Goal: Information Seeking & Learning: Learn about a topic

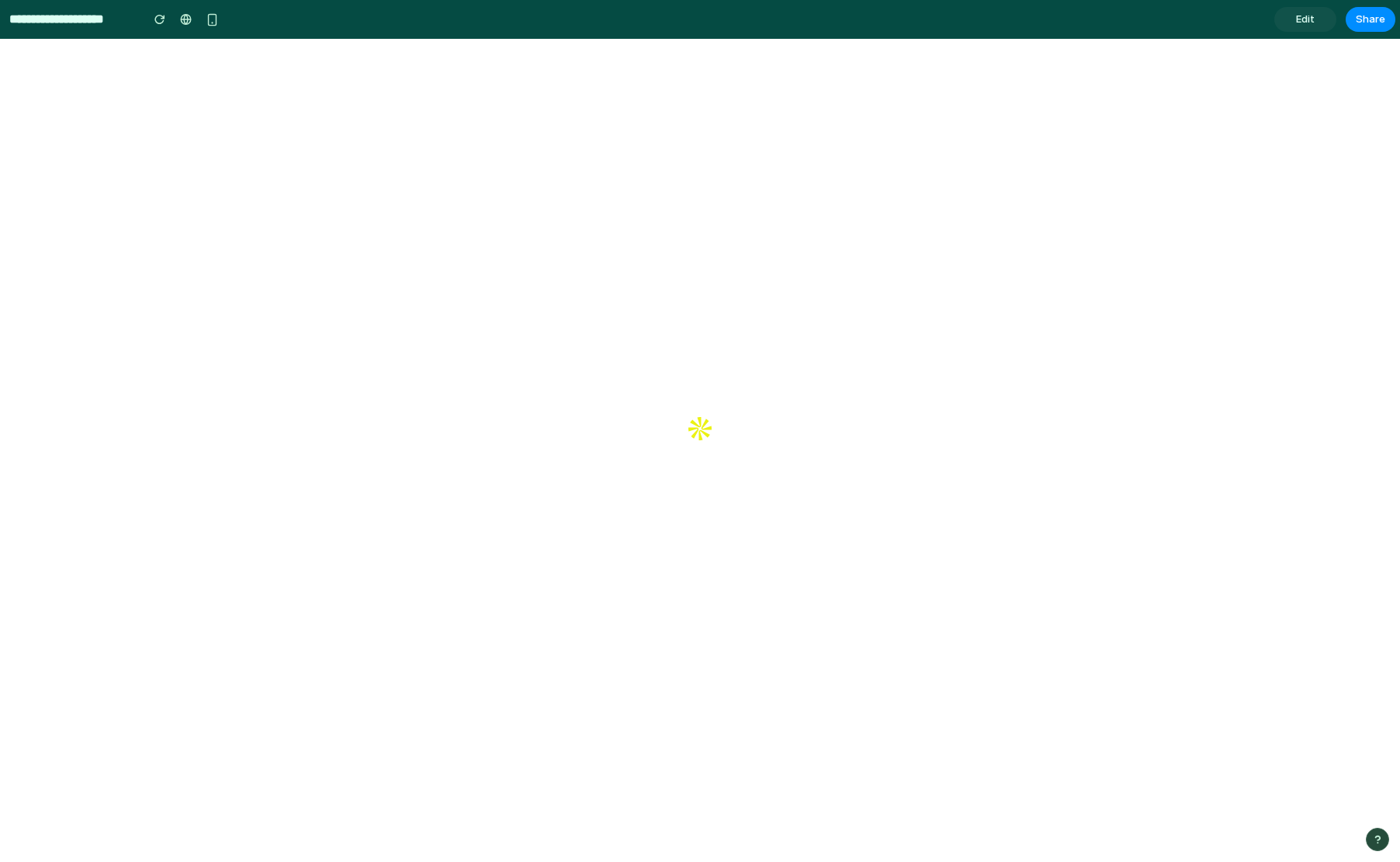
select select "**********"
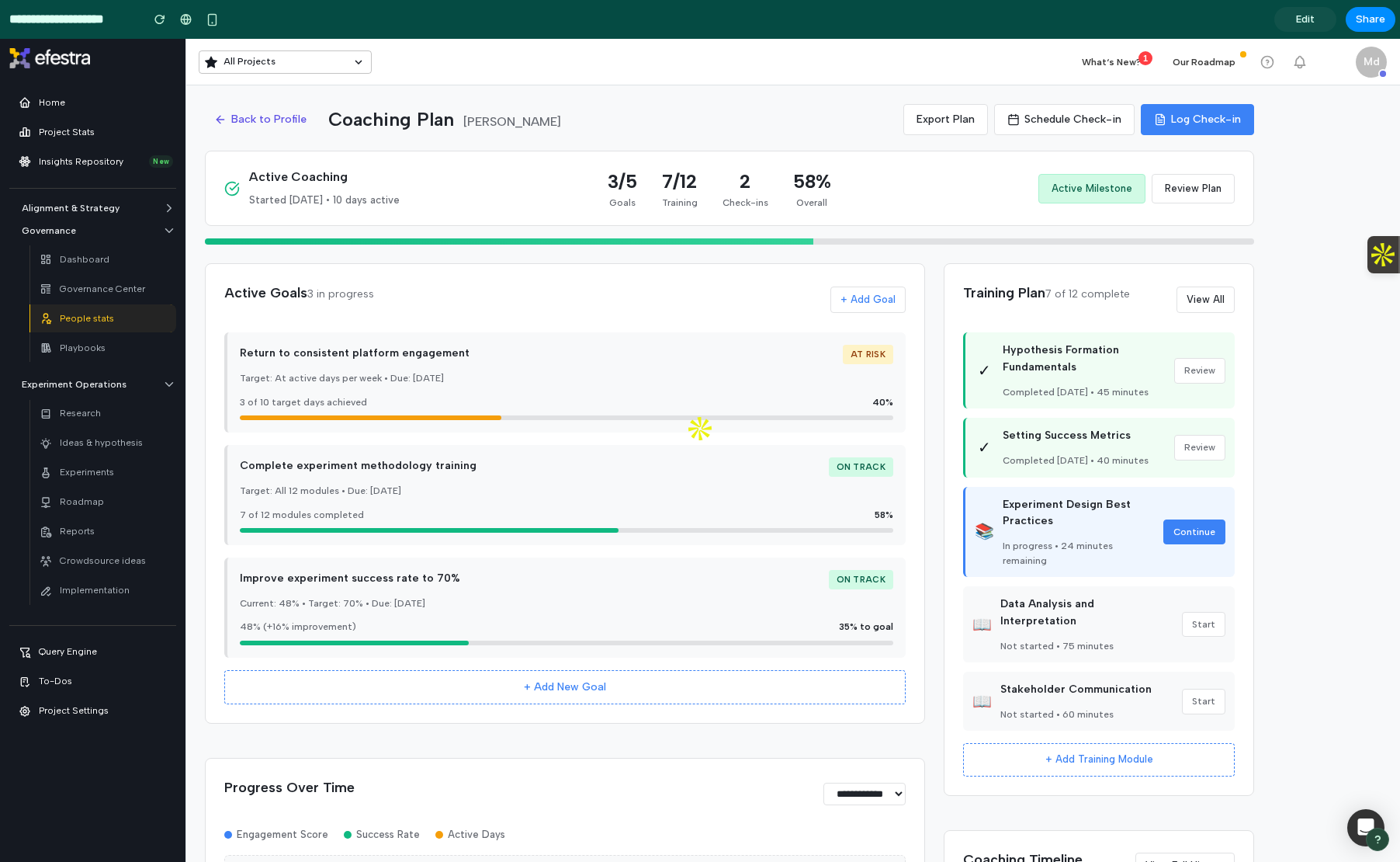
scroll to position [90, 0]
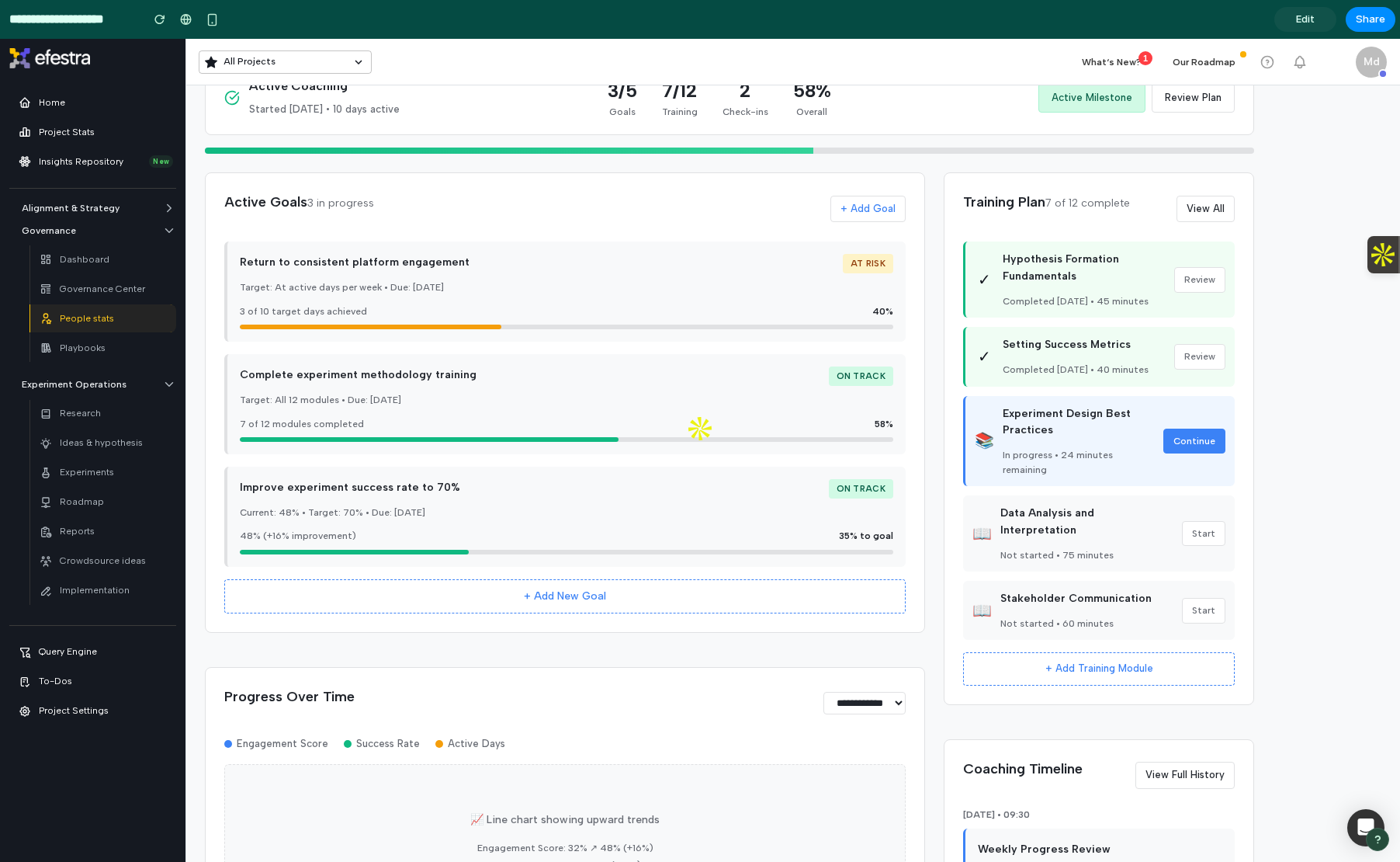
click at [1305, 27] on link "Edit" at bounding box center [1305, 19] width 62 height 25
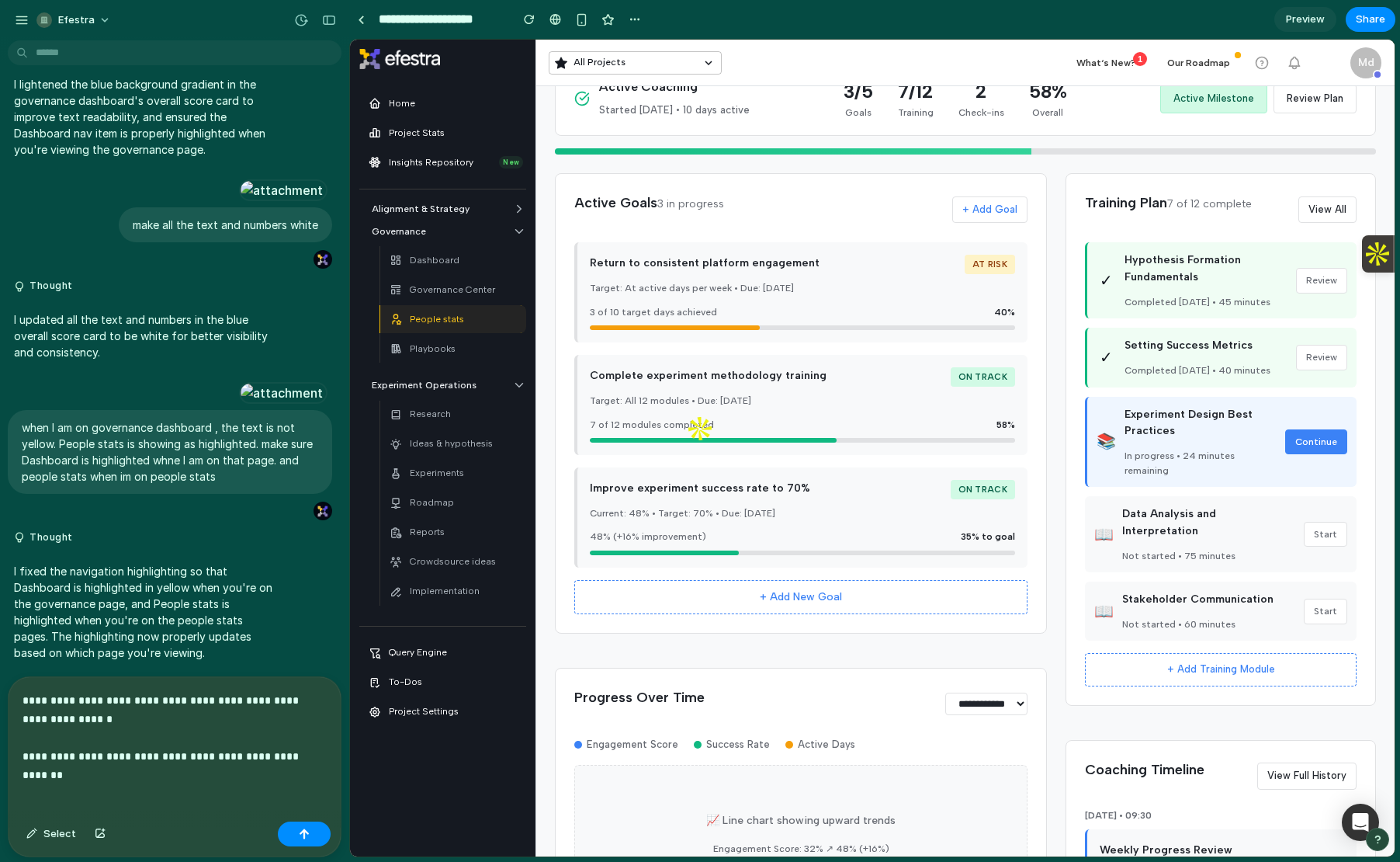
scroll to position [5085, 0]
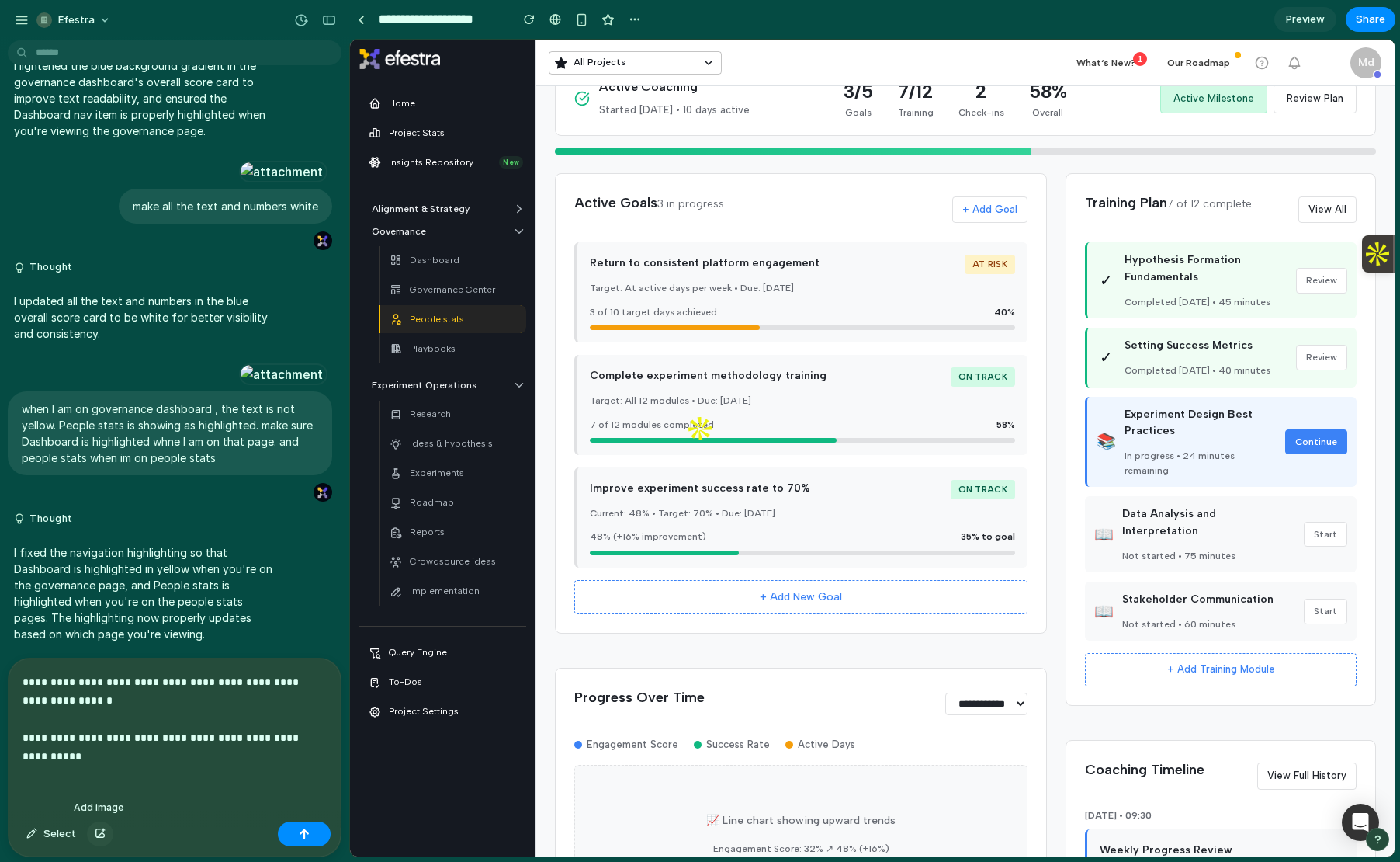
click at [95, 829] on div "button" at bounding box center [99, 833] width 11 height 9
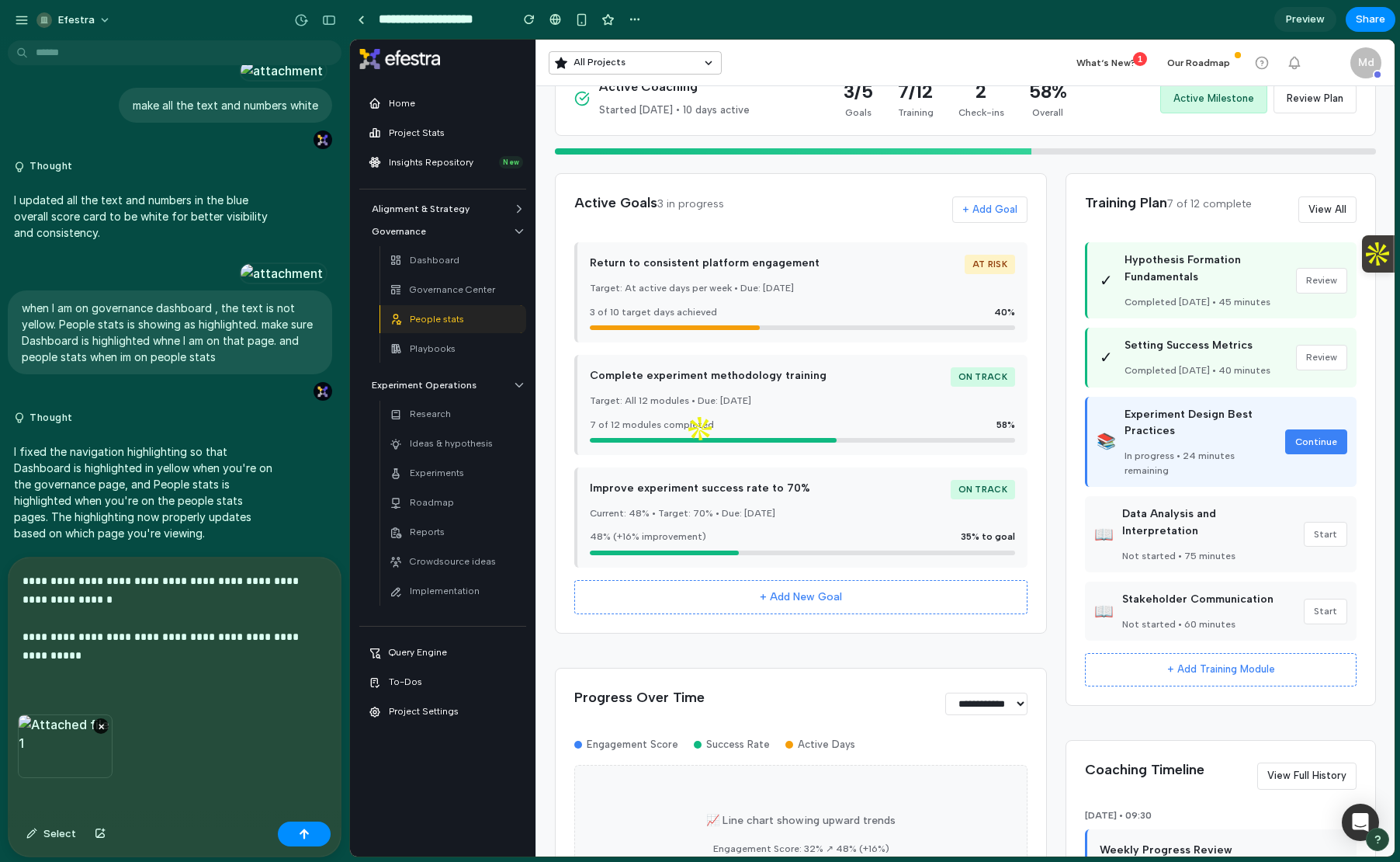
click at [163, 591] on p "**********" at bounding box center [174, 618] width 304 height 93
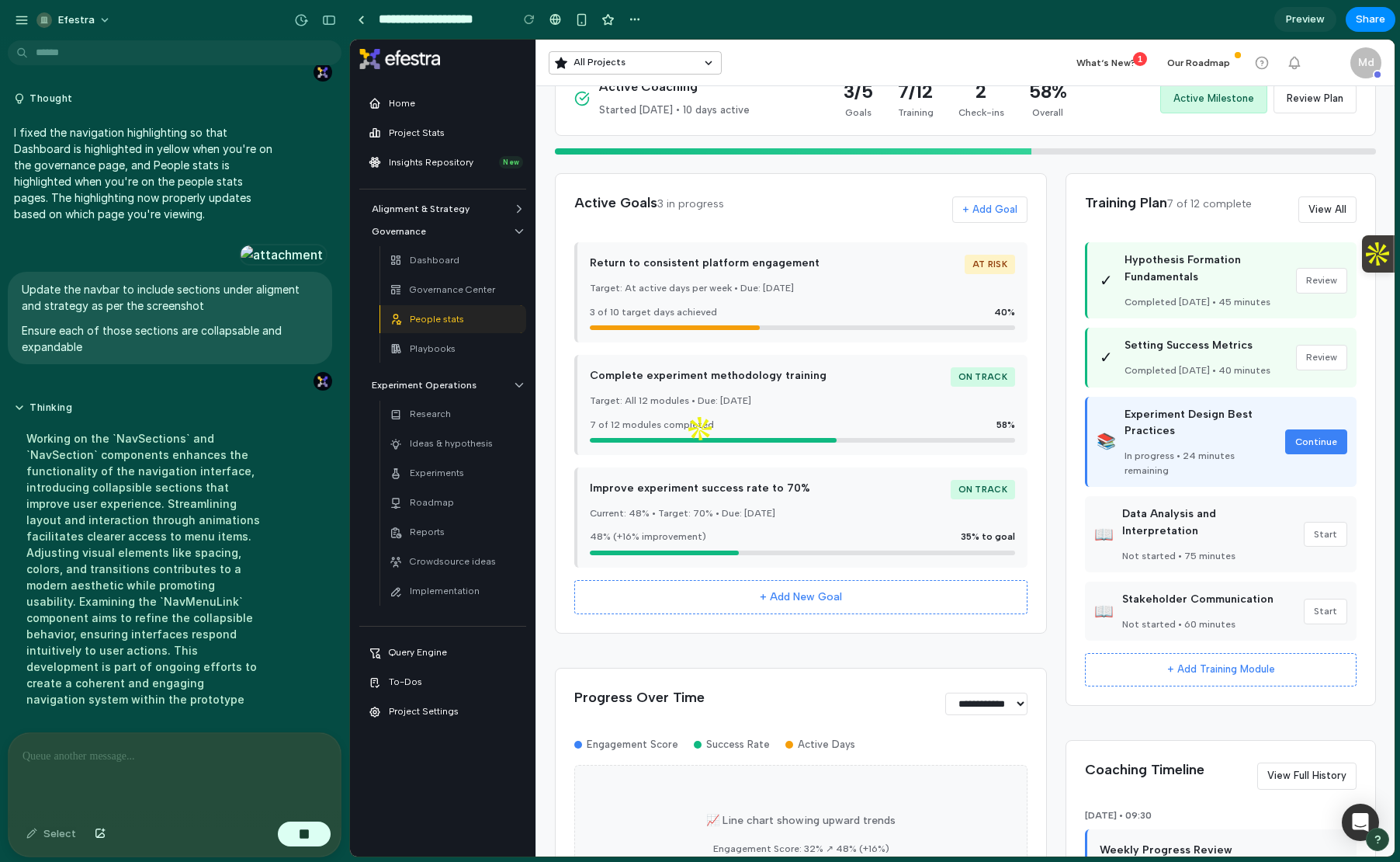
scroll to position [6388, 0]
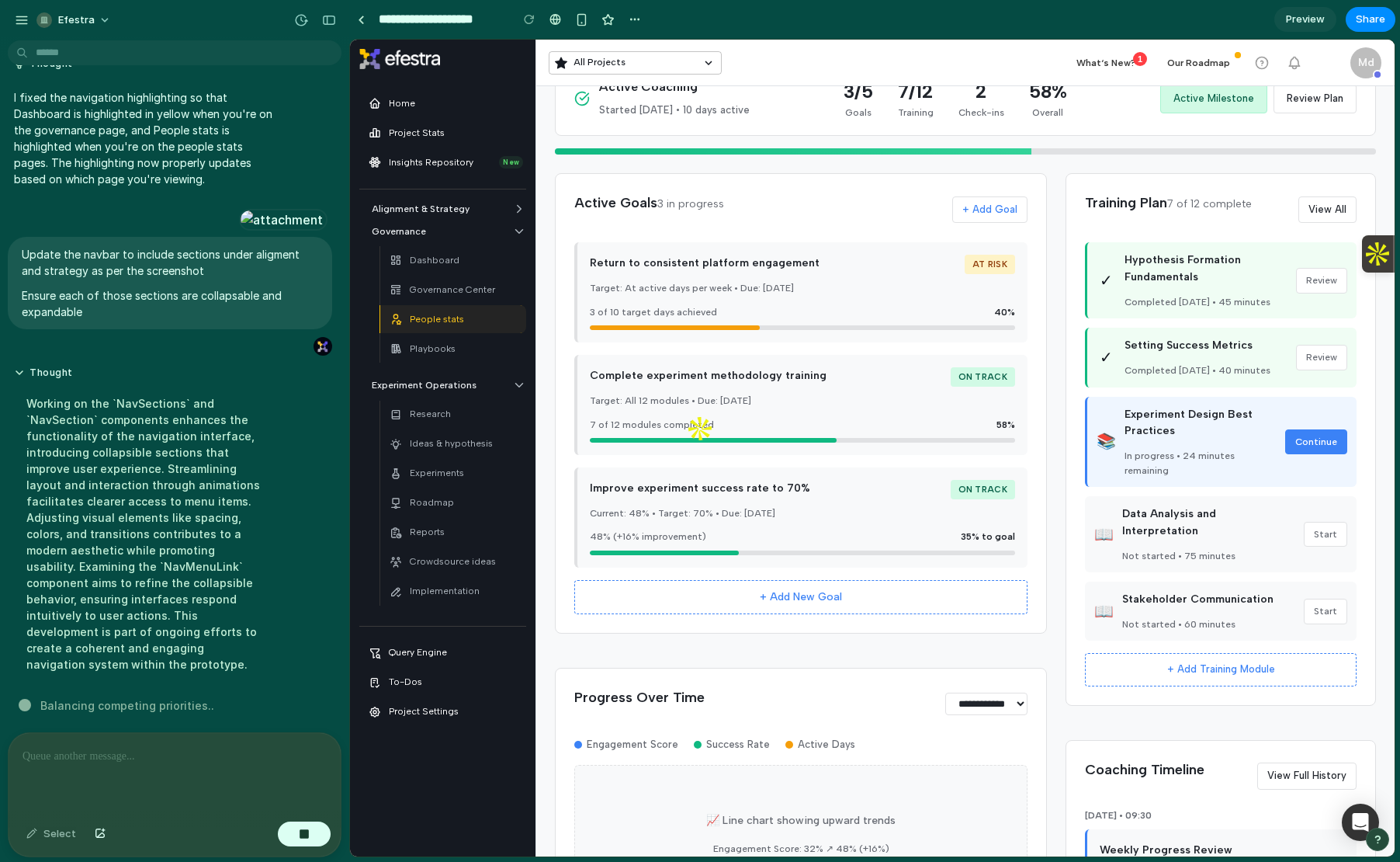
click at [523, 214] on icon at bounding box center [519, 208] width 14 height 14
click at [523, 225] on icon at bounding box center [519, 231] width 14 height 14
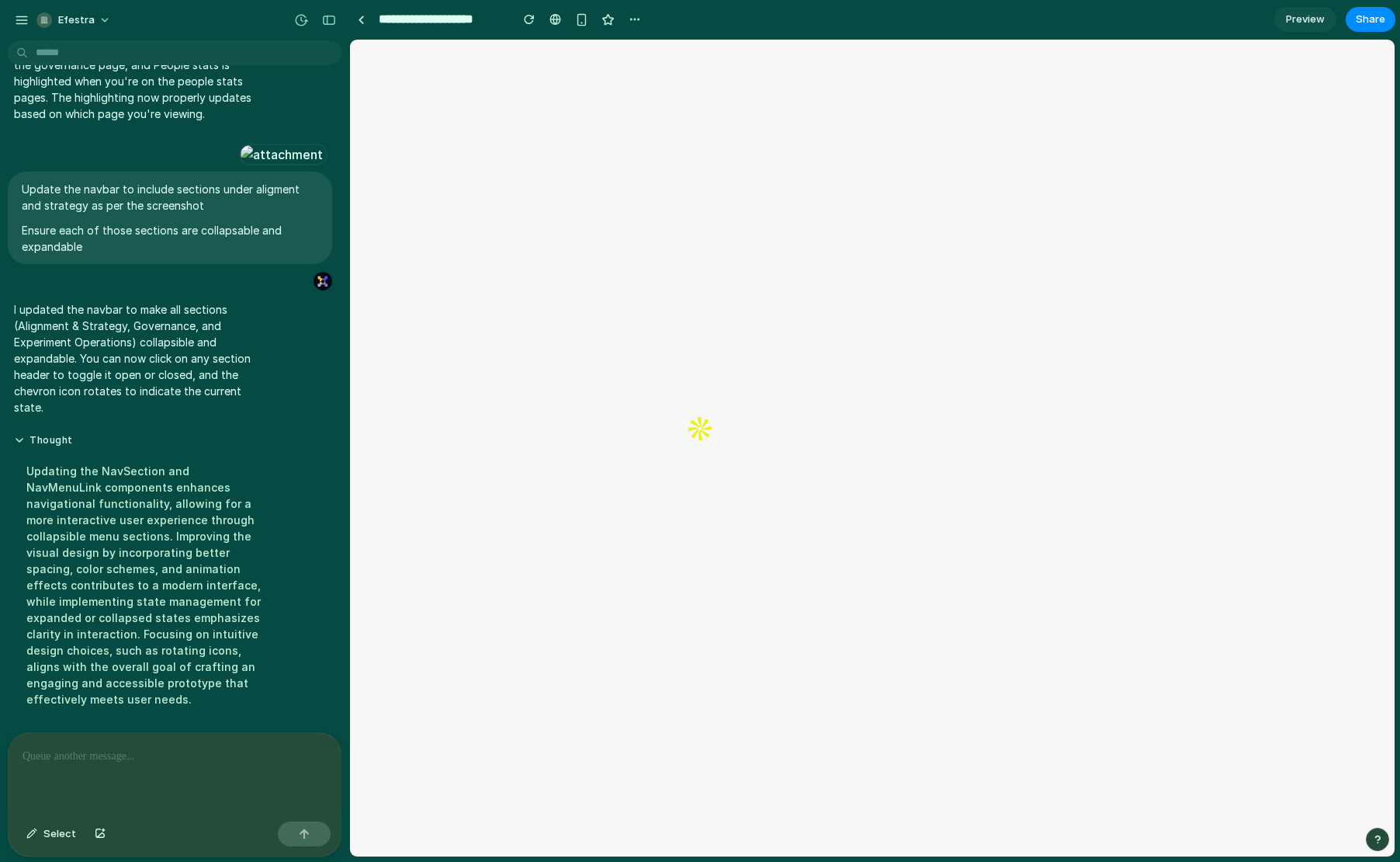
scroll to position [0, 0]
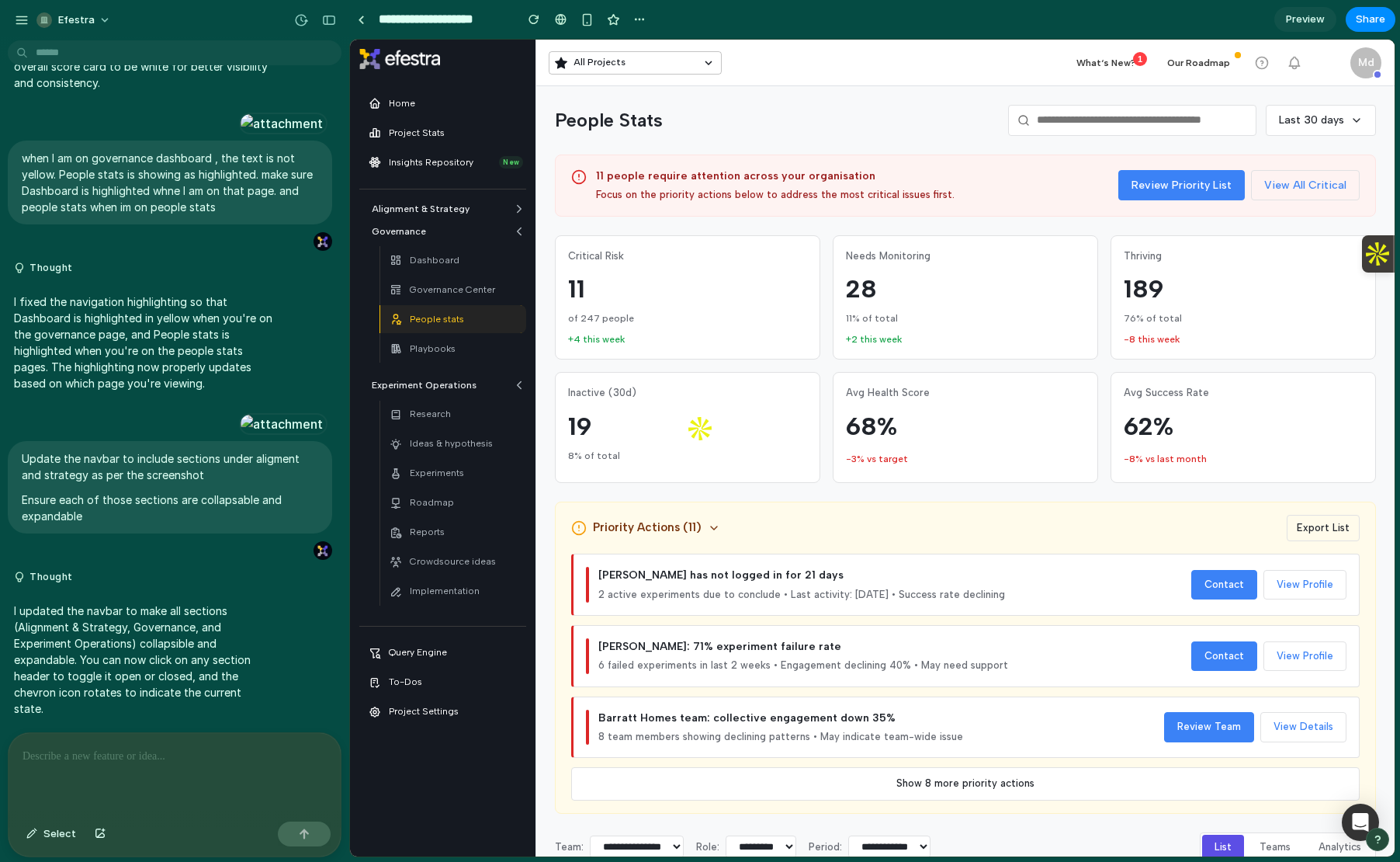
click at [513, 206] on icon at bounding box center [519, 208] width 14 height 14
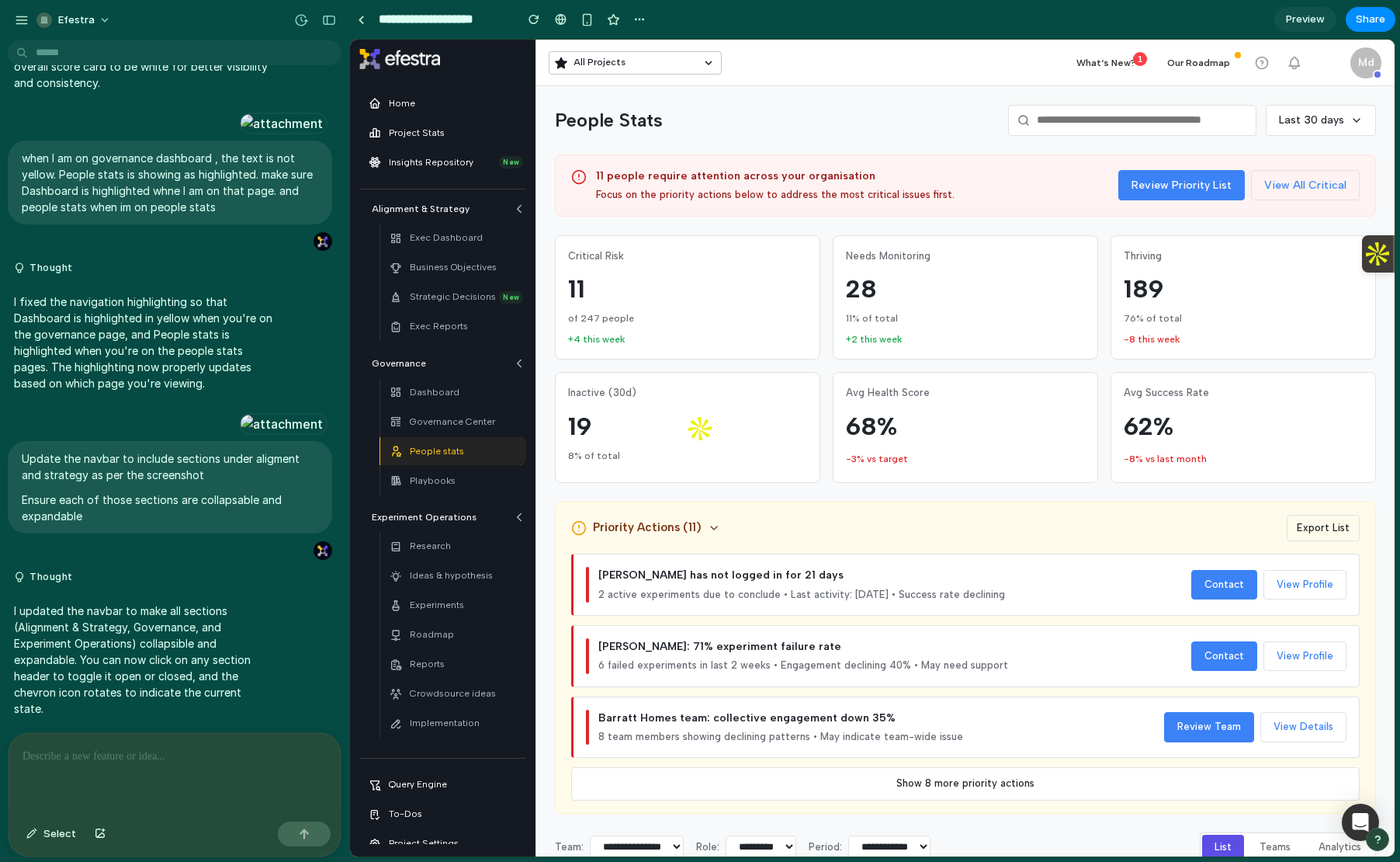
click at [520, 365] on icon at bounding box center [519, 363] width 14 height 14
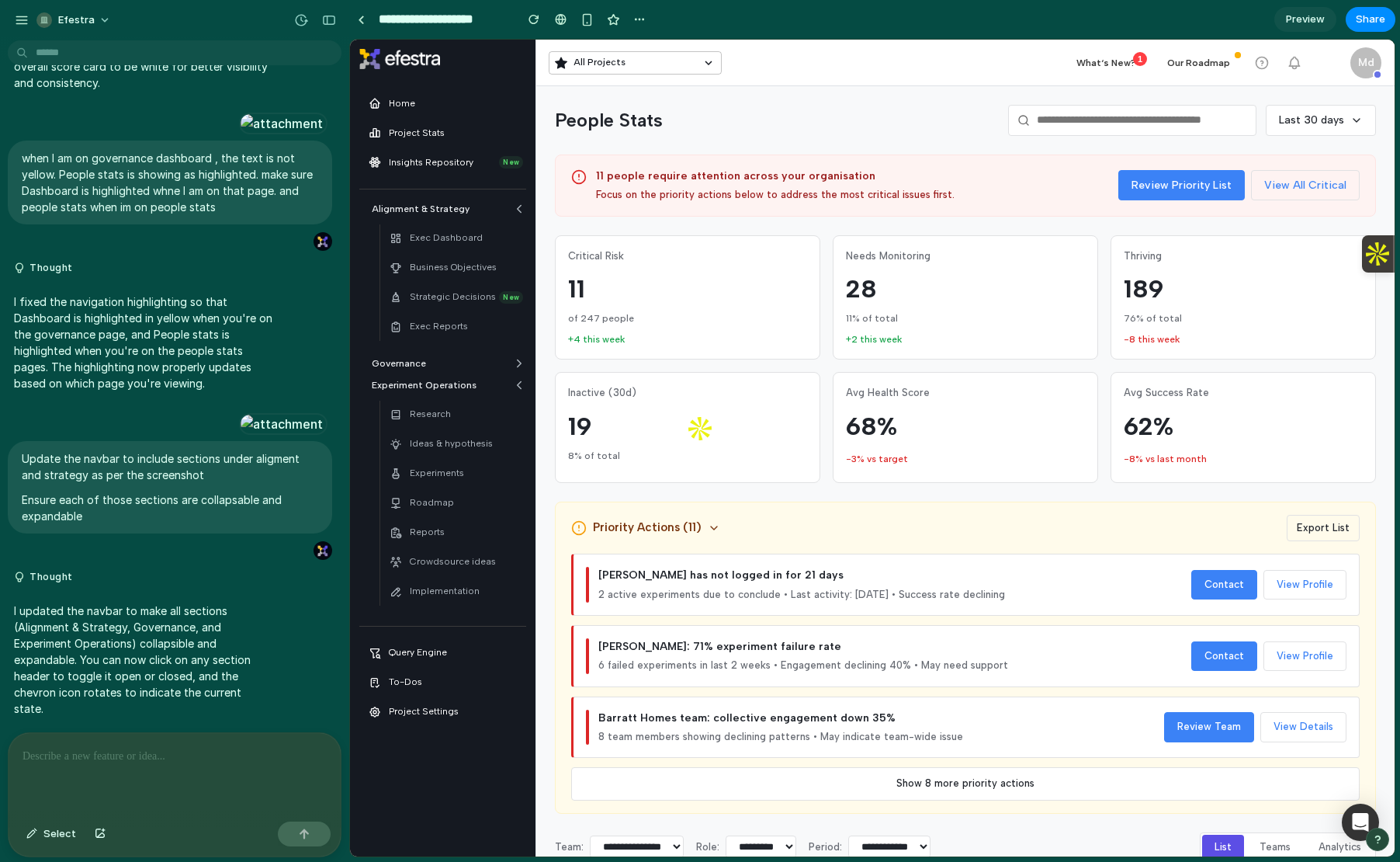
click at [520, 365] on icon at bounding box center [519, 363] width 14 height 14
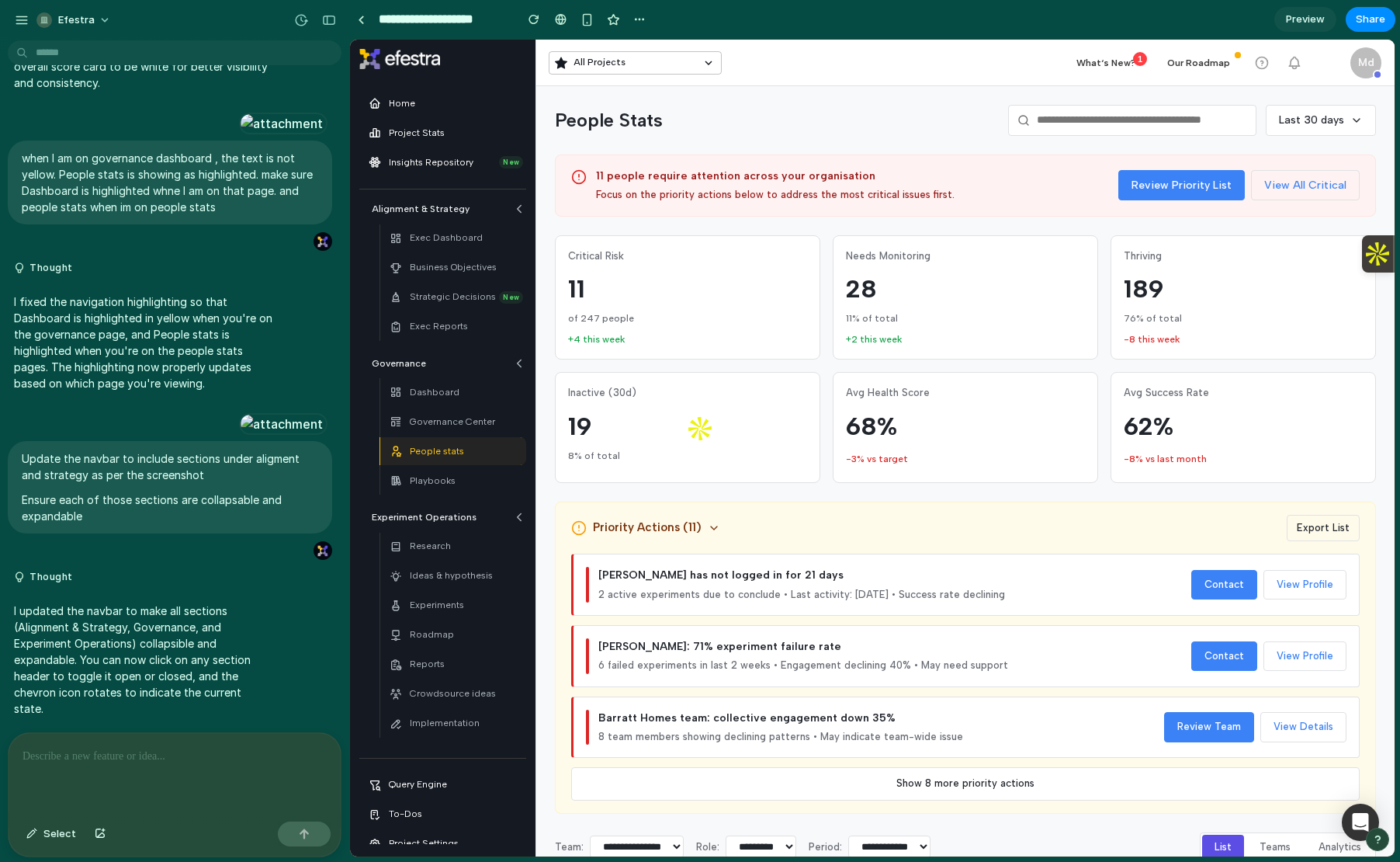
click at [519, 518] on icon at bounding box center [520, 517] width 4 height 7
click at [520, 519] on icon at bounding box center [519, 517] width 14 height 14
click at [520, 520] on icon at bounding box center [519, 517] width 14 height 14
click at [119, 768] on div at bounding box center [174, 774] width 332 height 82
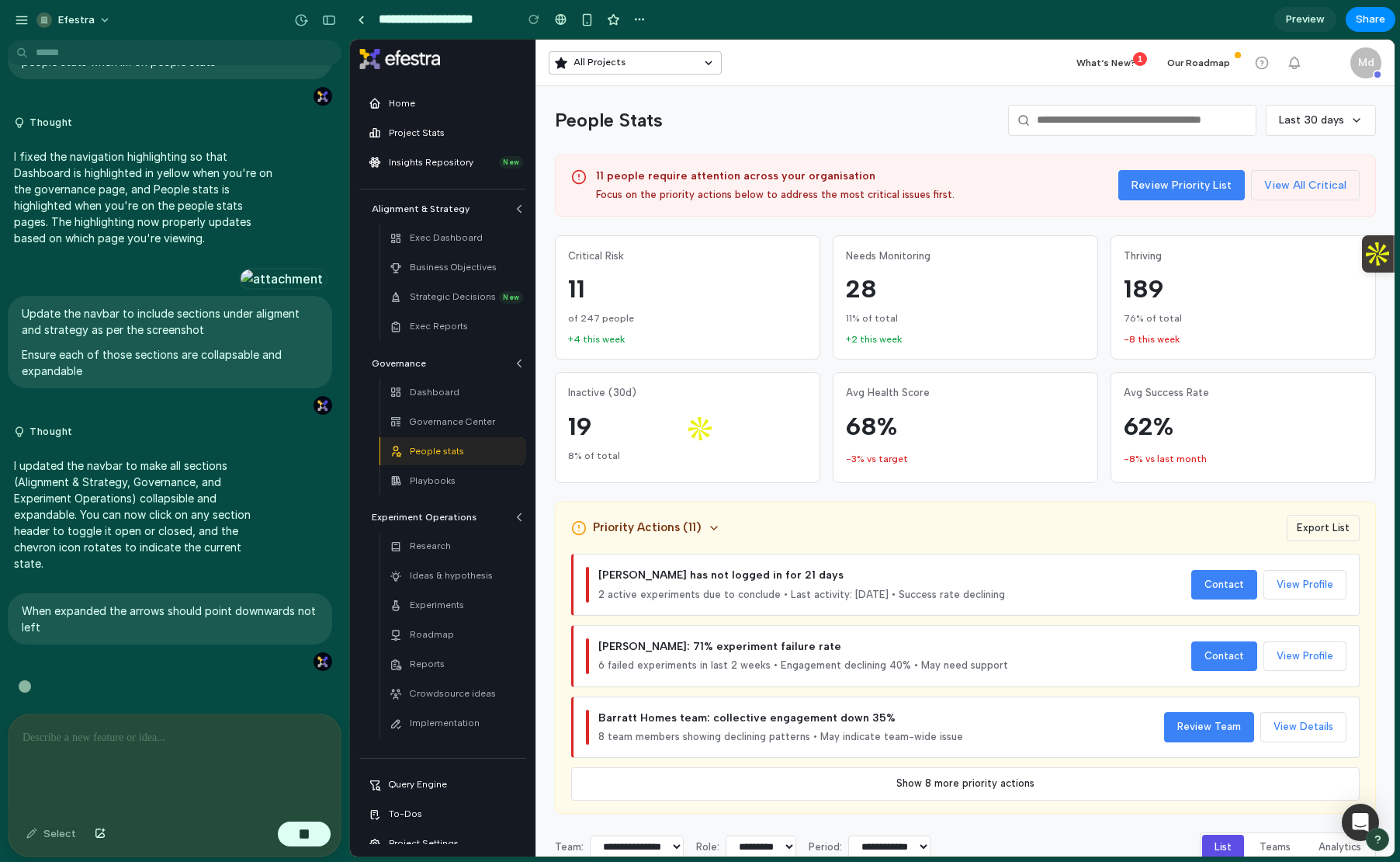
scroll to position [6310, 0]
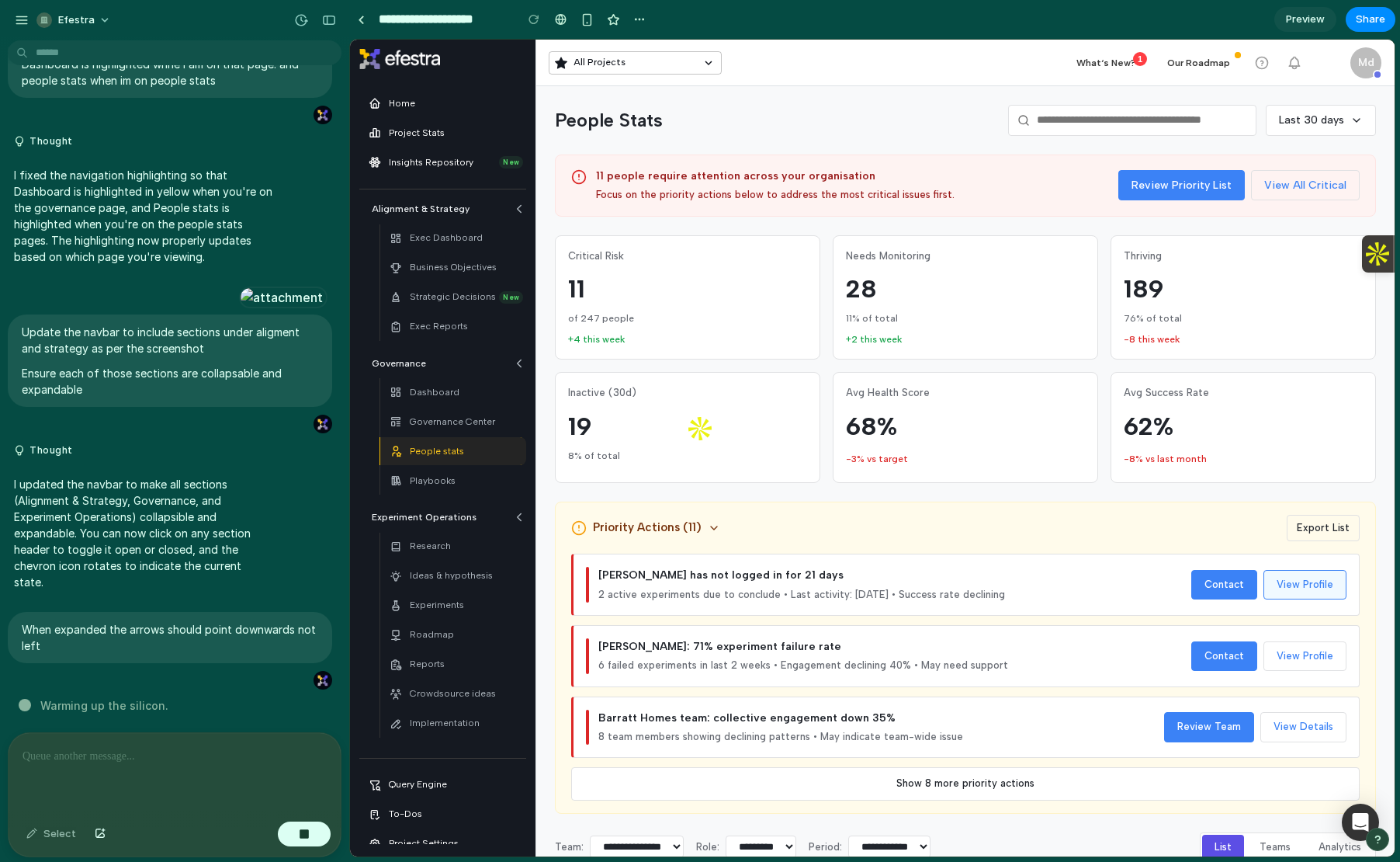
click at [1301, 597] on button "View Profile" at bounding box center [1305, 585] width 83 height 30
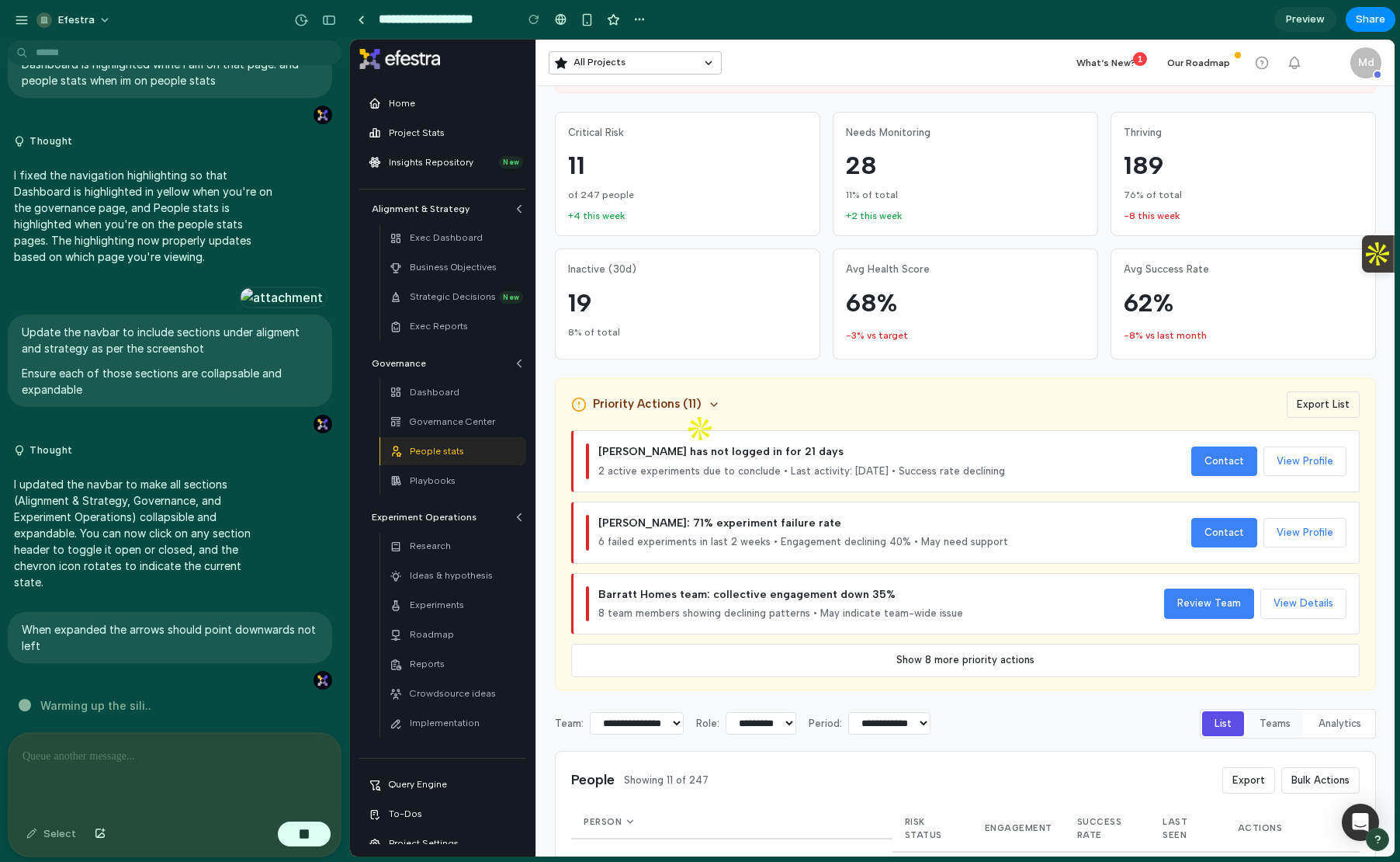
scroll to position [375, 0]
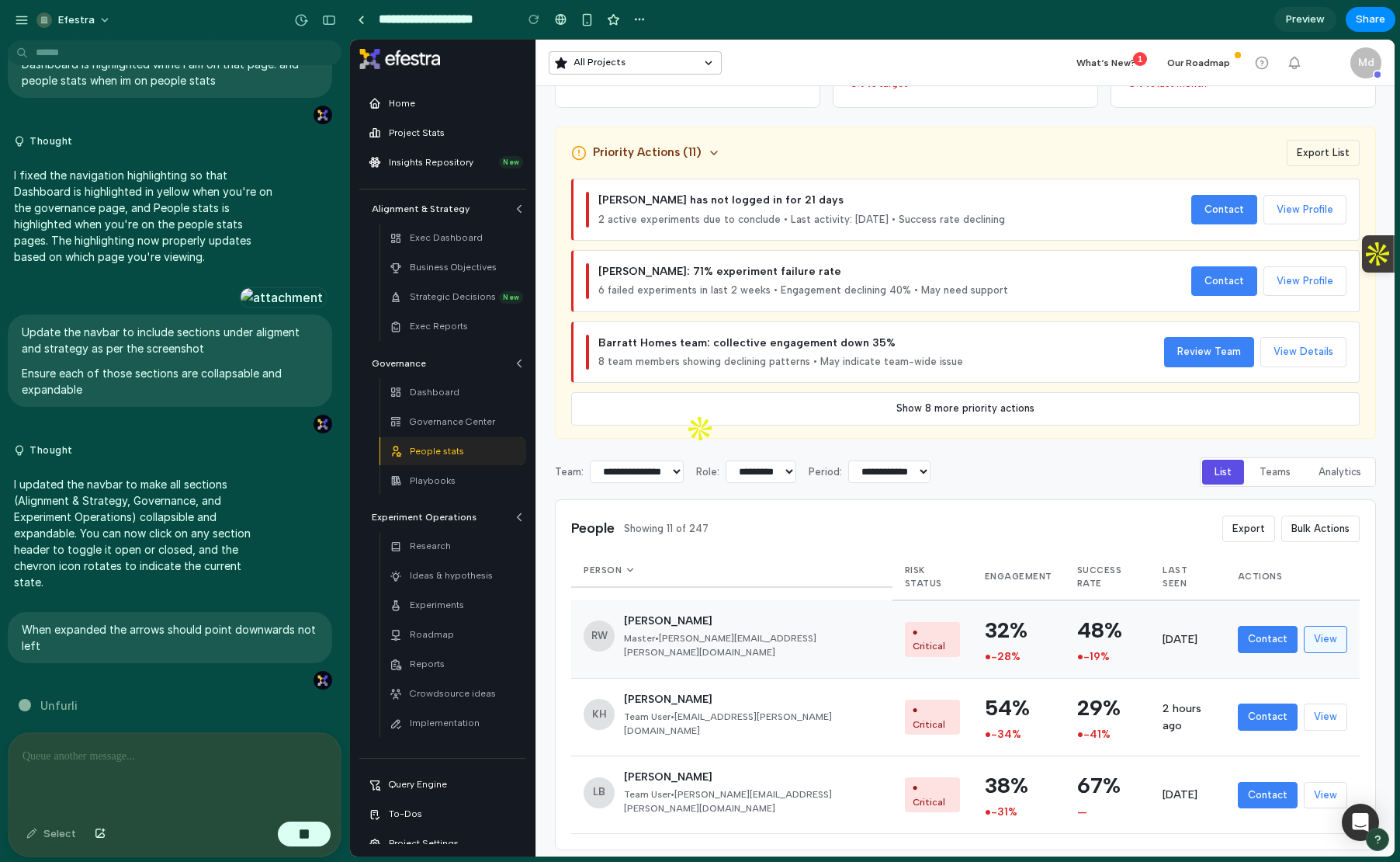
click at [1319, 633] on button "View" at bounding box center [1325, 639] width 44 height 26
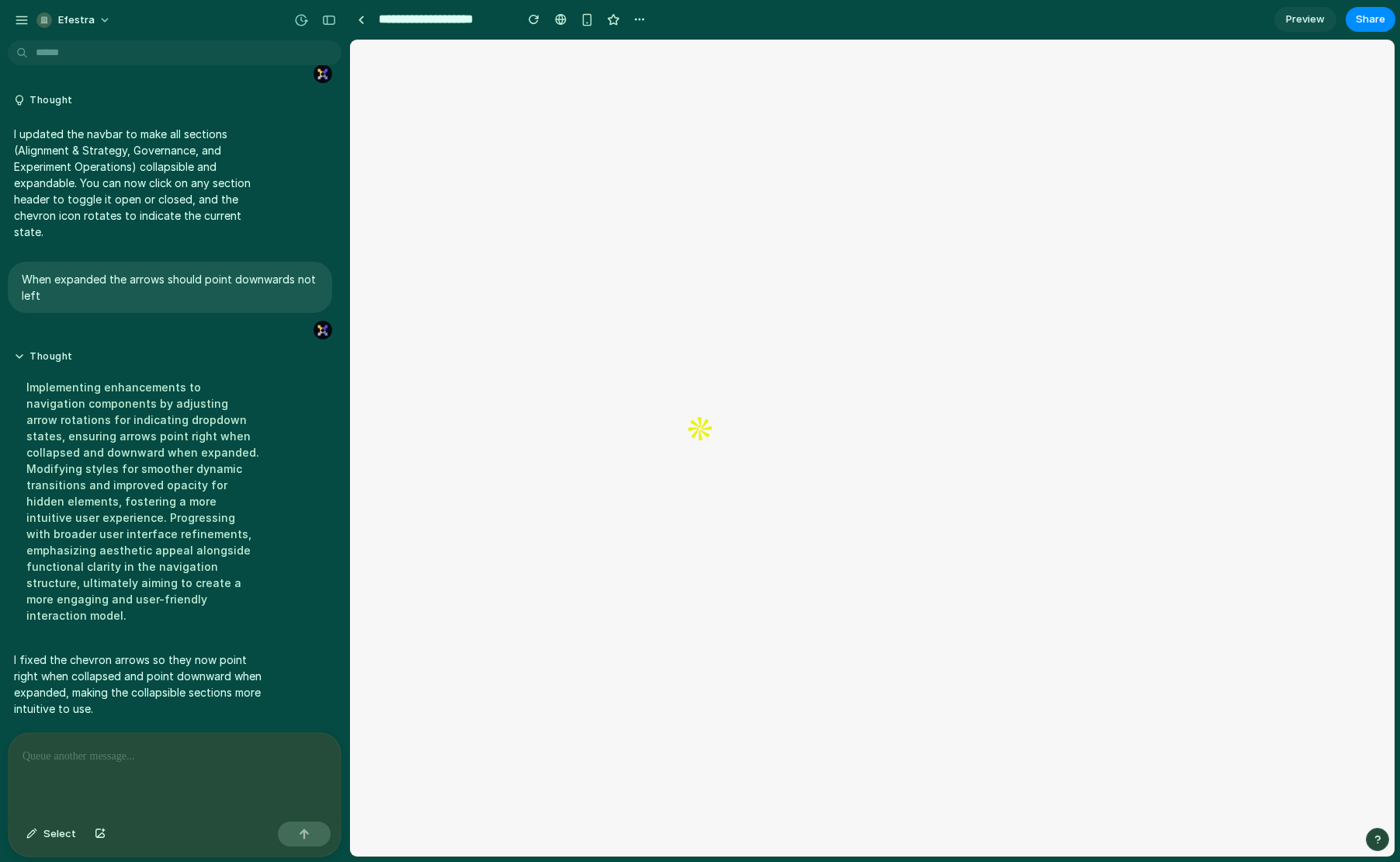
scroll to position [0, 0]
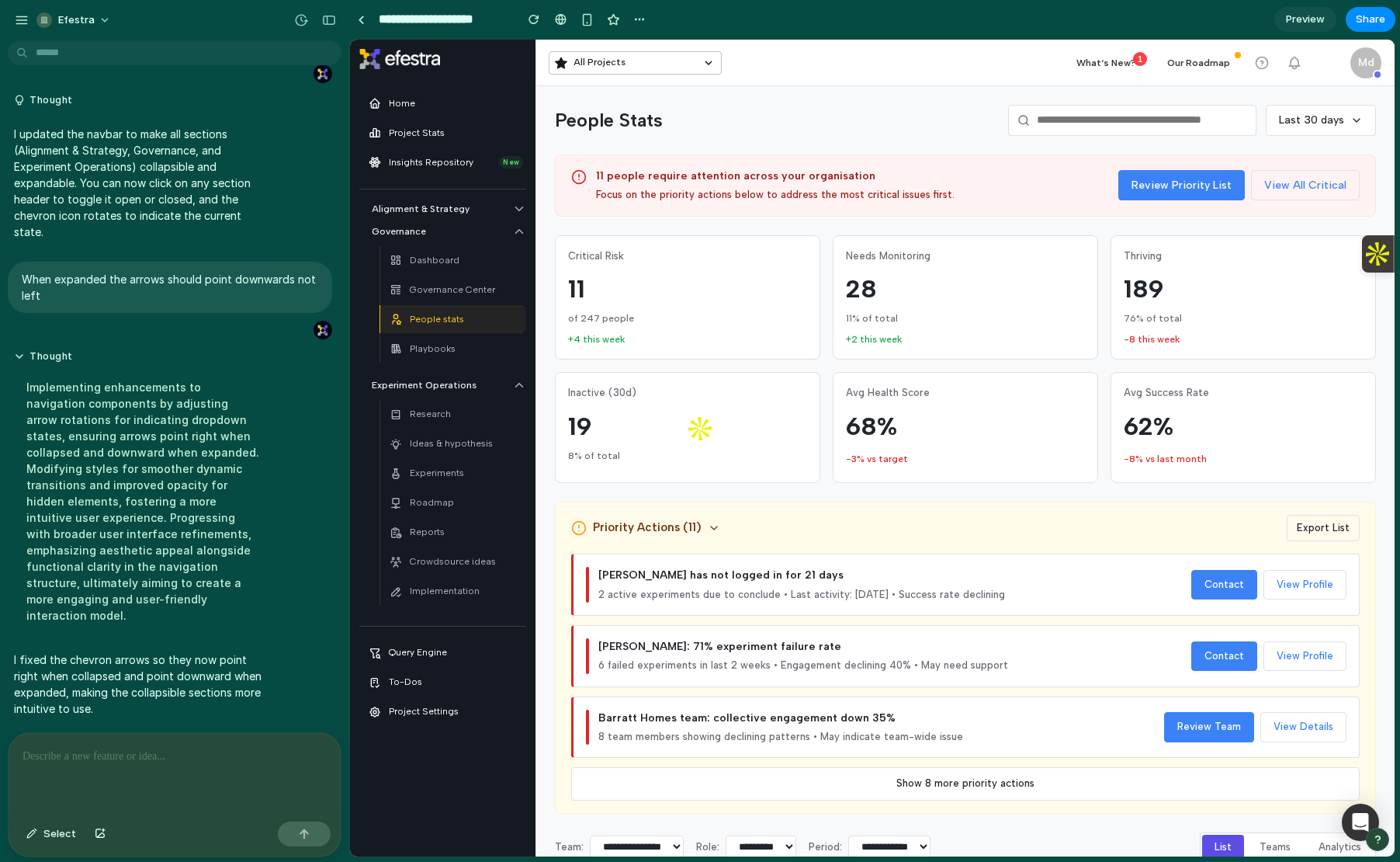
click at [524, 233] on icon at bounding box center [519, 231] width 14 height 14
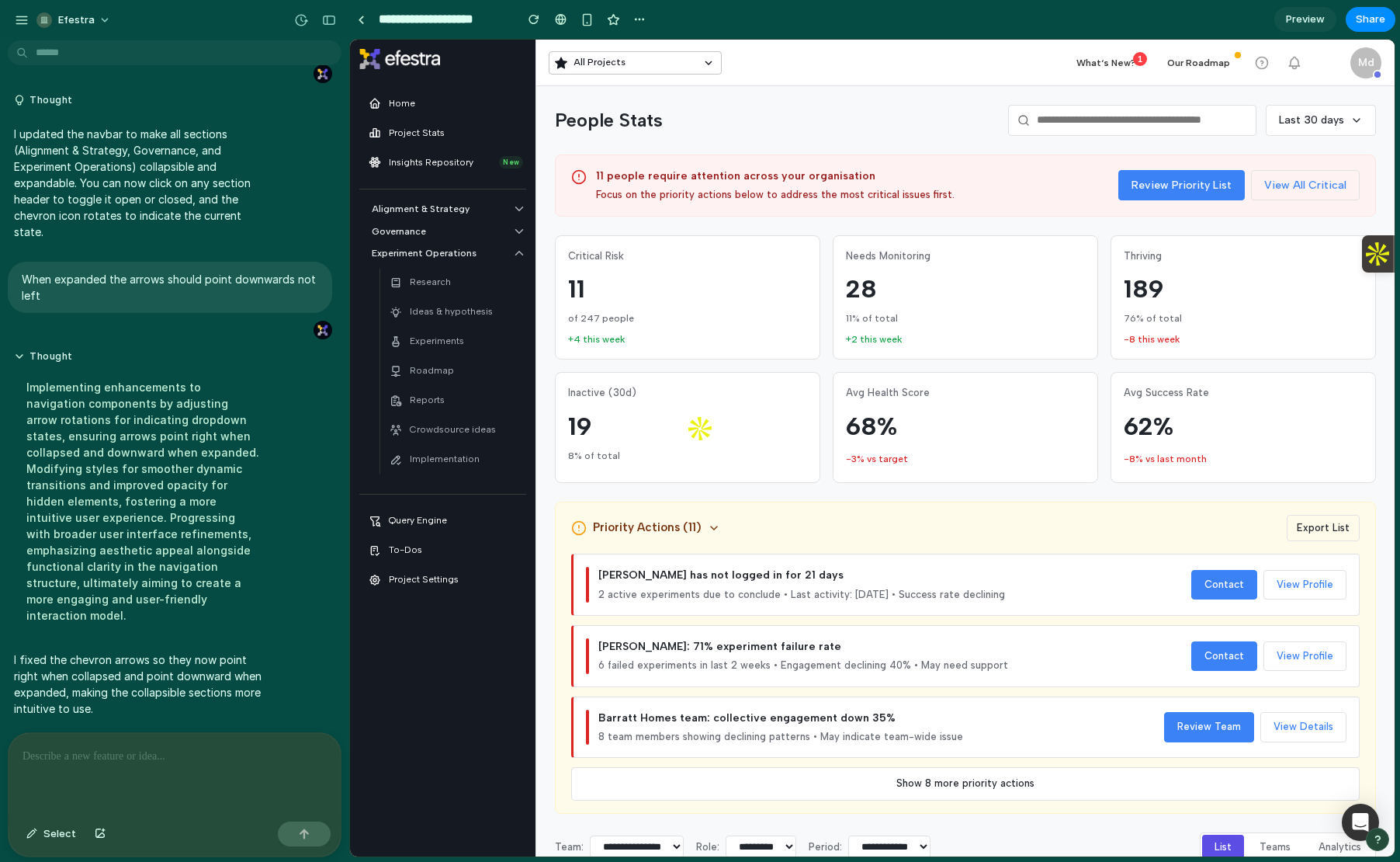
click at [524, 233] on icon at bounding box center [519, 231] width 14 height 14
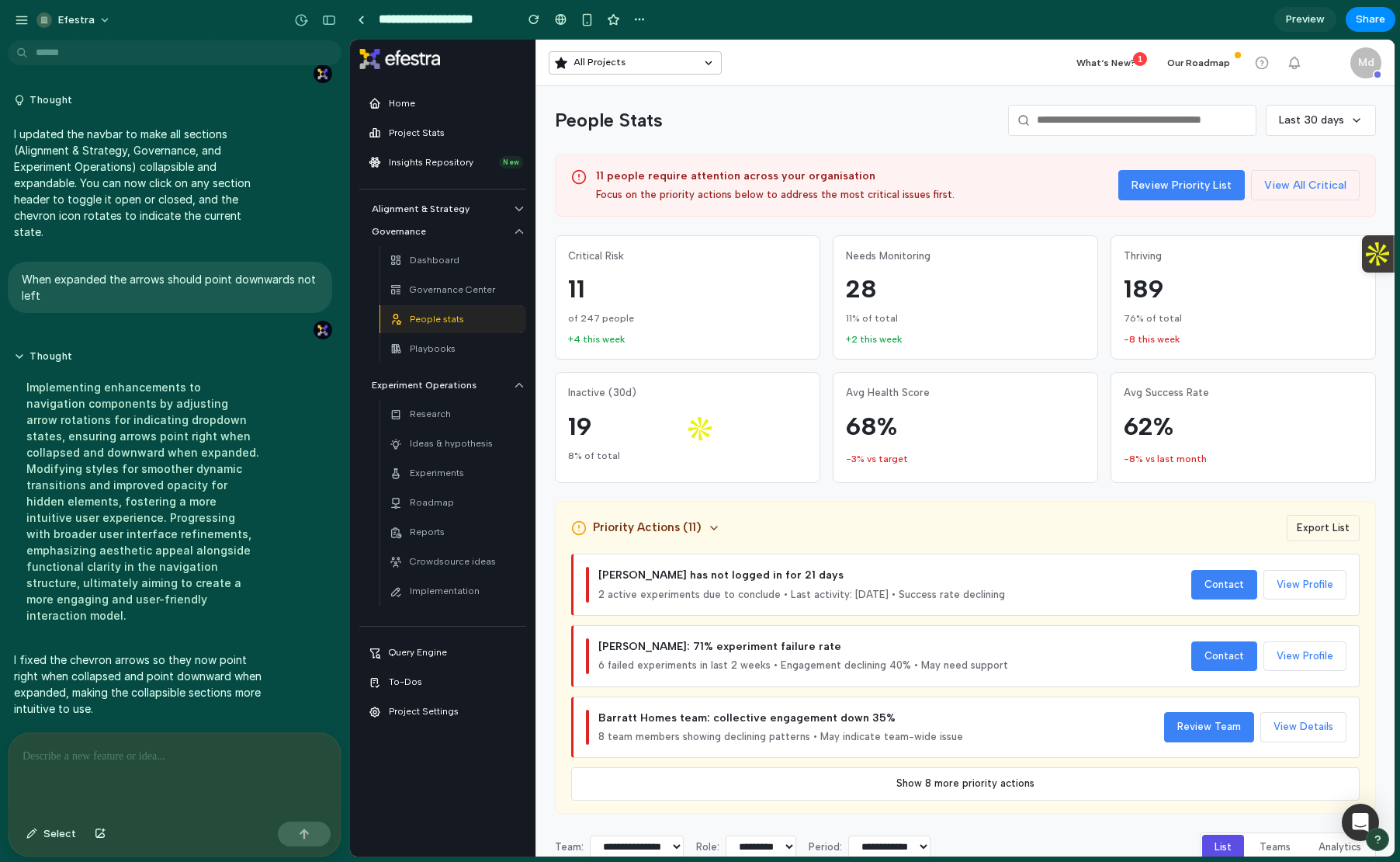
click at [520, 211] on icon at bounding box center [520, 209] width 7 height 4
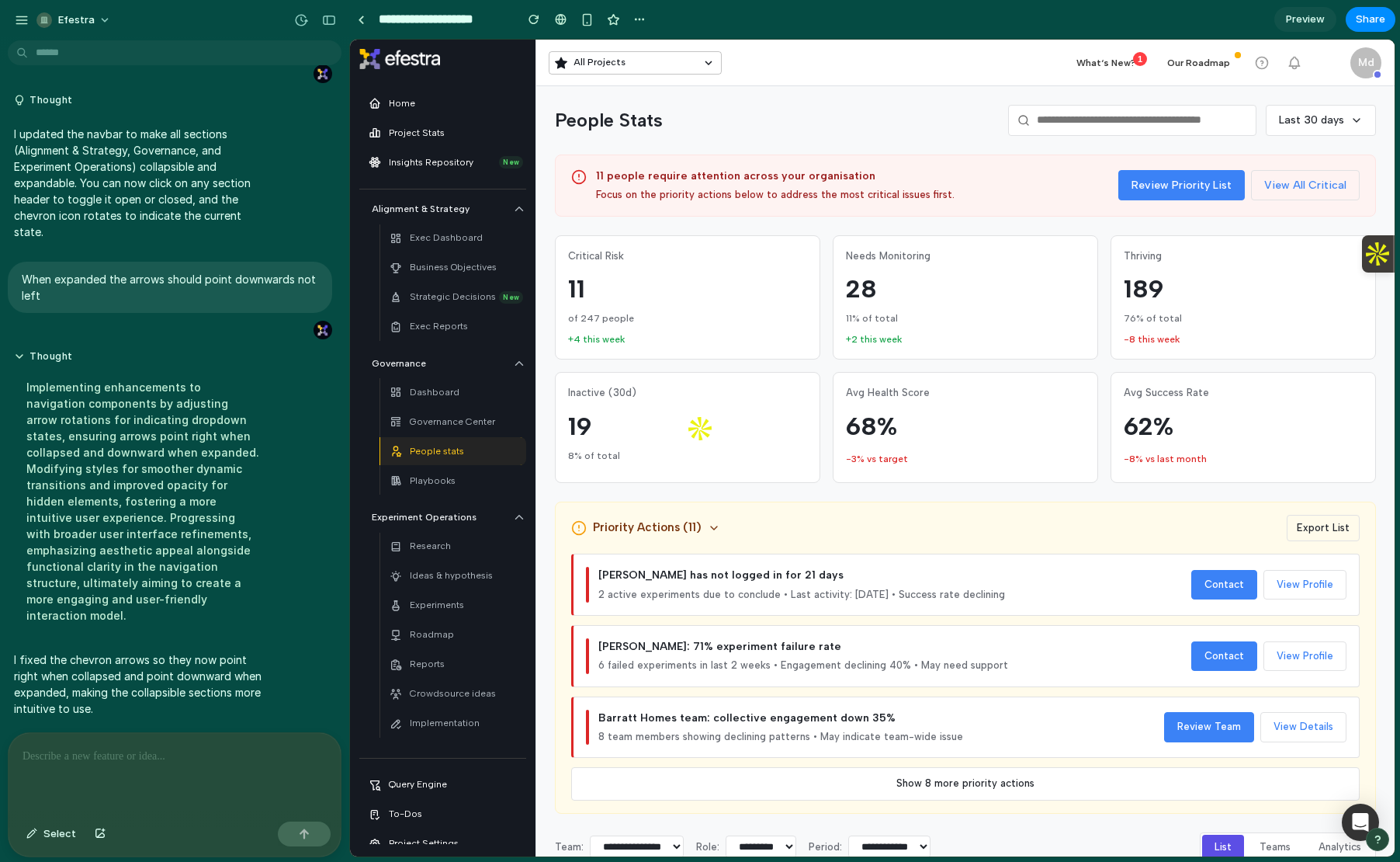
click at [520, 211] on icon at bounding box center [519, 208] width 14 height 14
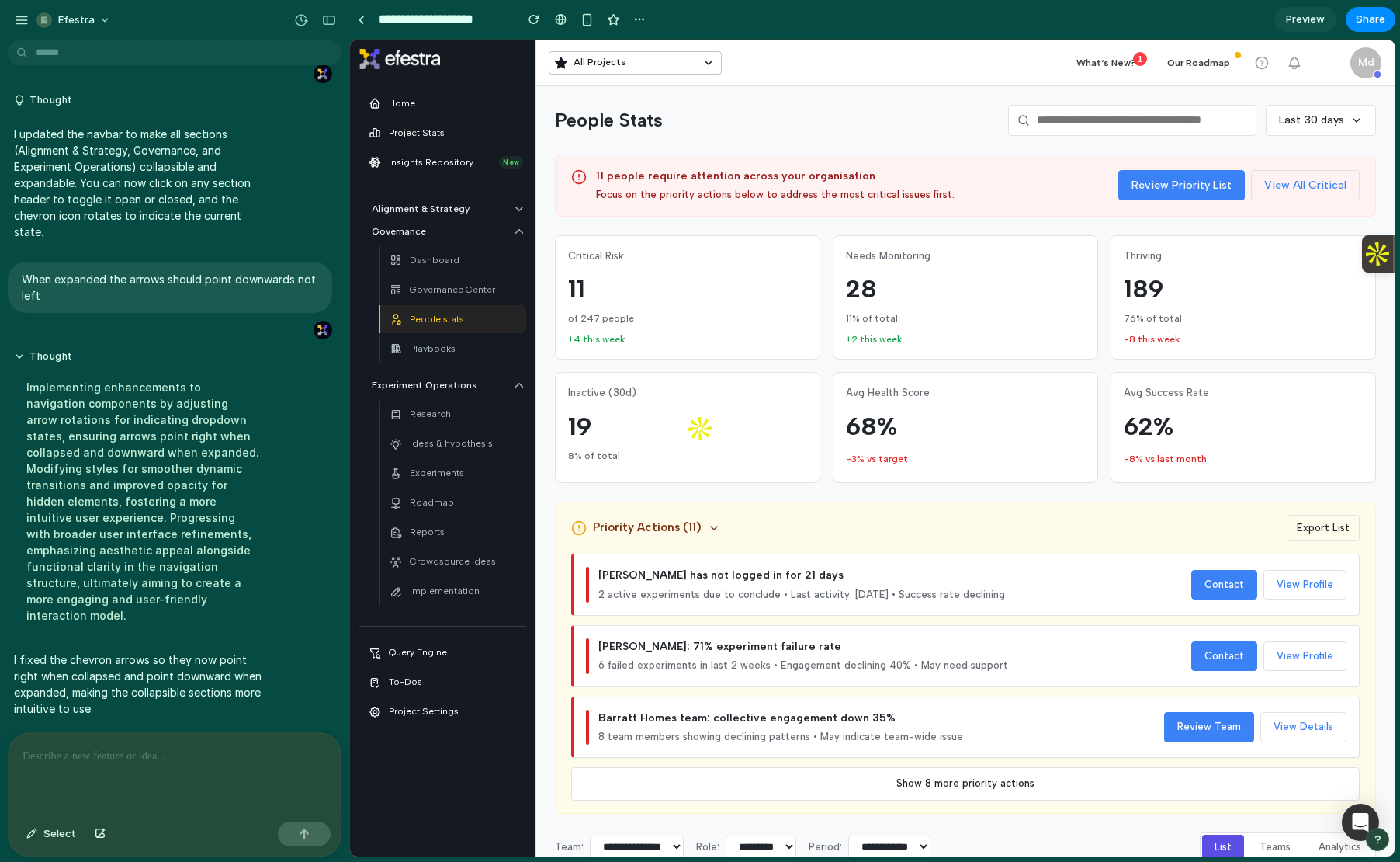
click at [520, 226] on icon at bounding box center [519, 231] width 14 height 14
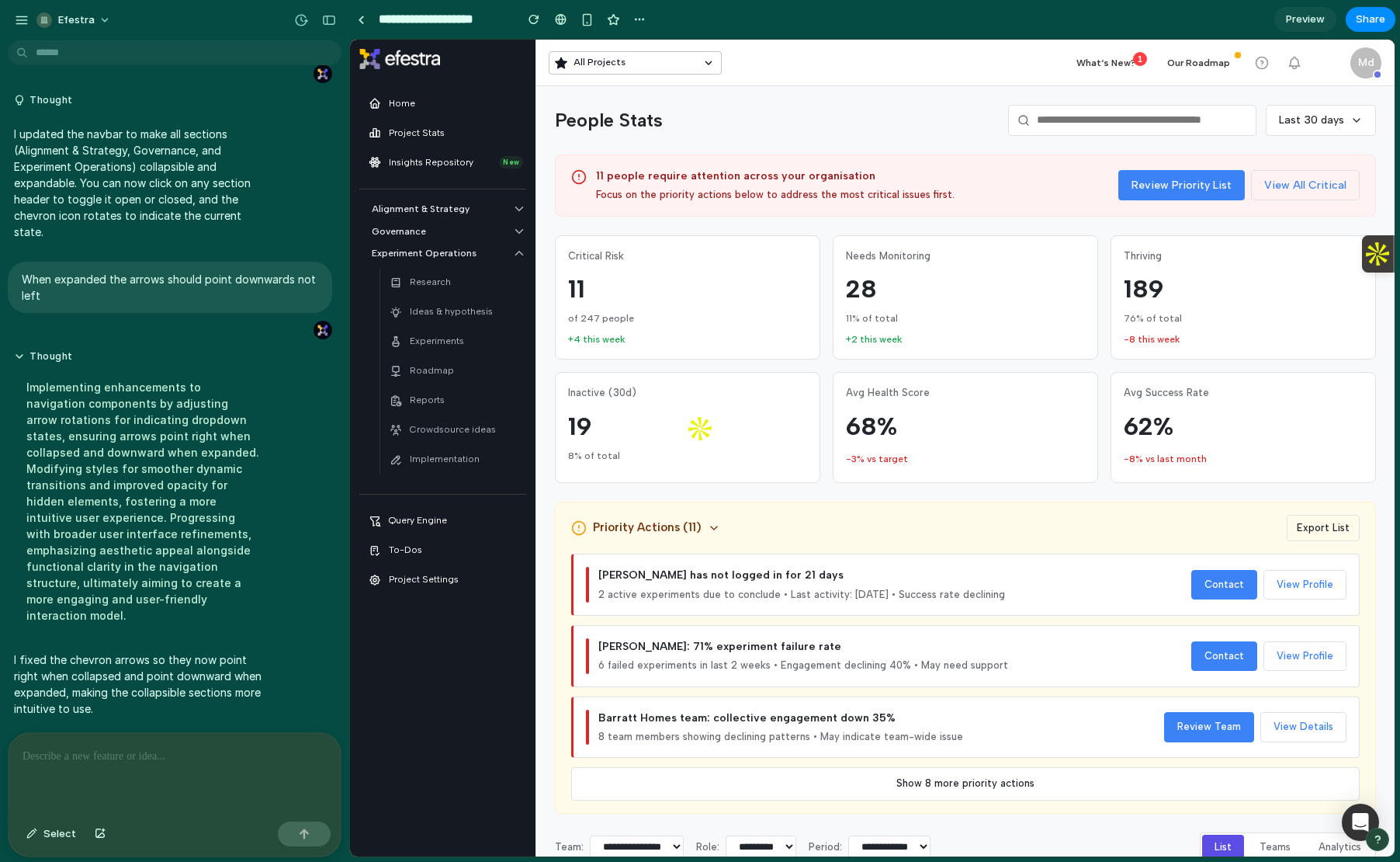
click at [521, 254] on icon at bounding box center [520, 253] width 7 height 4
click at [241, 762] on p at bounding box center [174, 756] width 304 height 19
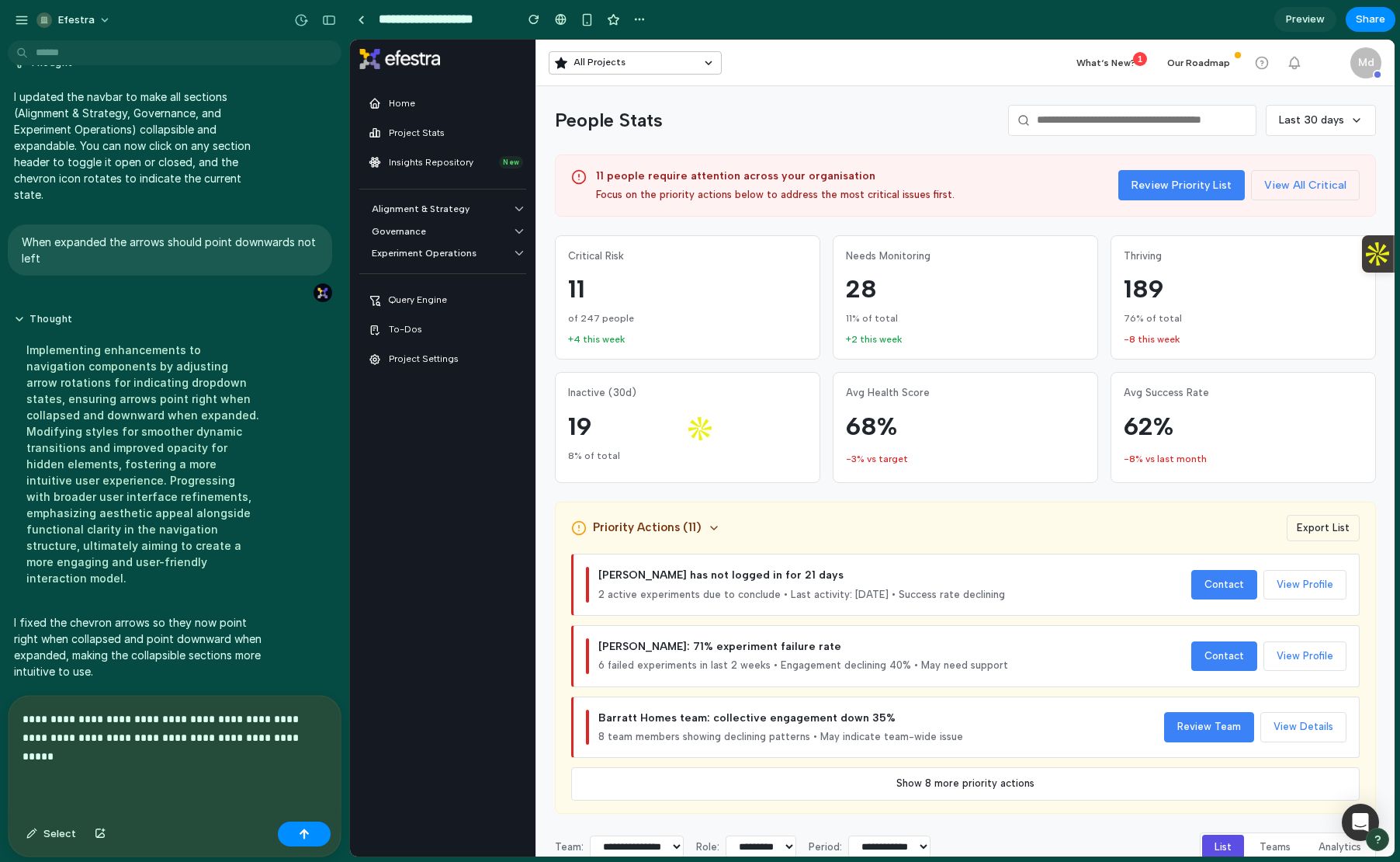
scroll to position [6662, 0]
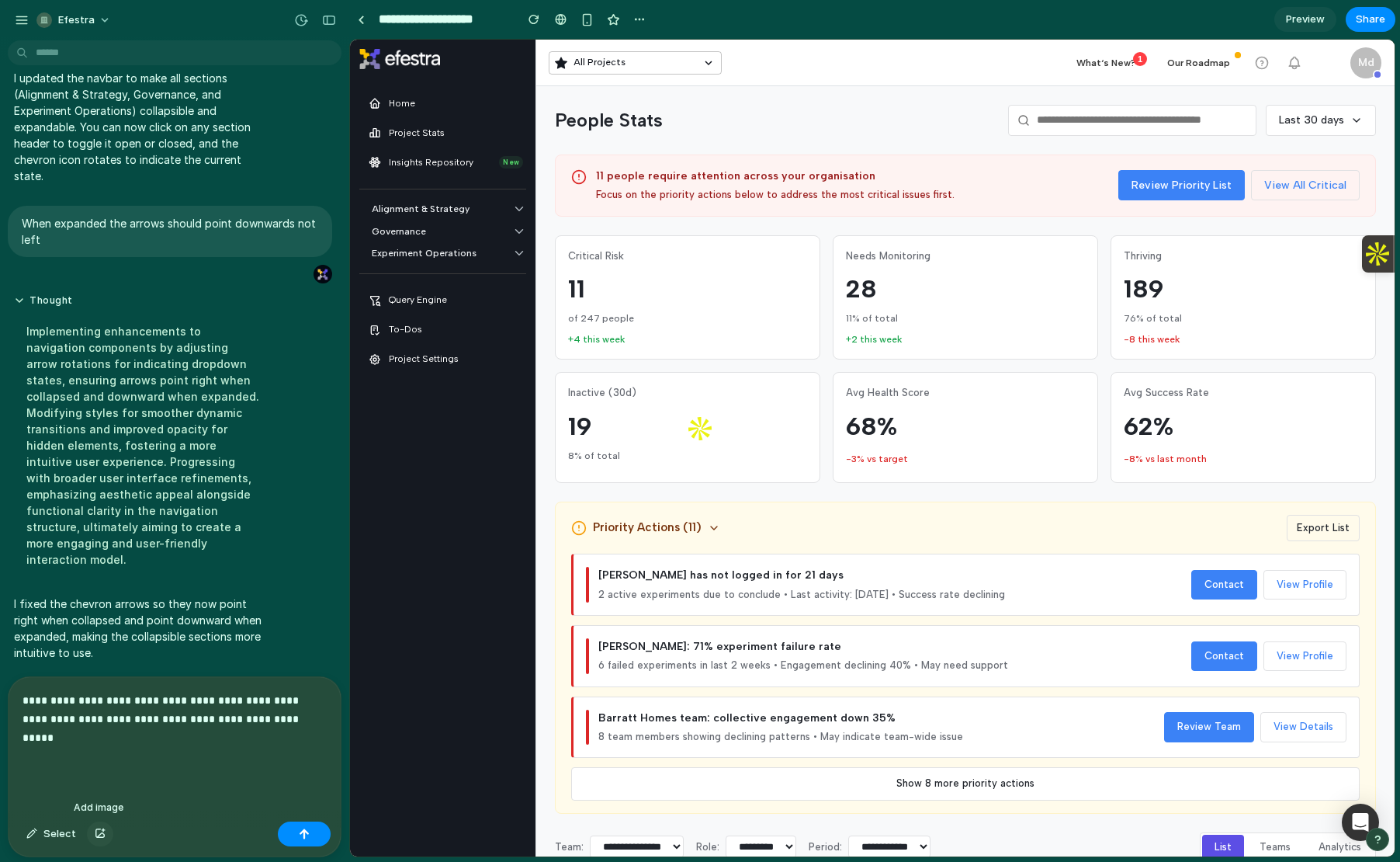
click at [102, 835] on div "button" at bounding box center [99, 833] width 11 height 9
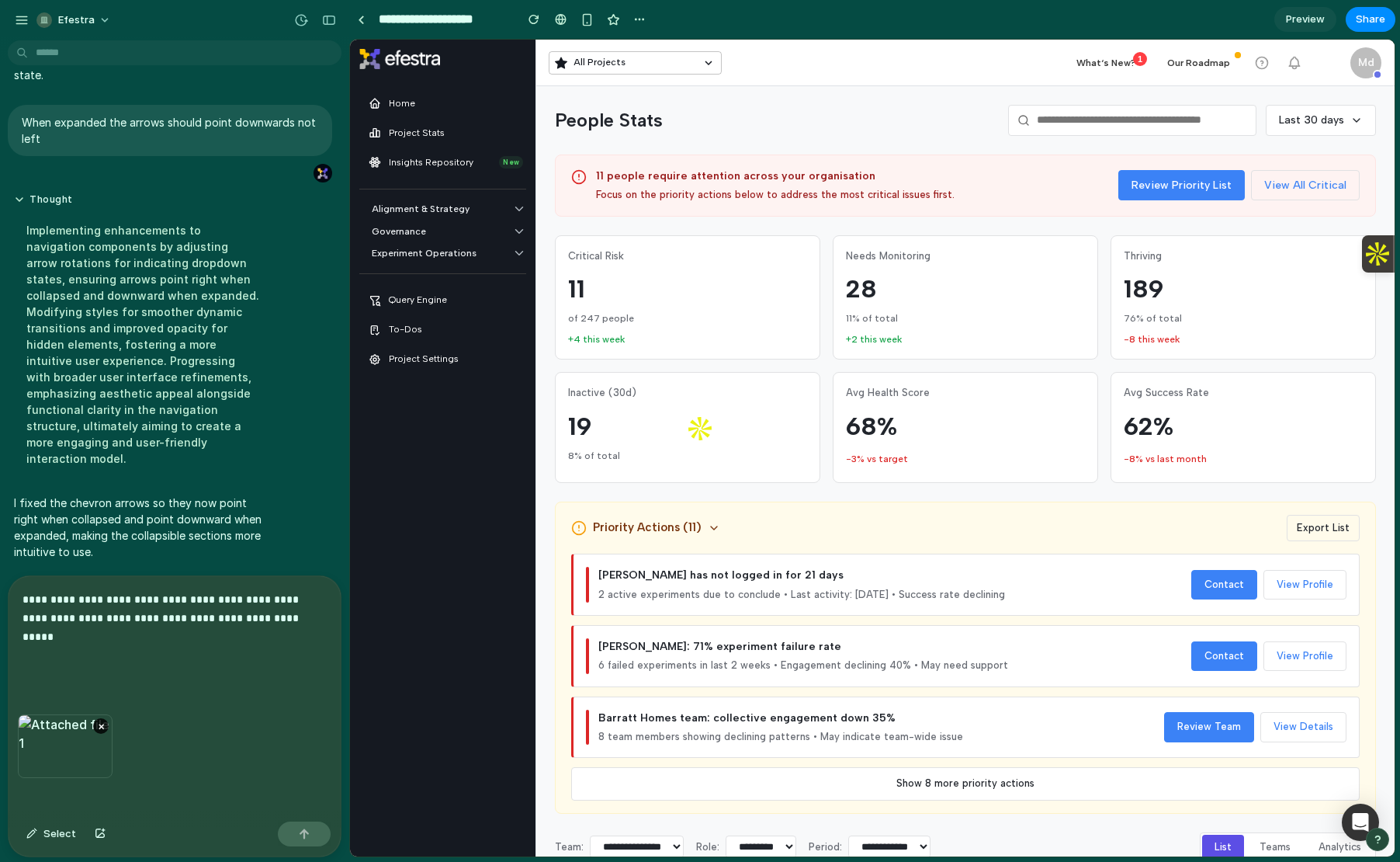
click at [118, 660] on p "**********" at bounding box center [174, 628] width 304 height 75
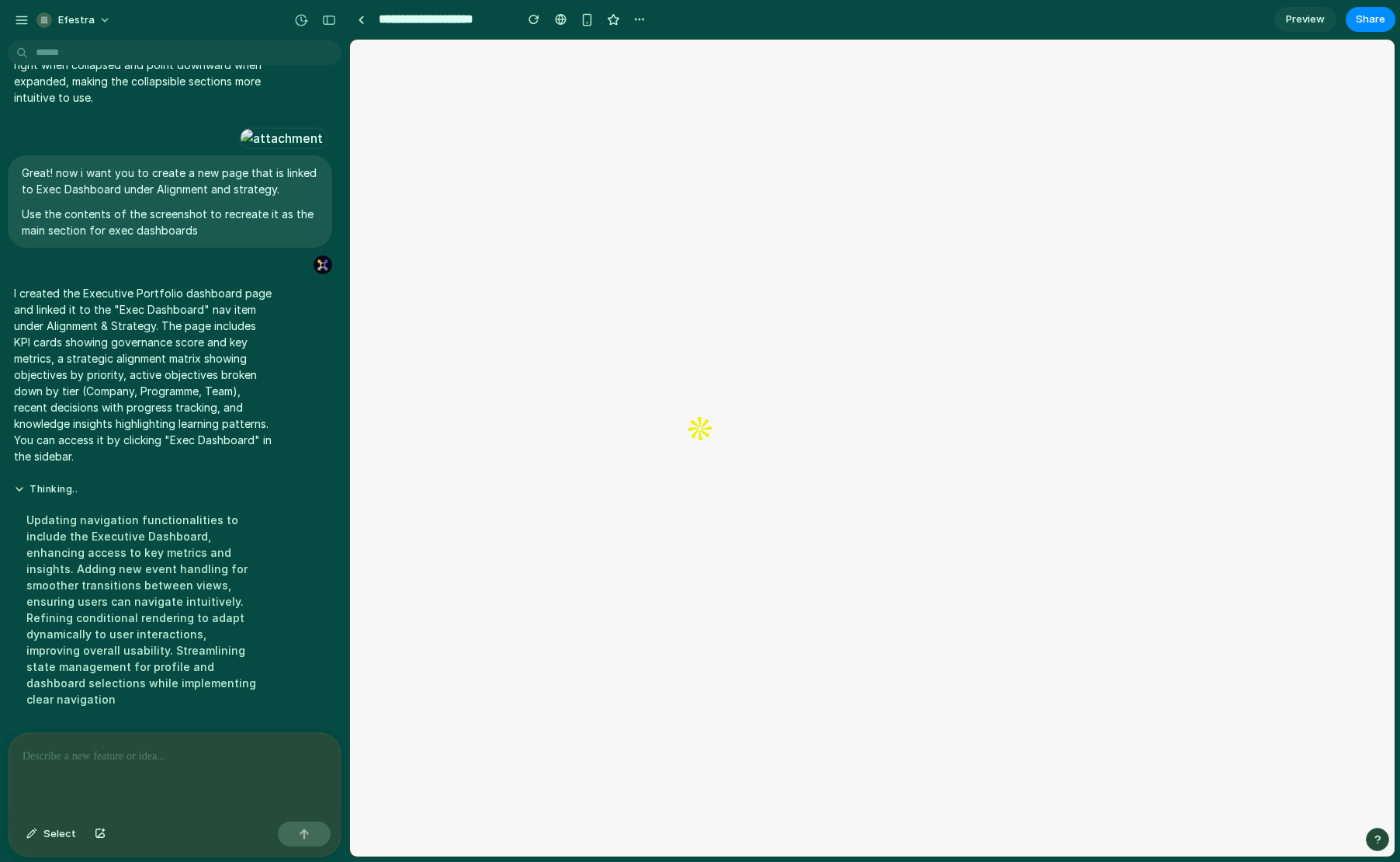
scroll to position [0, 0]
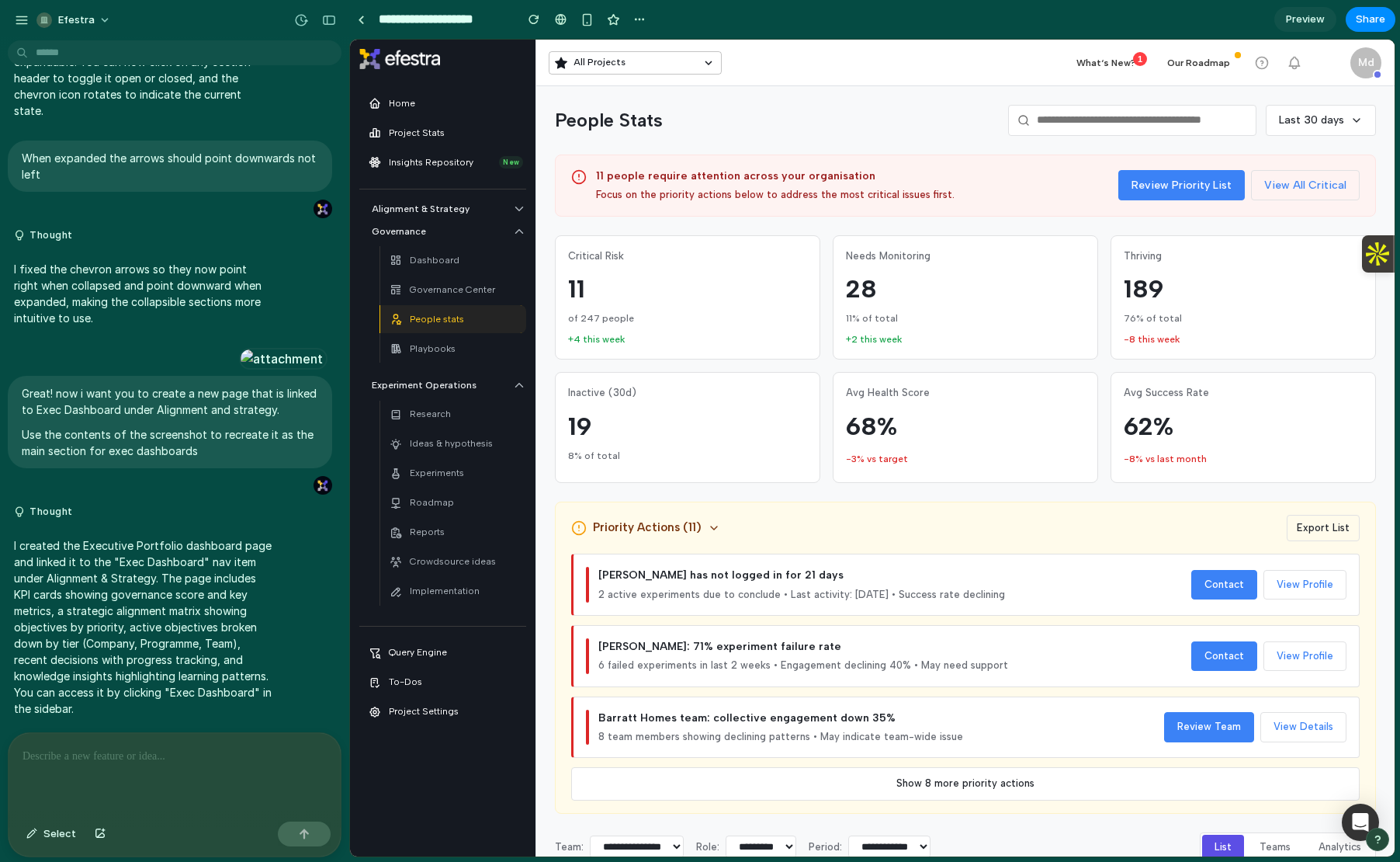
scroll to position [6977, 0]
click at [449, 212] on p "Alignment & Strategy" at bounding box center [437, 209] width 132 height 15
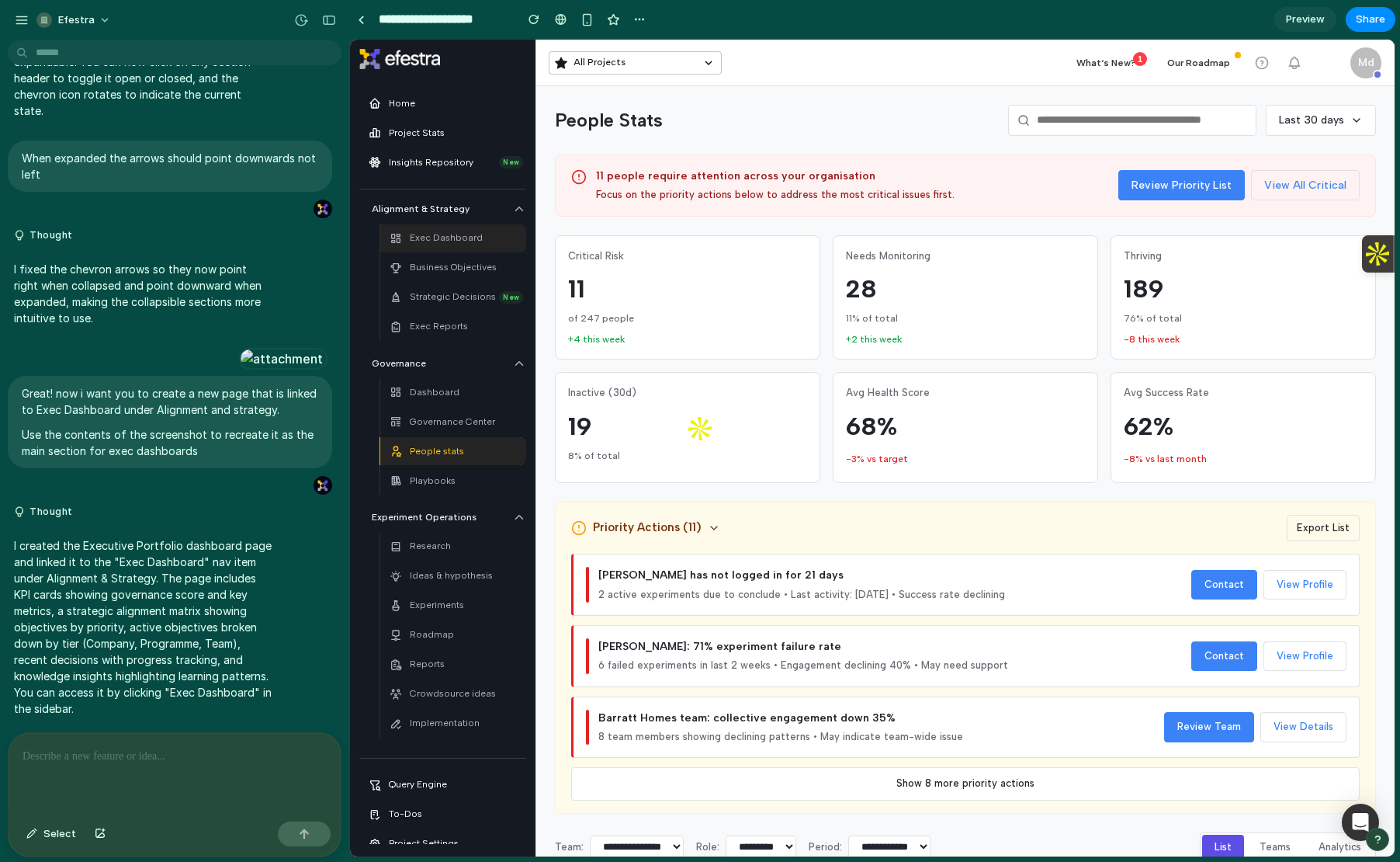
click at [420, 249] on link "Exec Dashboard" at bounding box center [453, 239] width 146 height 28
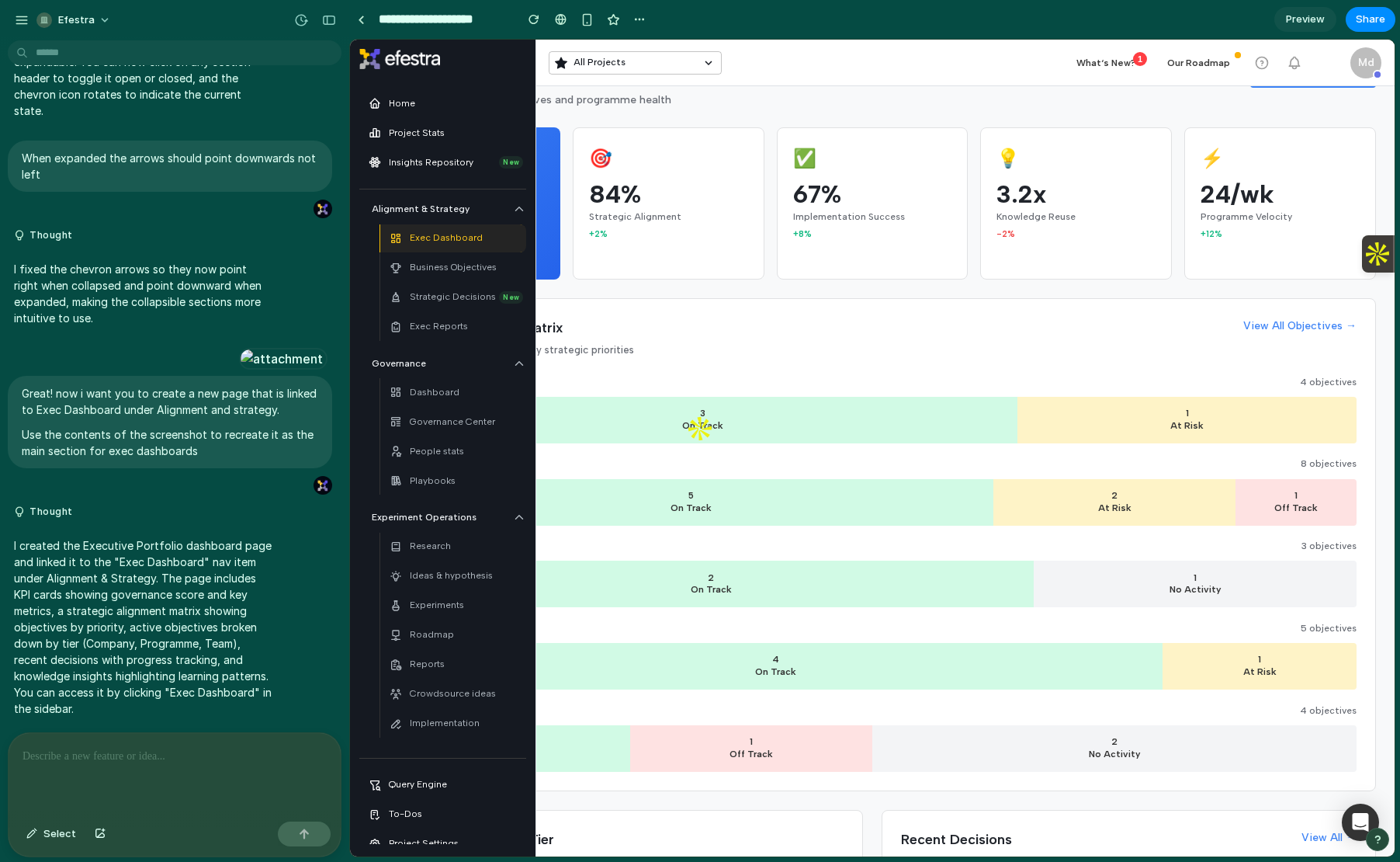
click at [154, 743] on div at bounding box center [174, 774] width 332 height 82
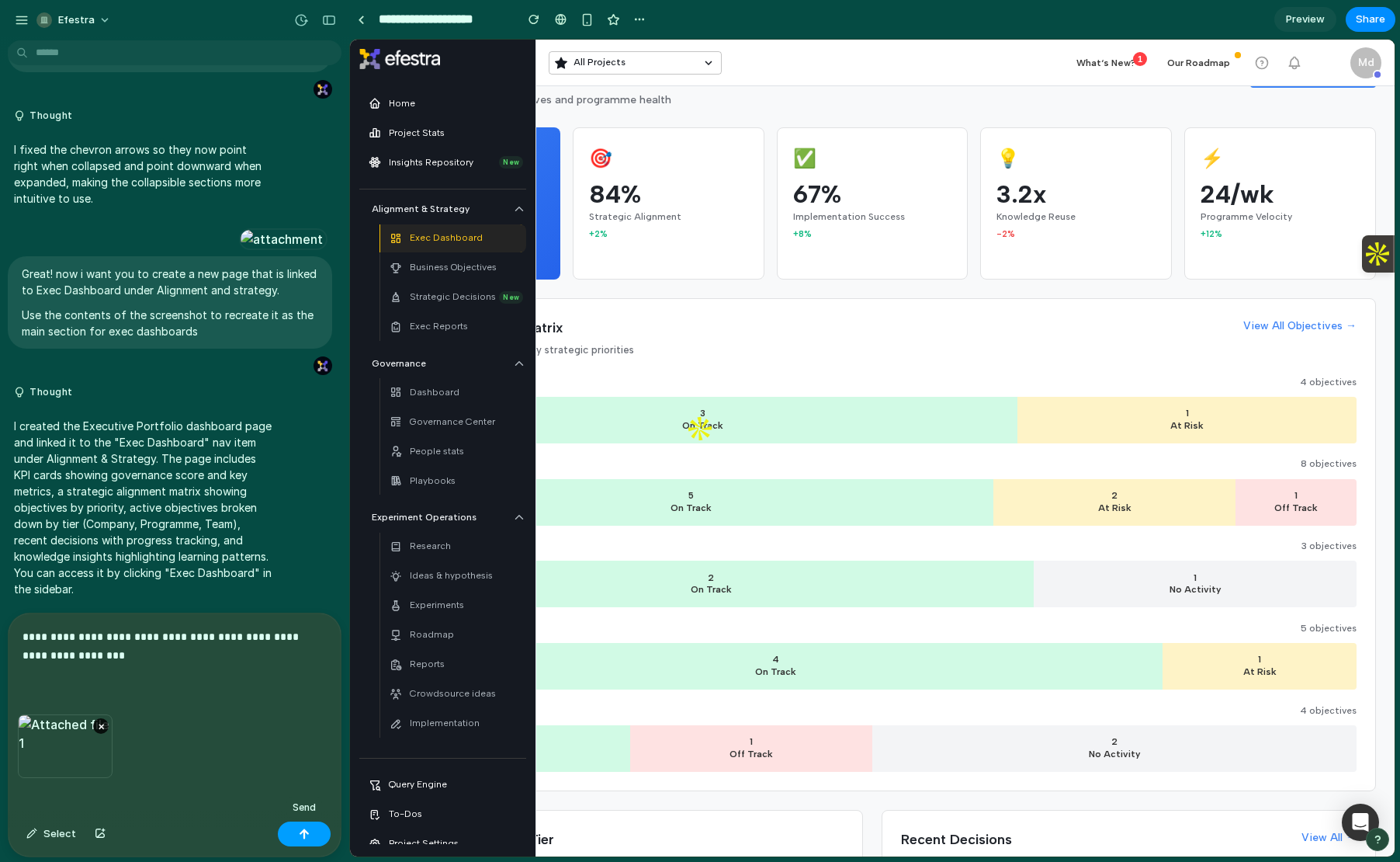
click at [318, 839] on button "button" at bounding box center [304, 834] width 53 height 25
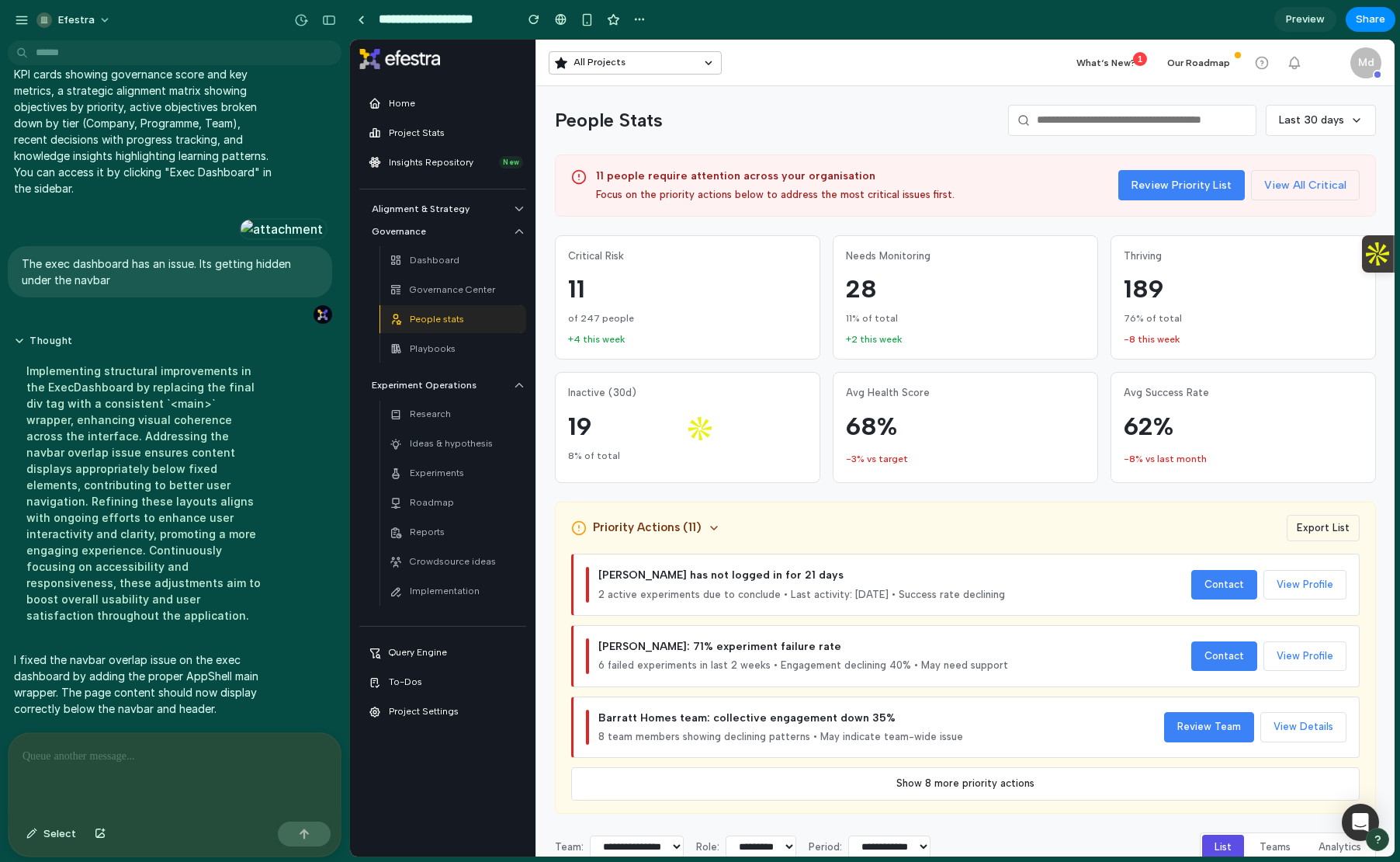
scroll to position [0, 0]
click at [460, 259] on div "Dashboard" at bounding box center [453, 260] width 127 height 21
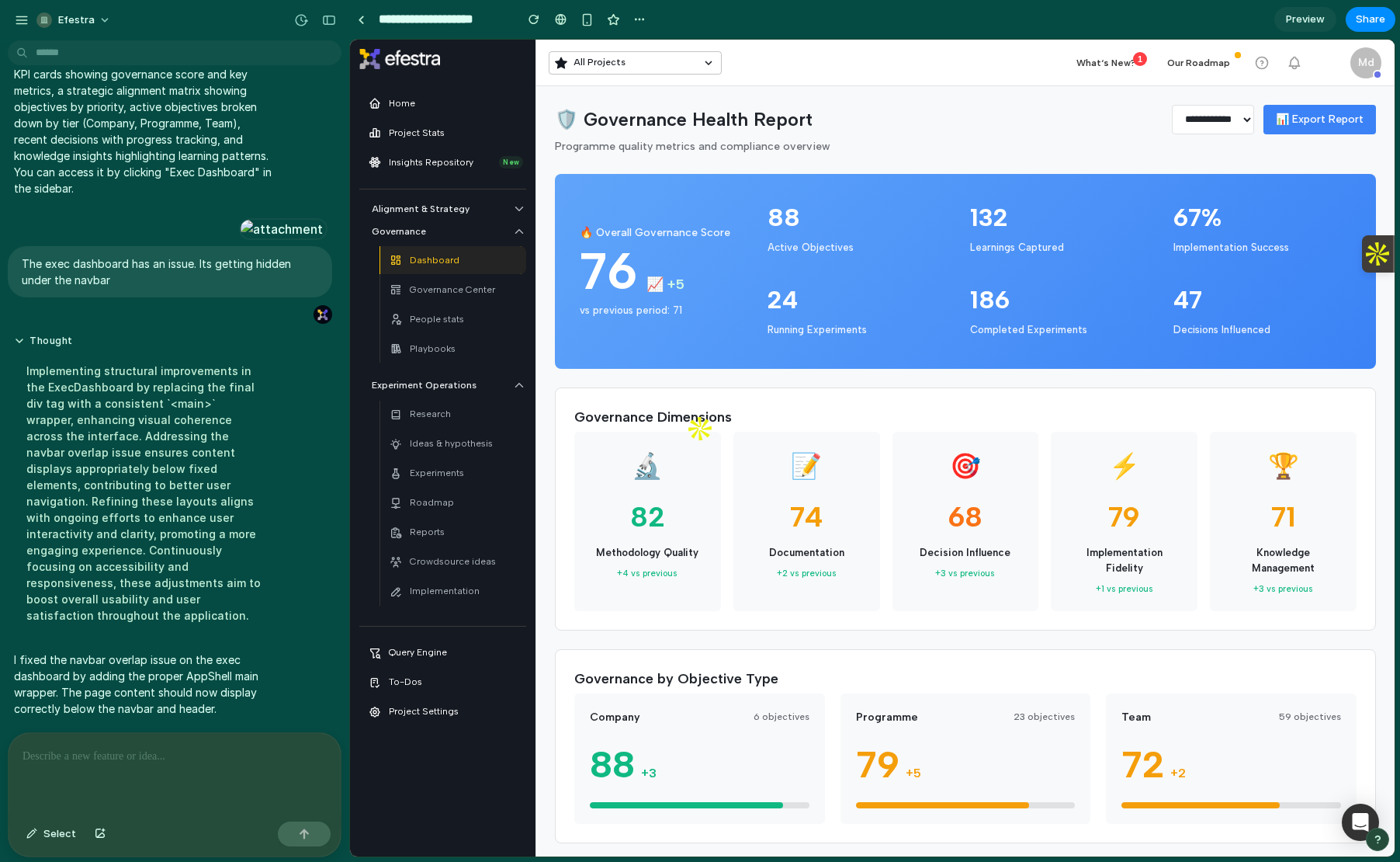
click at [441, 192] on div "Home Project Stats Insights Repository New Alignment & Strategy Exec Dashboard …" at bounding box center [442, 408] width 167 height 637
click at [443, 209] on p "Alignment & Strategy" at bounding box center [437, 209] width 132 height 15
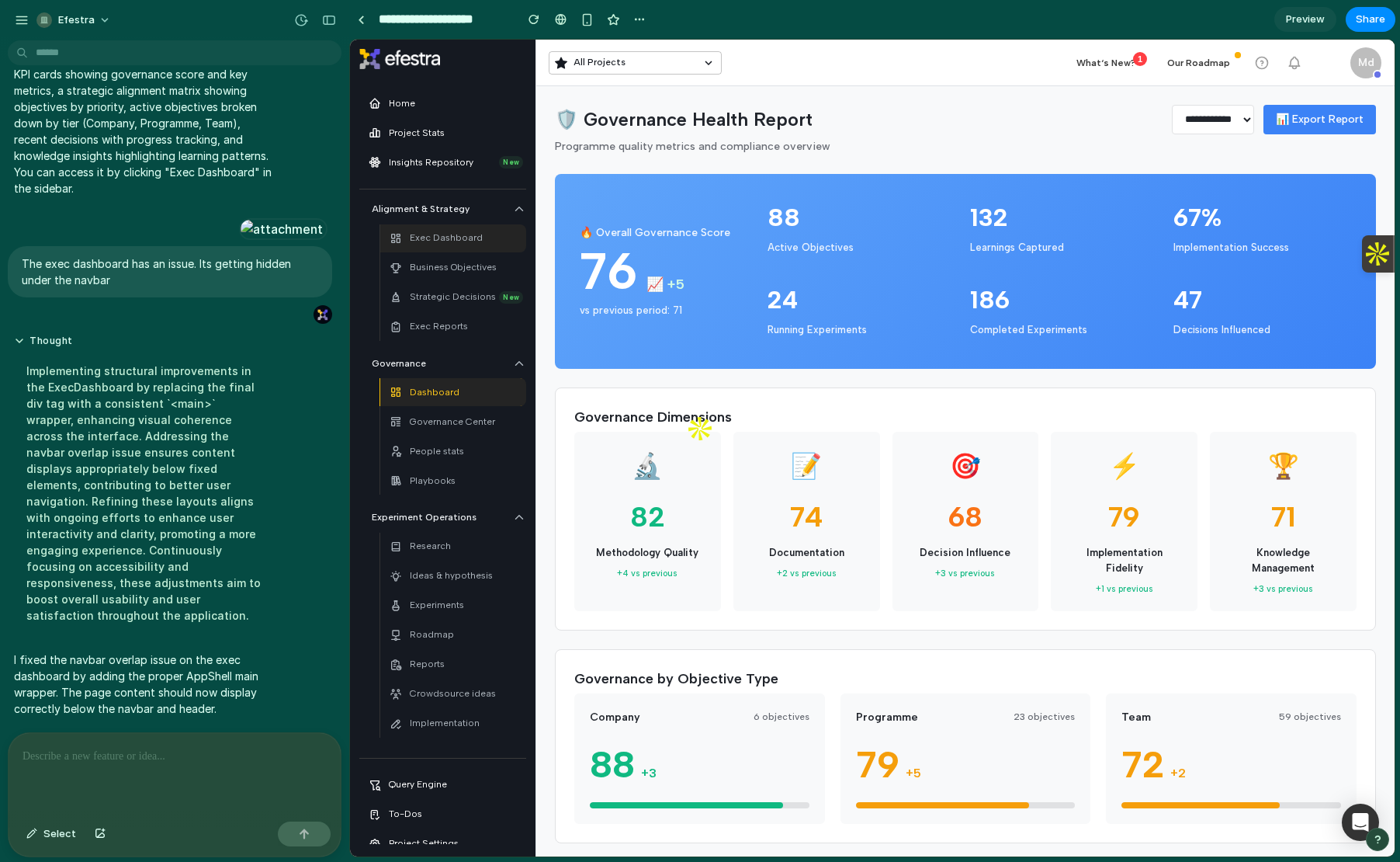
click at [445, 229] on div "Exec Dashboard" at bounding box center [436, 239] width 93 height 21
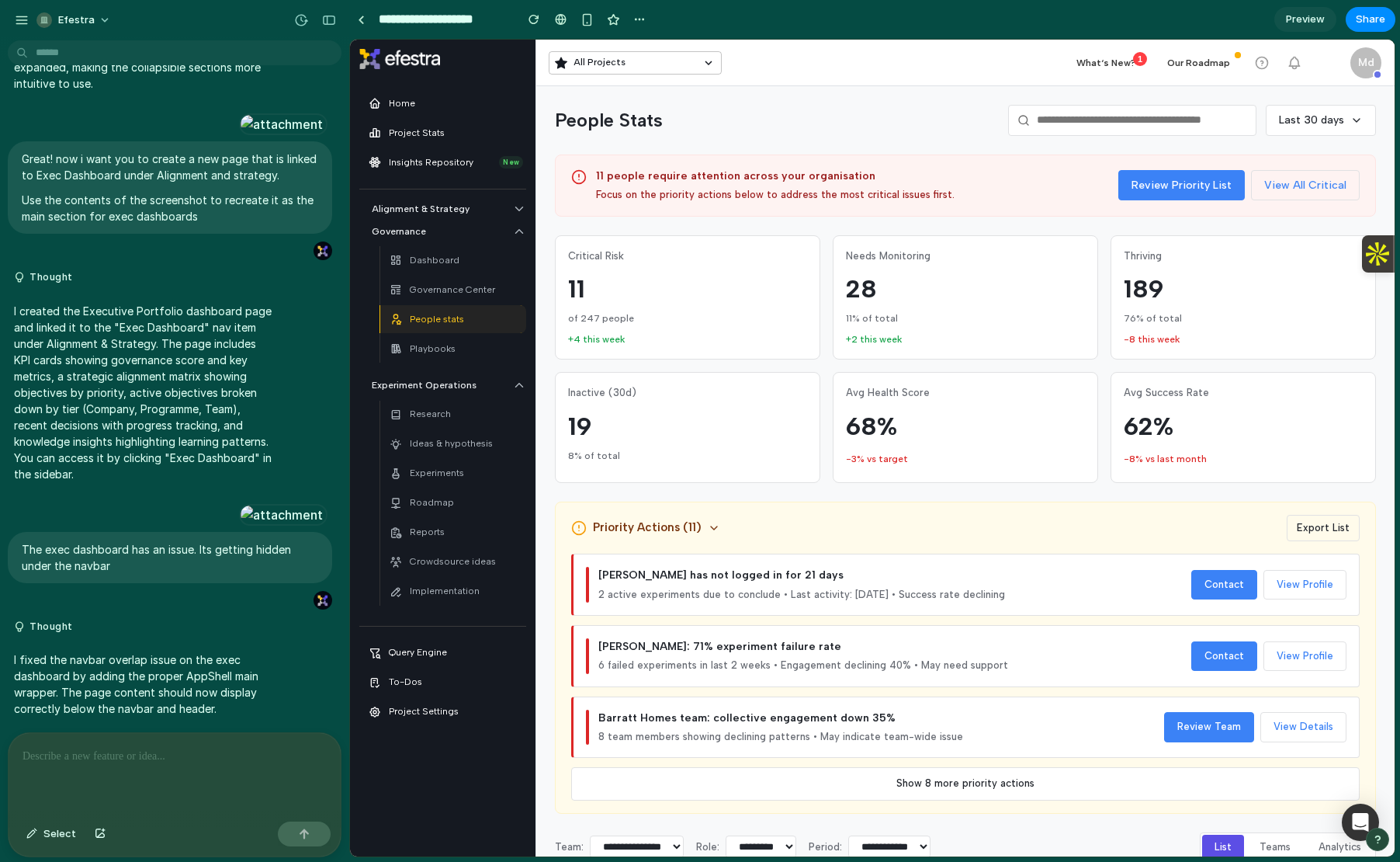
scroll to position [7404, 0]
click at [459, 216] on div "Alignment & Strategy Exec Dashboard Business Objectives Strategic Decisions New…" at bounding box center [442, 407] width 167 height 411
click at [443, 208] on p "Alignment & Strategy" at bounding box center [437, 209] width 132 height 15
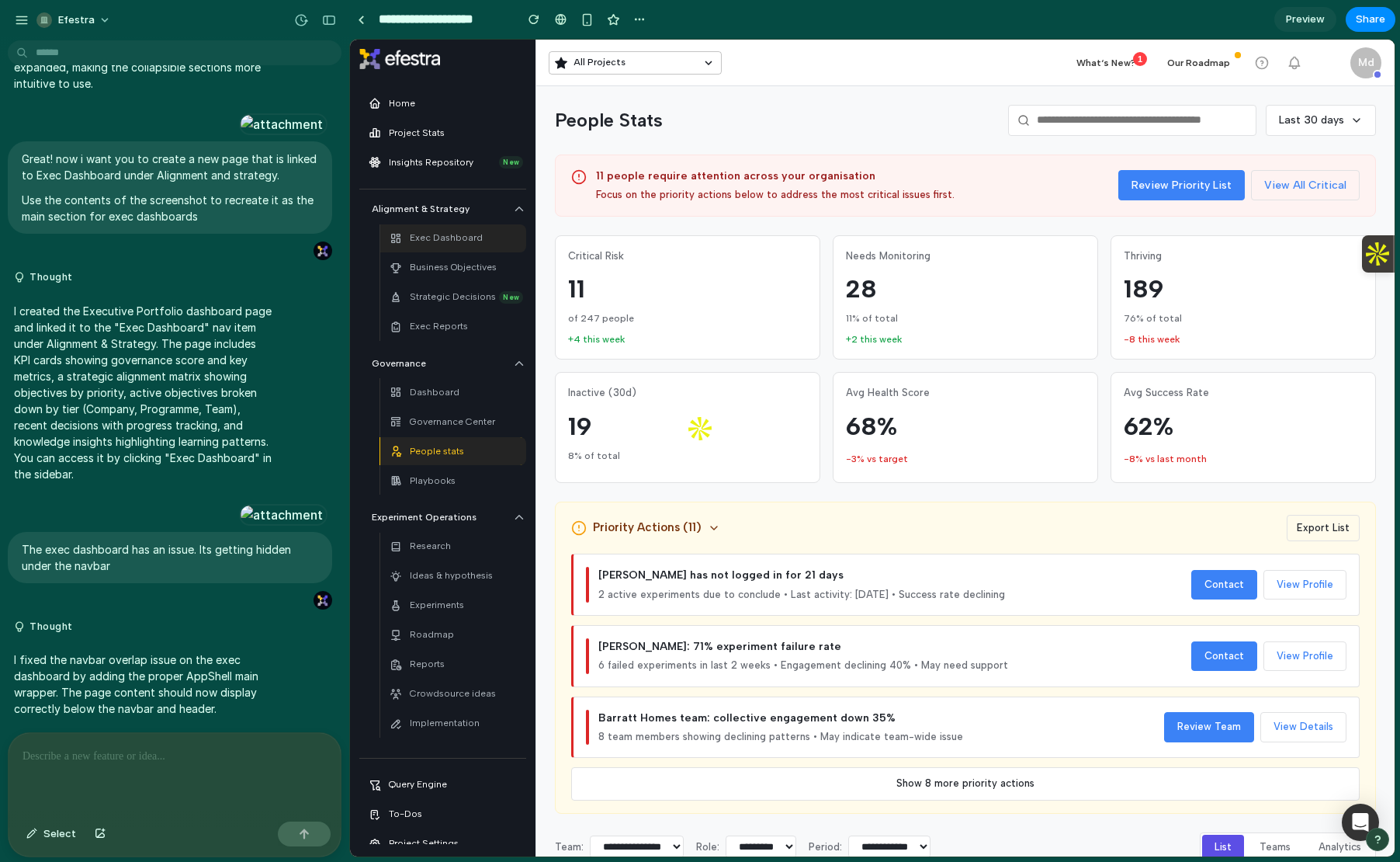
click at [423, 243] on p "Exec Dashboard" at bounding box center [446, 238] width 73 height 15
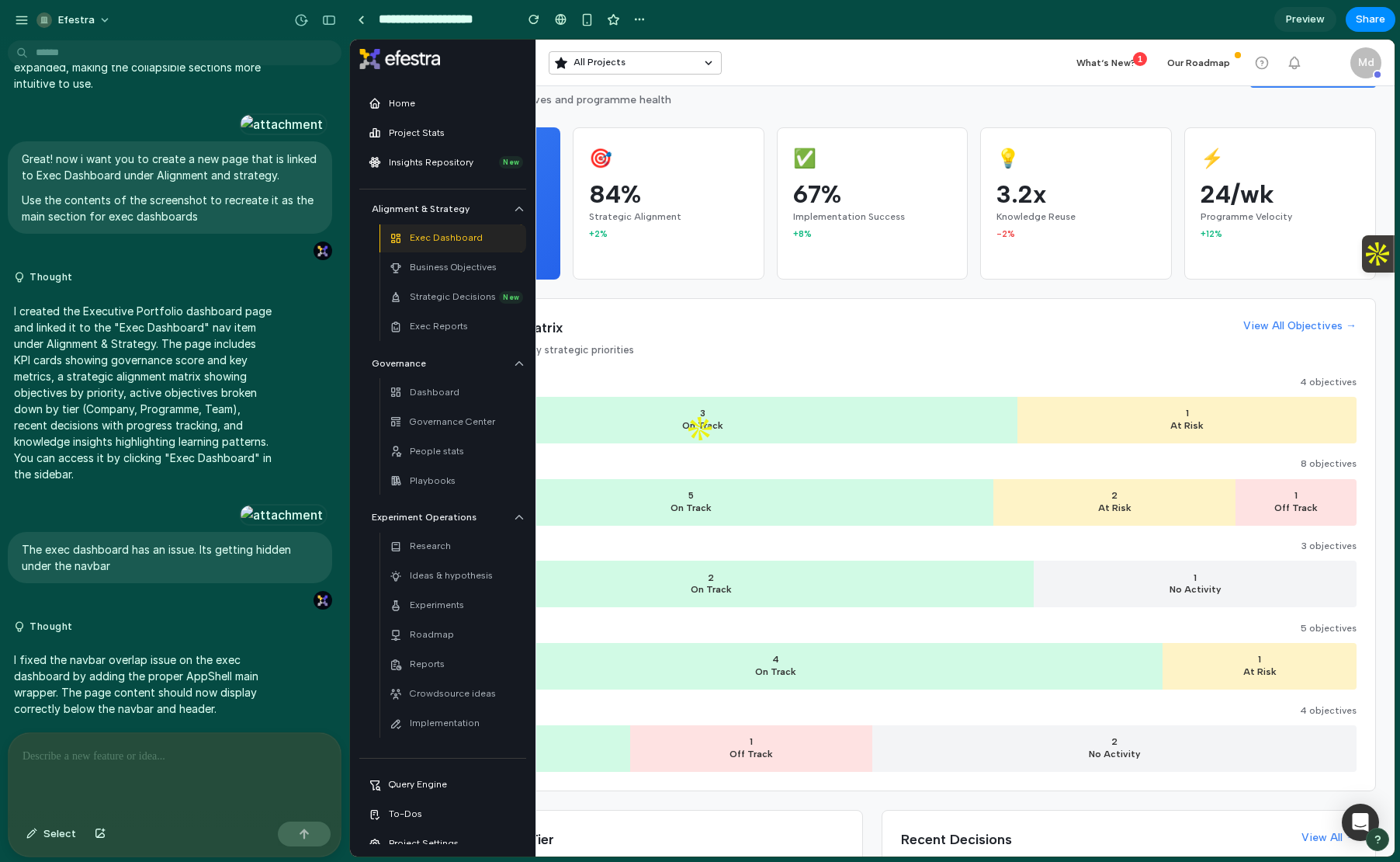
click at [128, 781] on div at bounding box center [174, 774] width 332 height 82
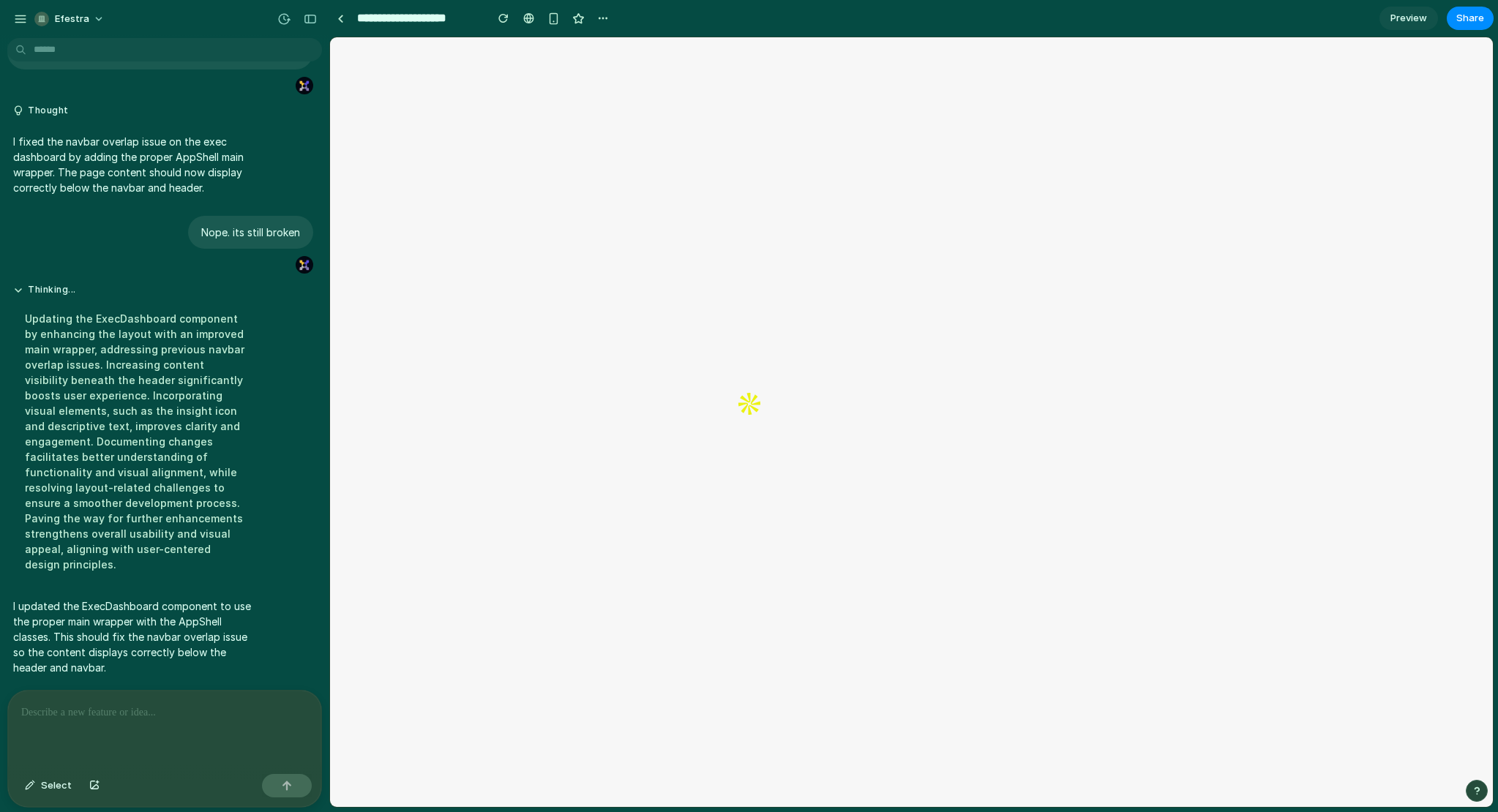
scroll to position [7151, 0]
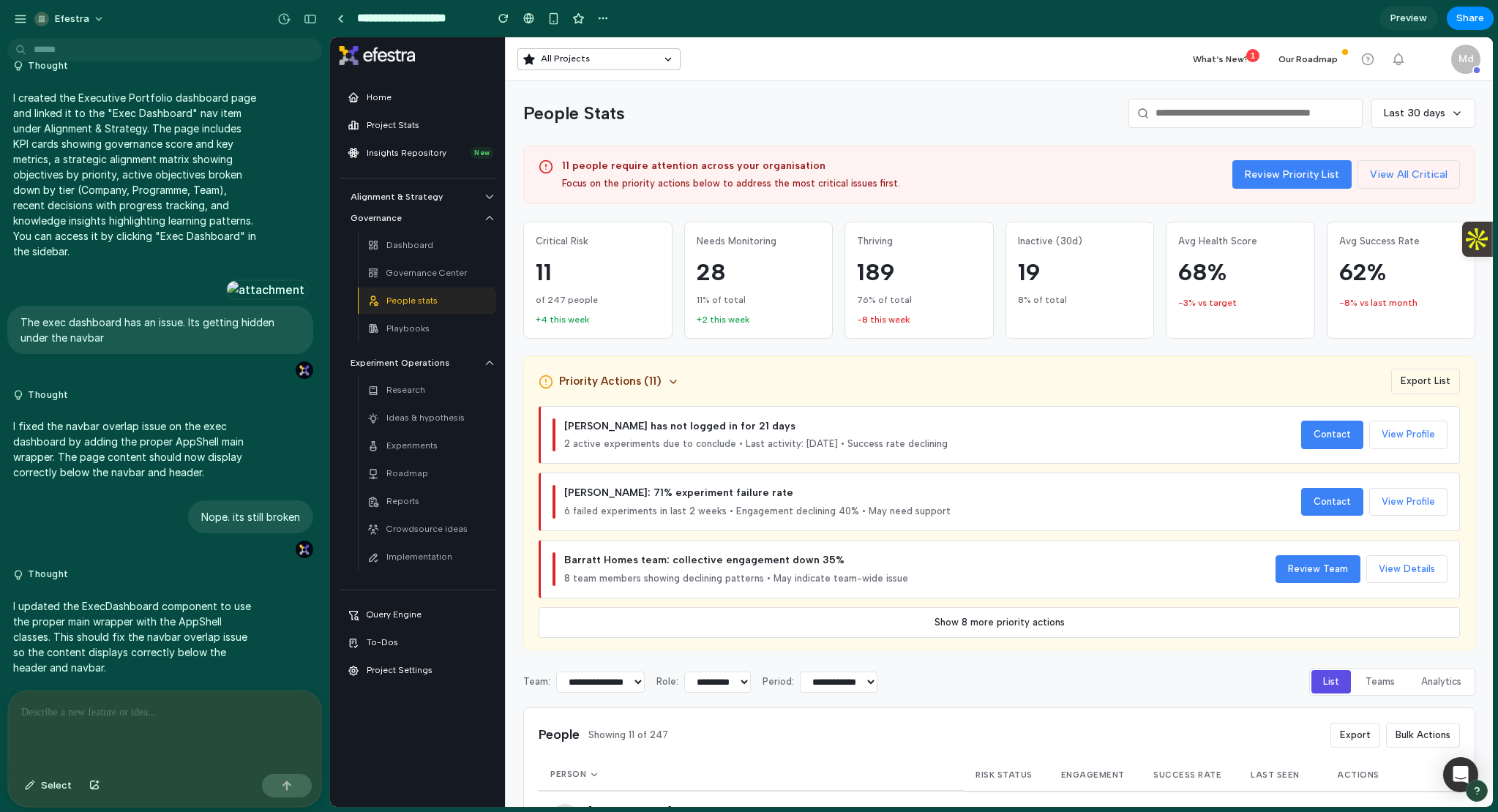
scroll to position [6882, 0]
click at [427, 245] on p "Dashboard" at bounding box center [409, 246] width 46 height 14
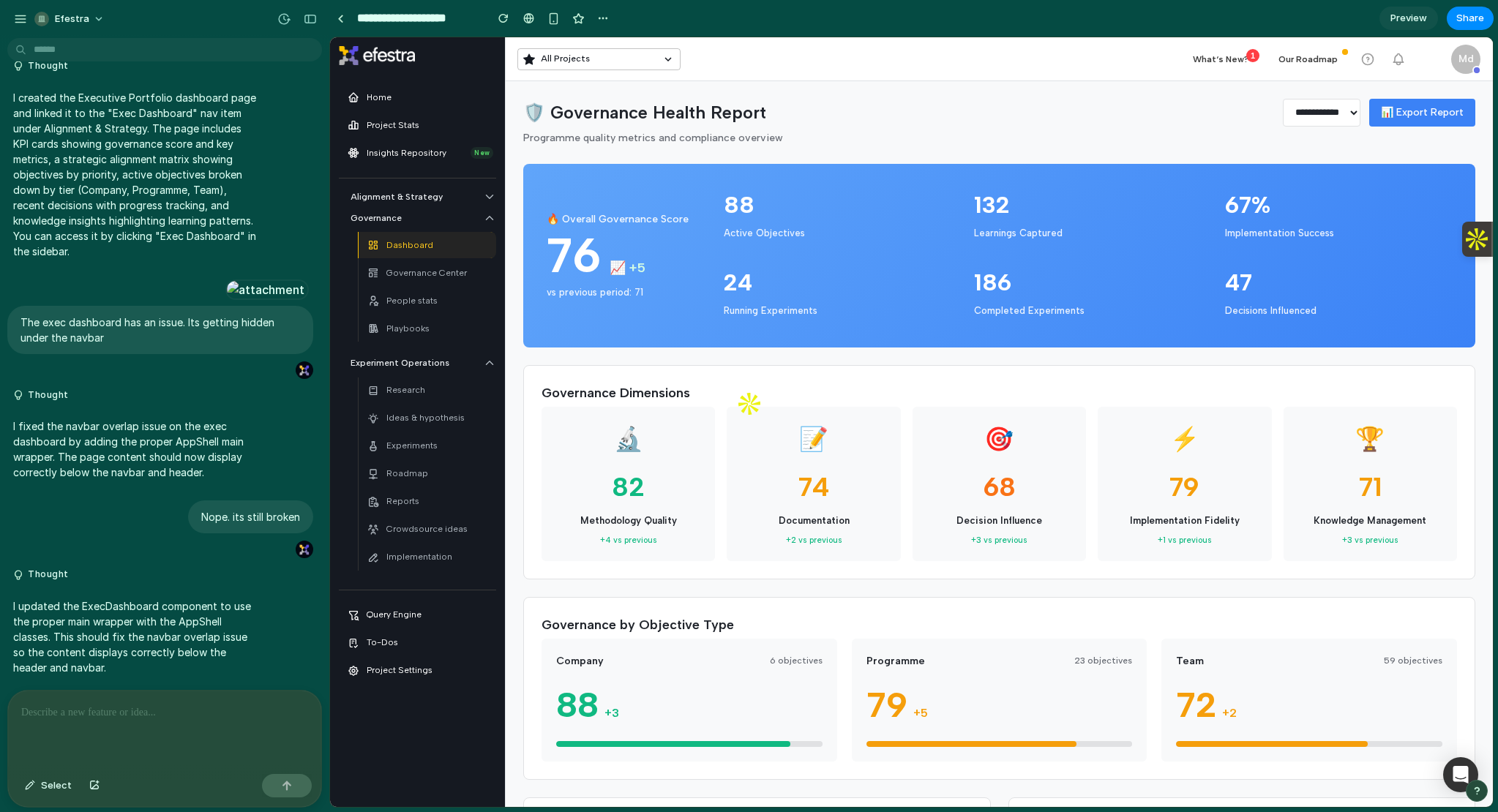
click at [431, 191] on p "Alignment & Strategy" at bounding box center [412, 197] width 124 height 14
click at [429, 232] on div "Exec Dashboard" at bounding box center [411, 225] width 88 height 20
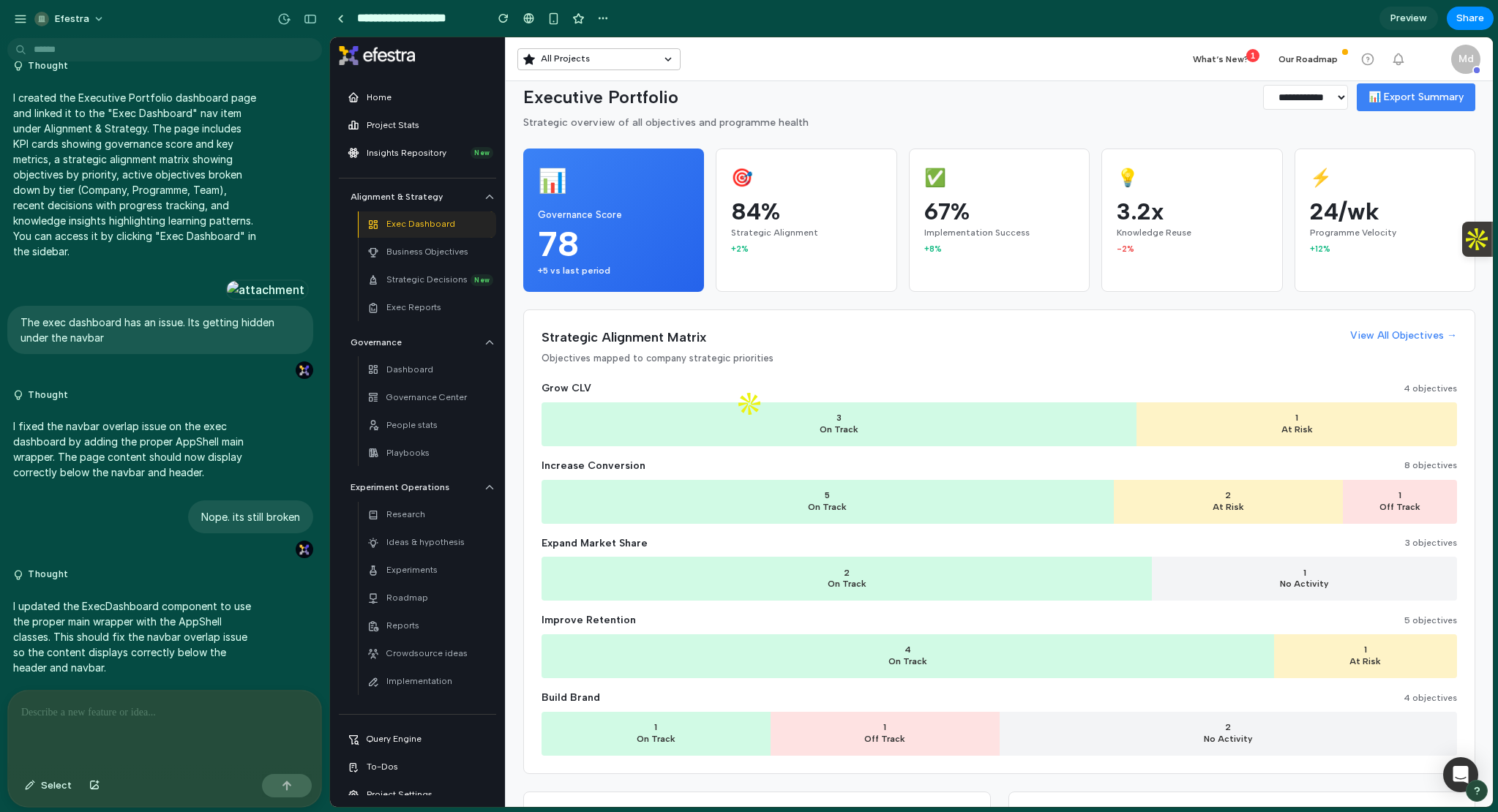
scroll to position [0, 0]
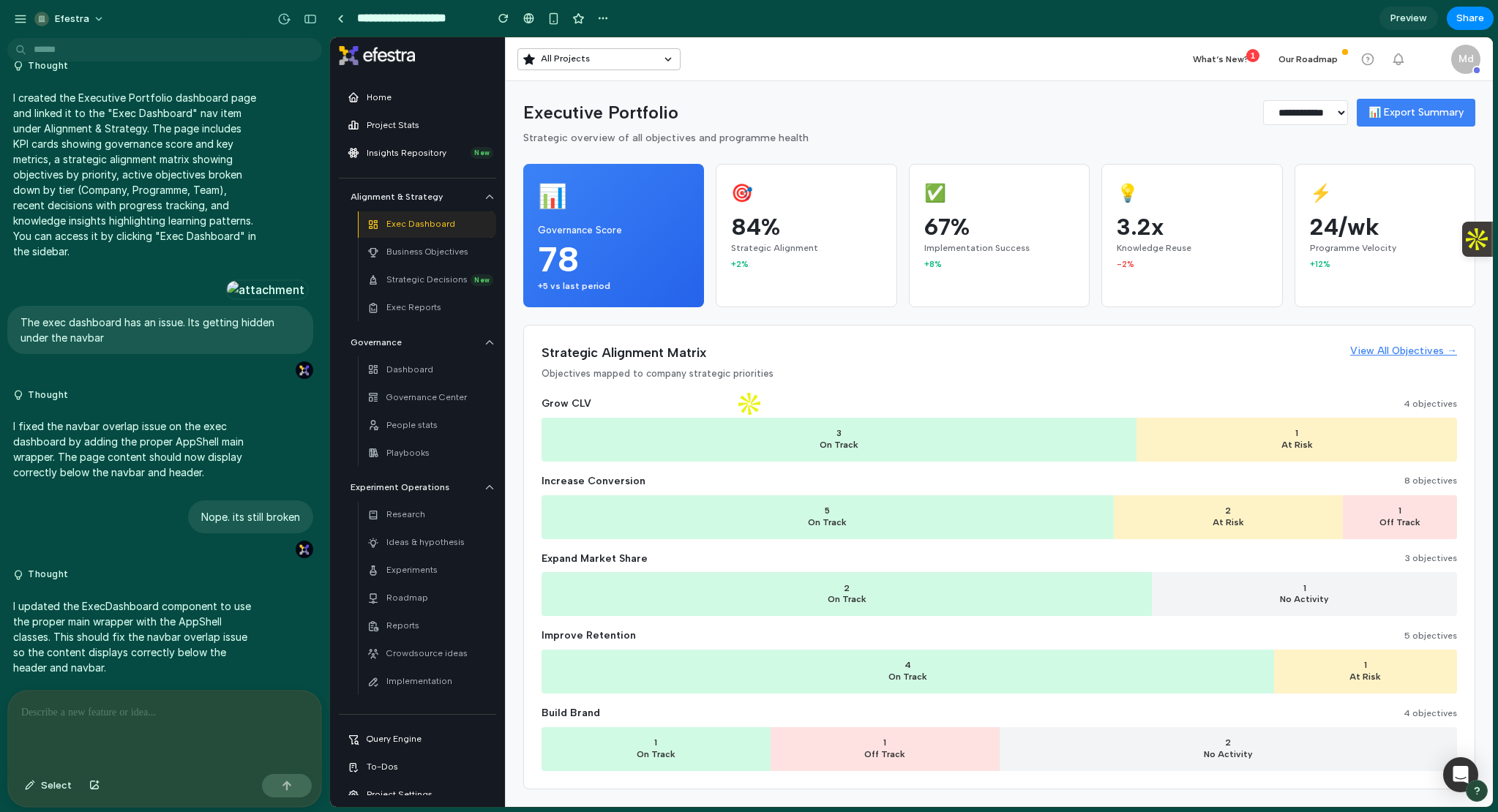
click at [1384, 347] on link "View All Objectives →" at bounding box center [1403, 351] width 107 height 16
click at [422, 373] on p "Dashboard" at bounding box center [409, 370] width 46 height 14
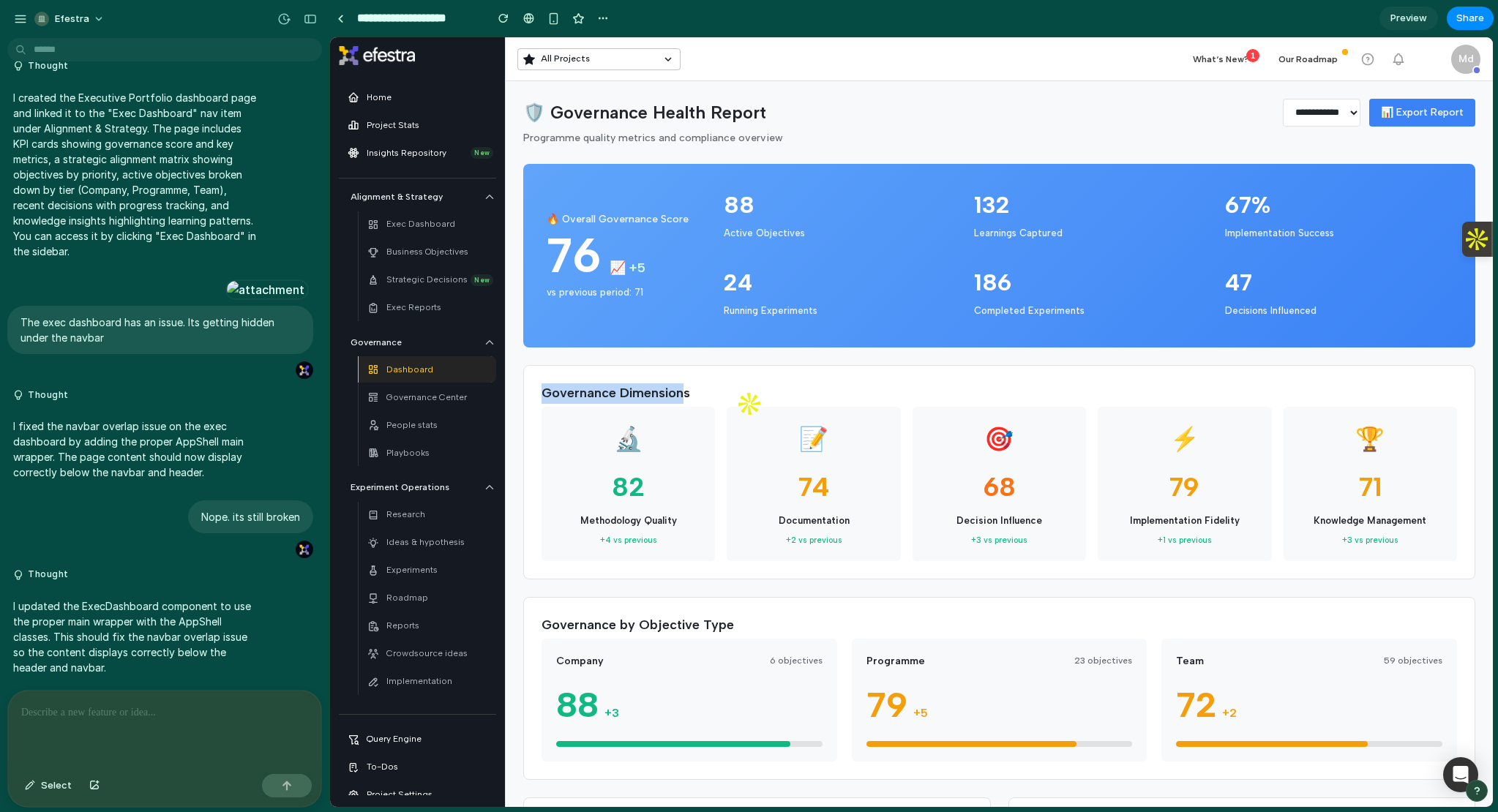
drag, startPoint x: 536, startPoint y: 394, endPoint x: 685, endPoint y: 399, distance: 149.1
click at [685, 399] on div "Governance Dimensions 🔬 82 Methodology Quality +4 vs previous 📝 74 Documentatio…" at bounding box center [999, 472] width 952 height 214
click at [685, 399] on h2 "Governance Dimensions" at bounding box center [999, 394] width 915 height 20
click at [685, 396] on h2 "Governance Dimensions" at bounding box center [999, 394] width 915 height 20
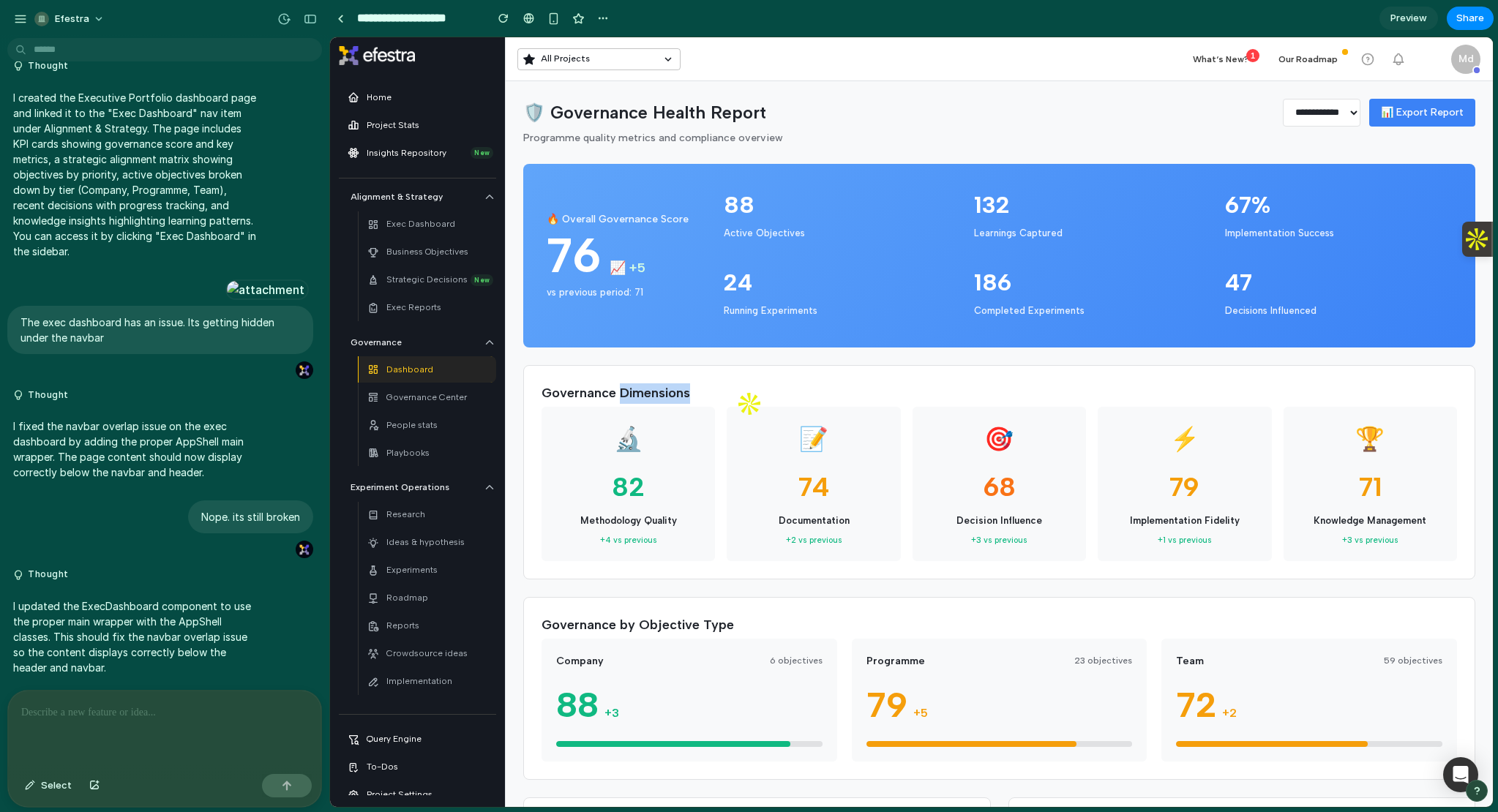
click at [685, 396] on h2 "Governance Dimensions" at bounding box center [999, 394] width 915 height 20
click at [226, 753] on div at bounding box center [164, 729] width 313 height 77
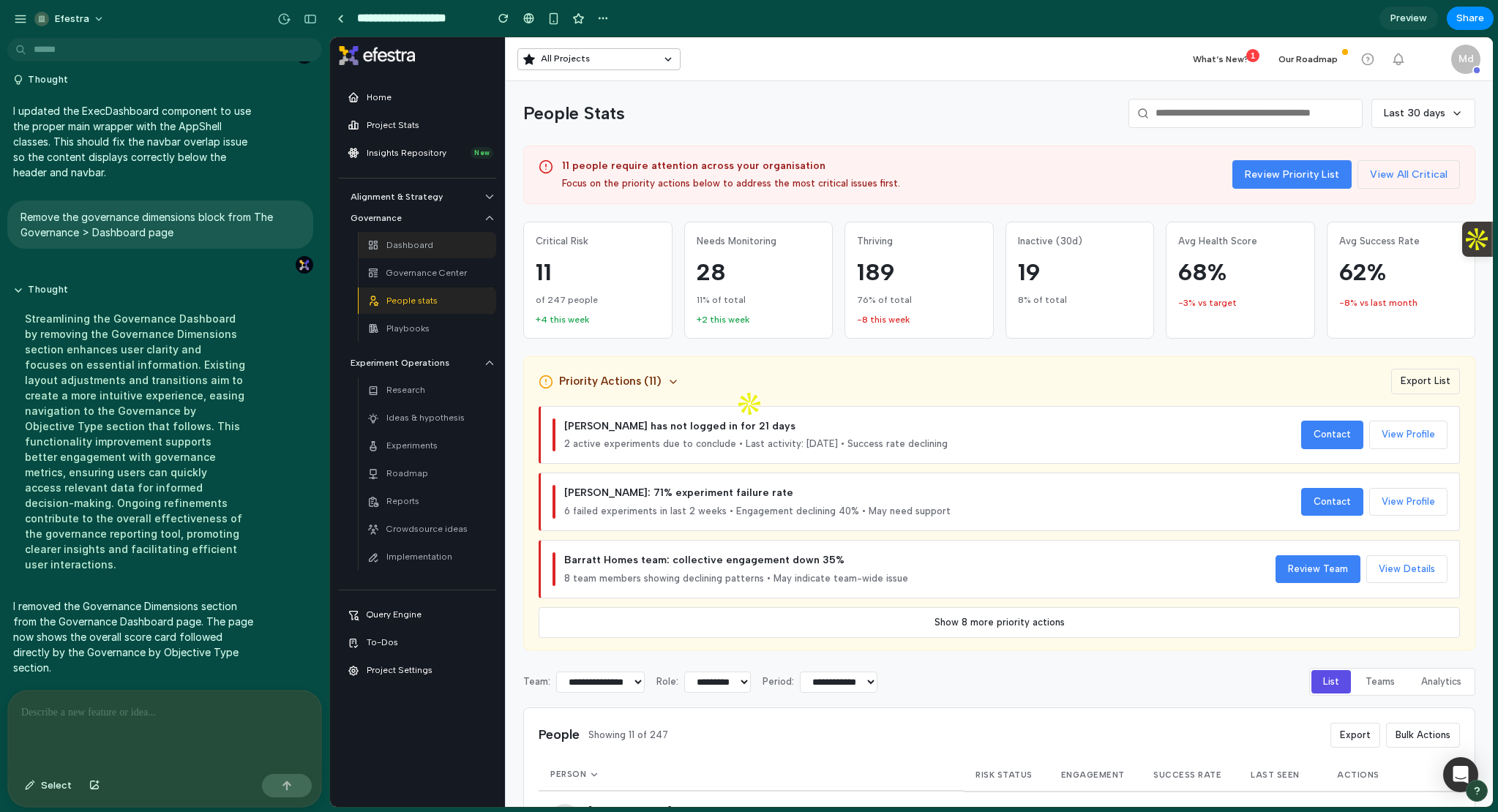
click at [441, 248] on div "Dashboard" at bounding box center [427, 245] width 120 height 20
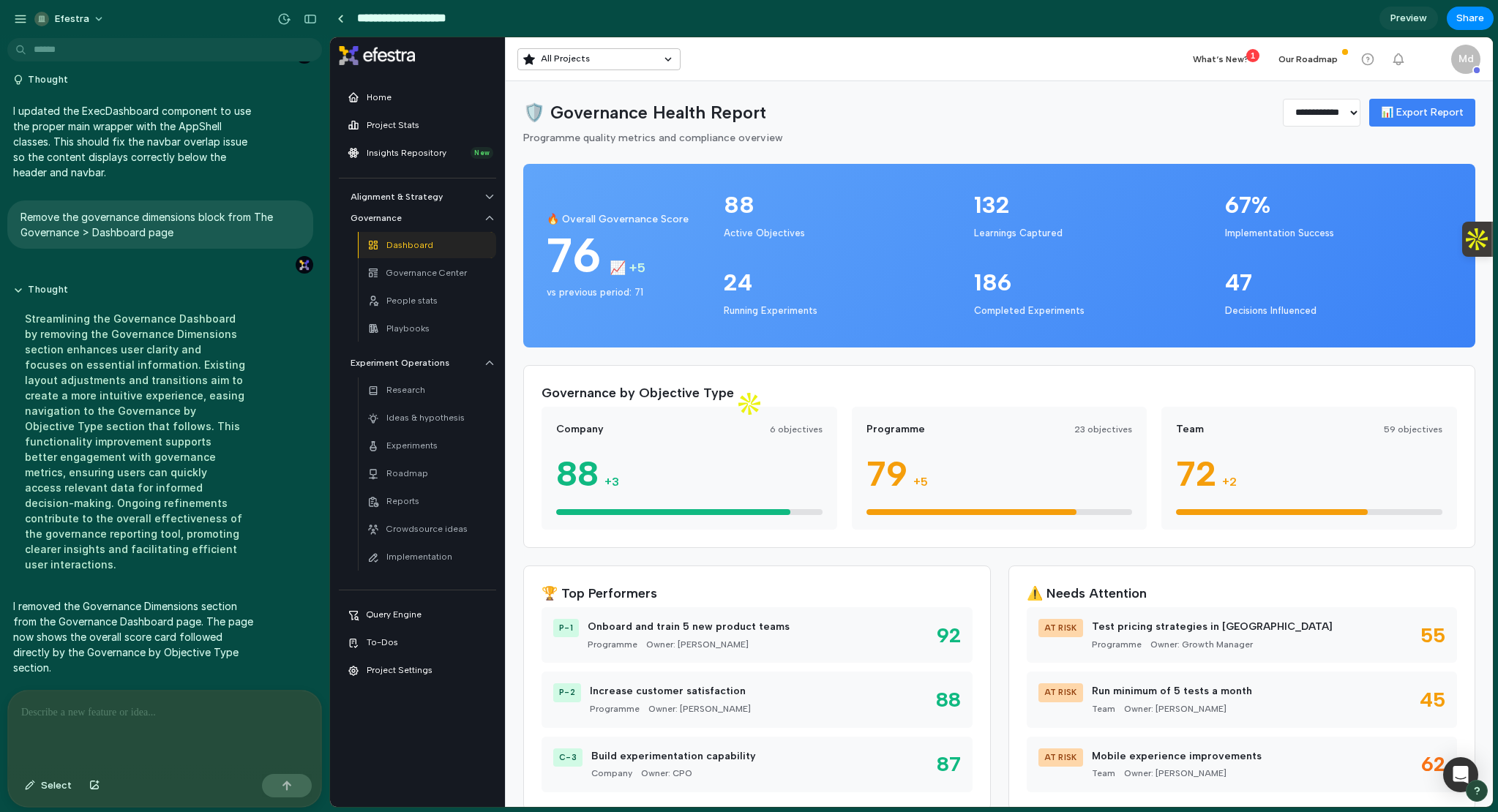
click at [428, 14] on input "**********" at bounding box center [417, 19] width 126 height 26
drag, startPoint x: 396, startPoint y: 14, endPoint x: 511, endPoint y: 19, distance: 115.1
click at [511, 19] on div "**********" at bounding box center [471, 19] width 284 height 26
type input "*******"
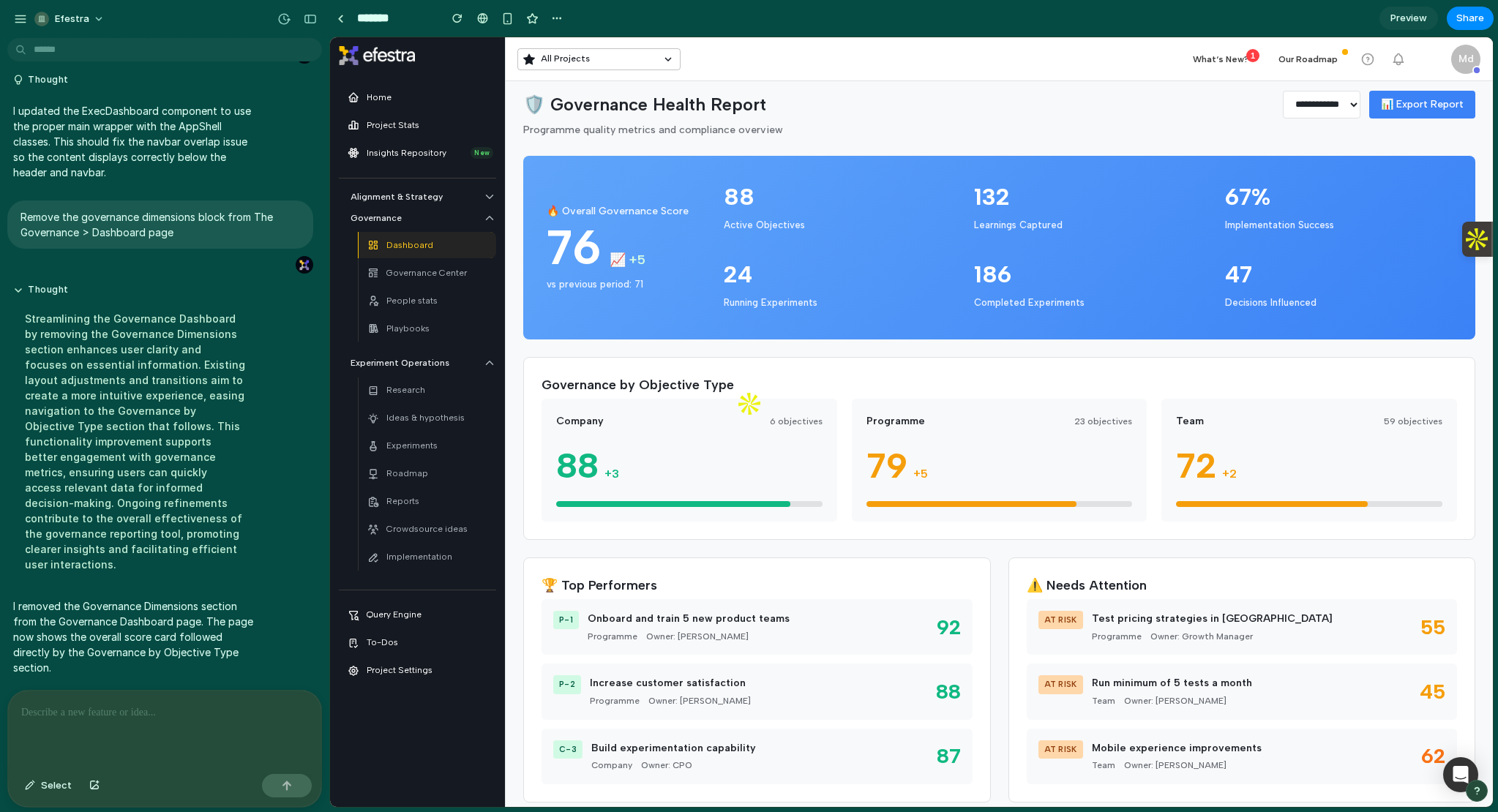
scroll to position [6, 0]
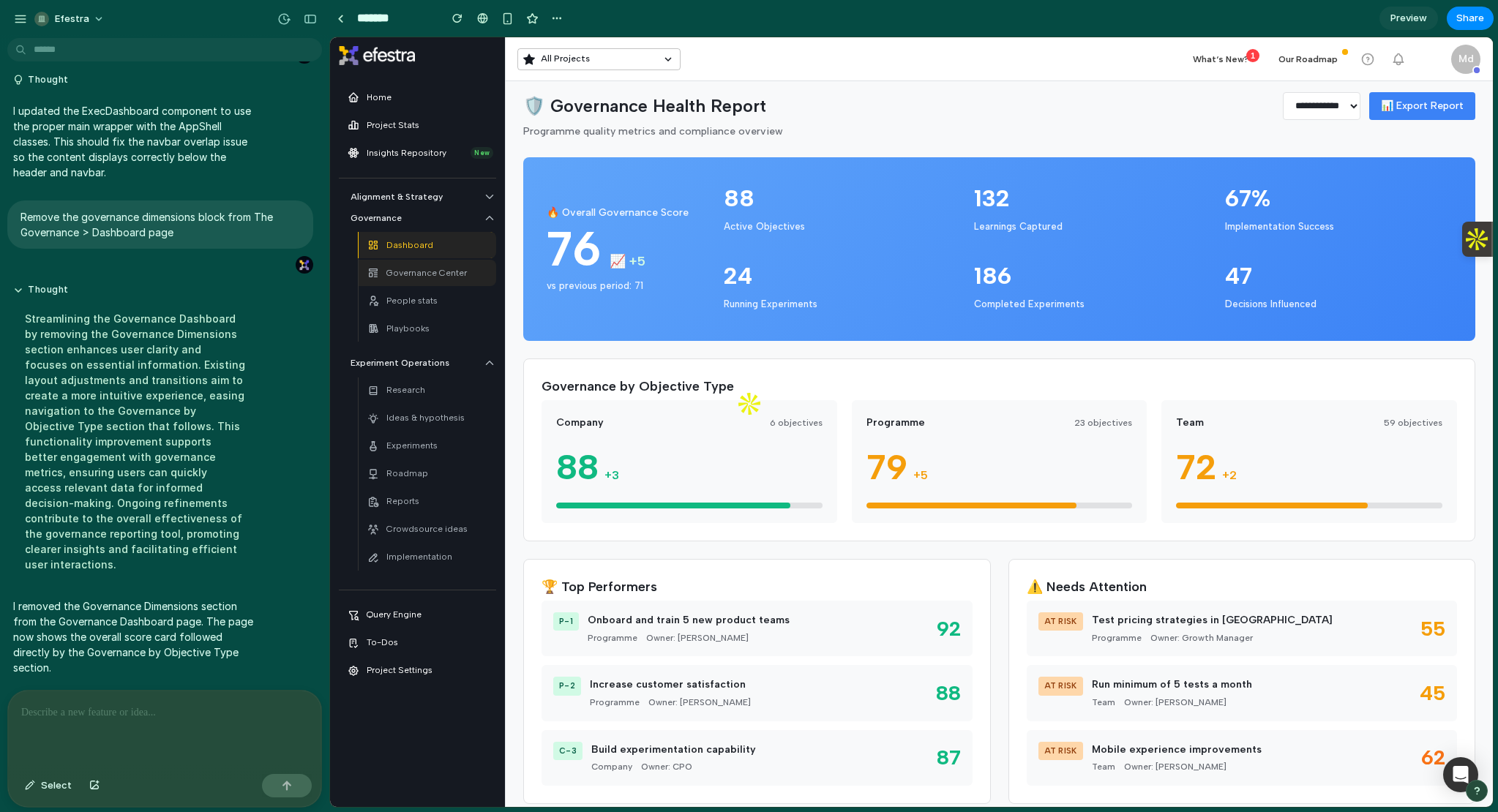
click at [415, 264] on div "Governance Center" at bounding box center [417, 273] width 99 height 20
click at [429, 298] on p "People stats" at bounding box center [412, 301] width 51 height 14
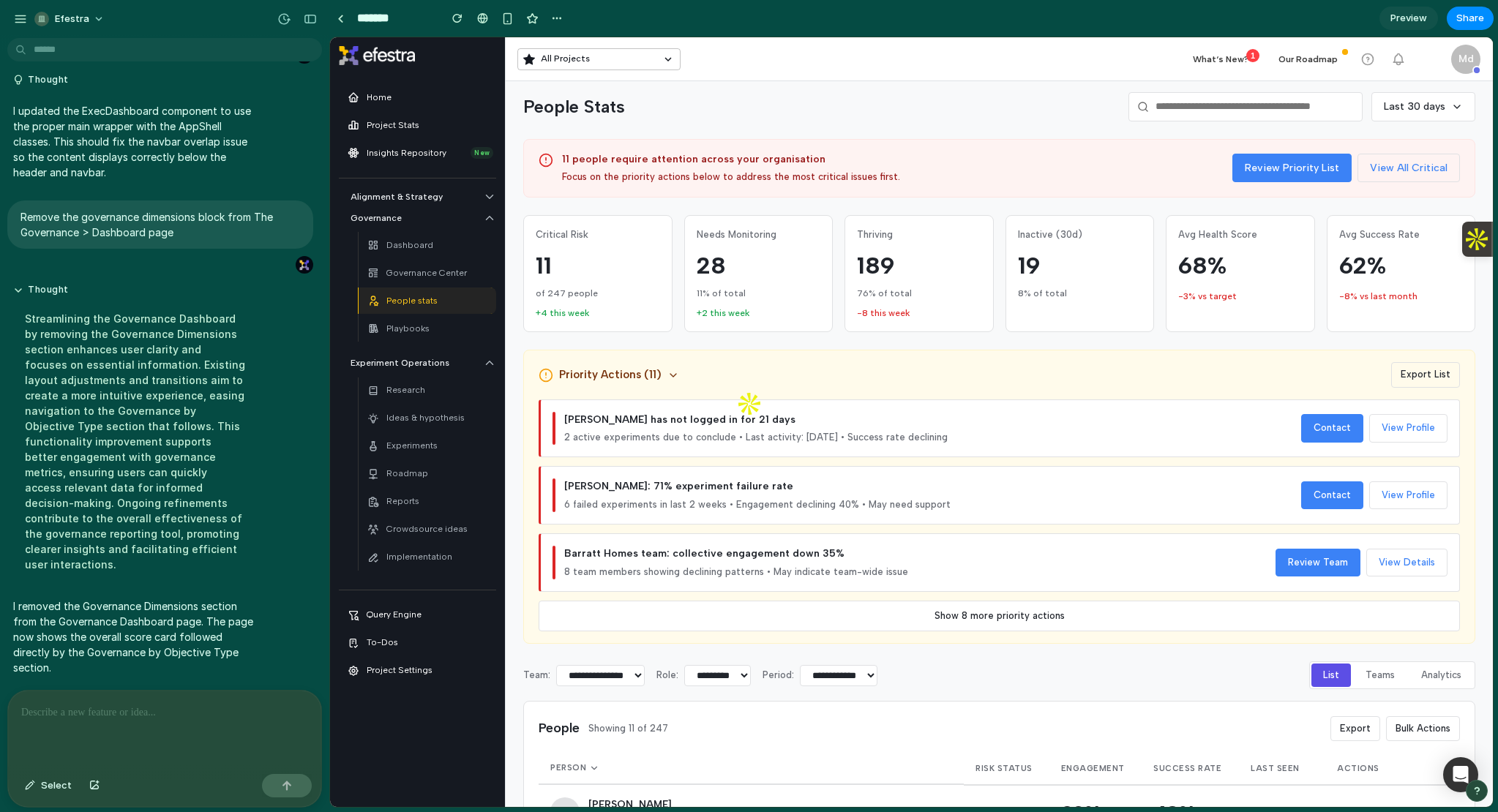
scroll to position [238, 0]
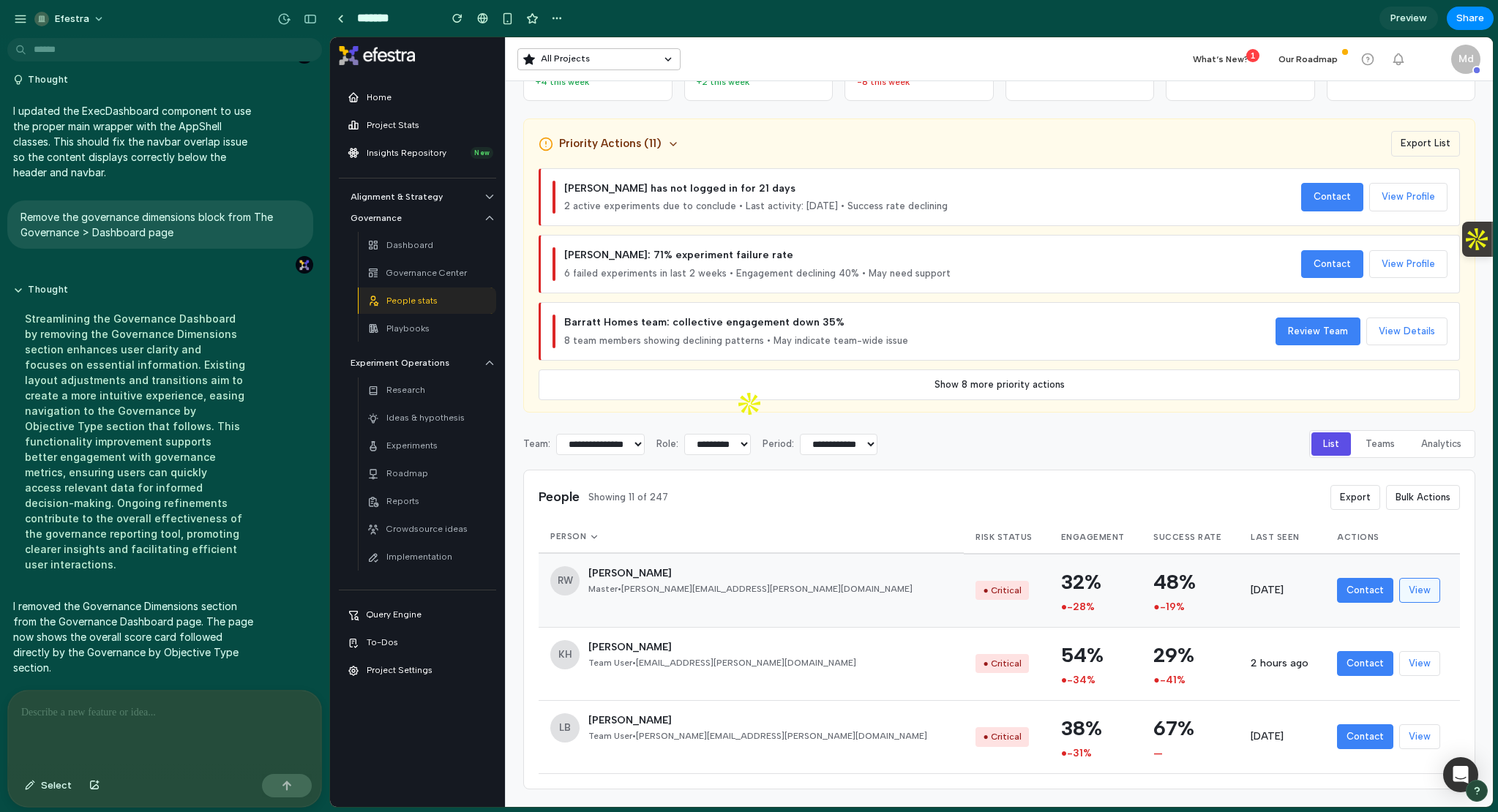
click at [1399, 590] on button "View" at bounding box center [1419, 590] width 41 height 25
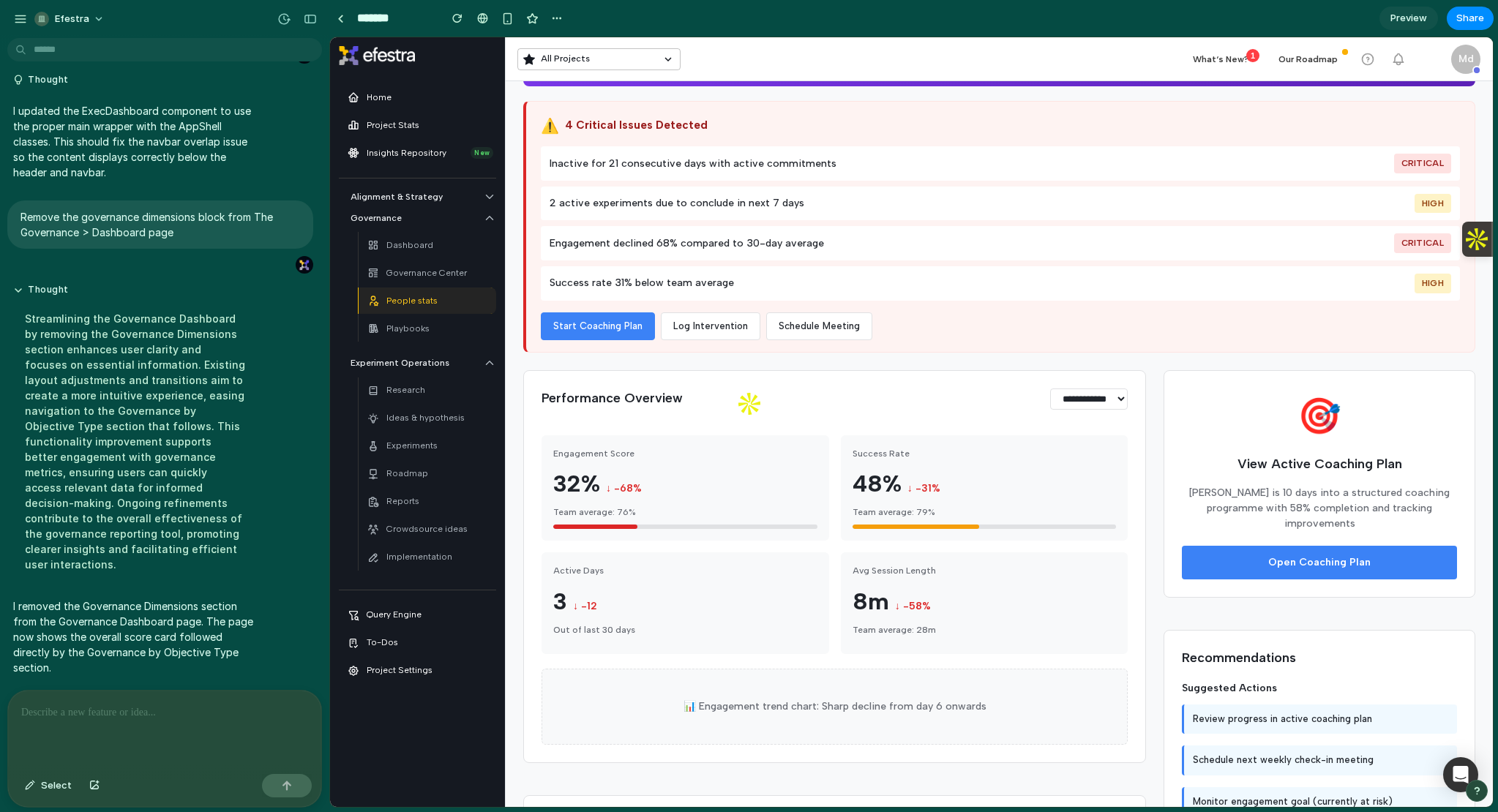
scroll to position [126, 0]
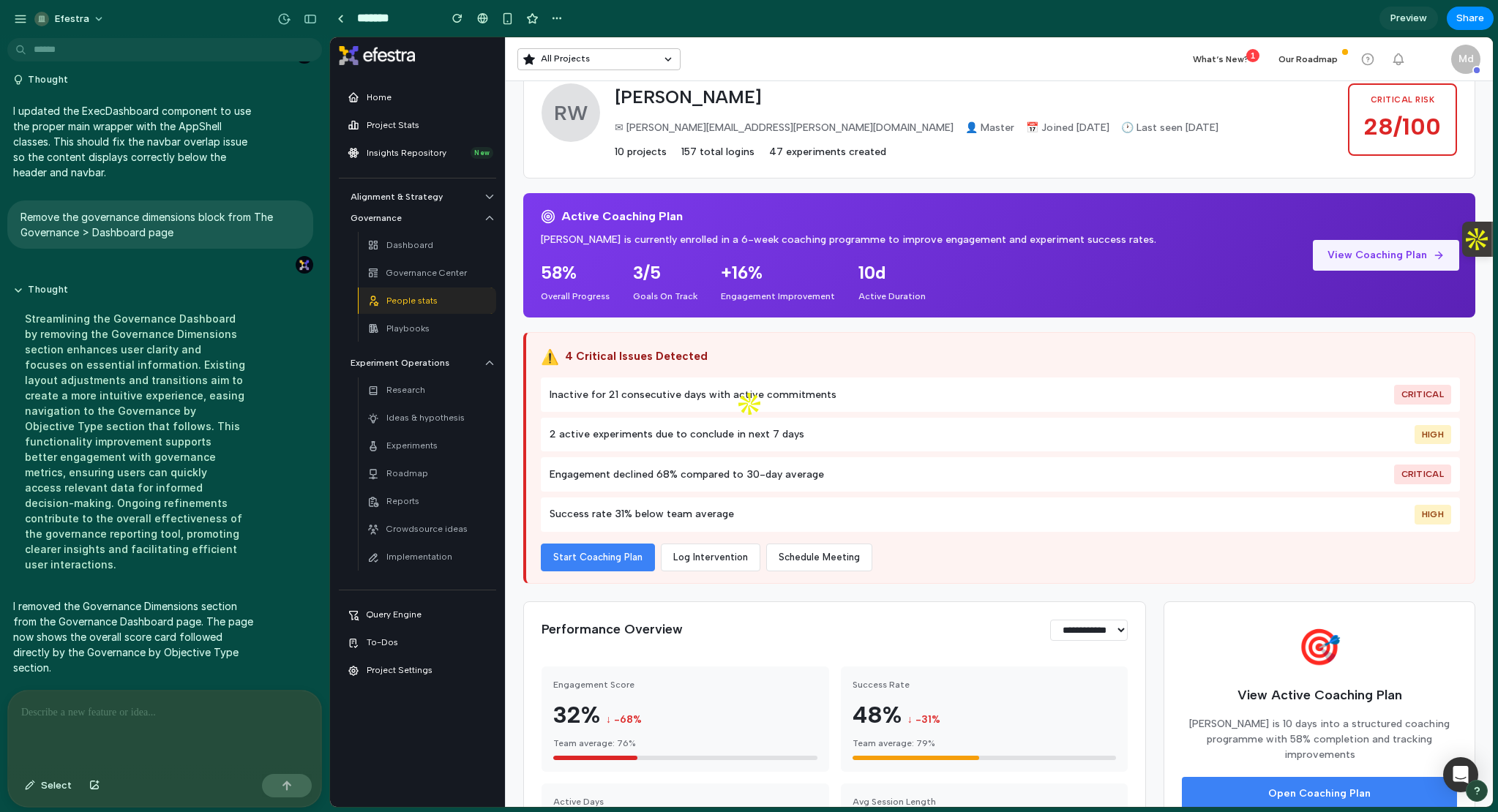
click at [1388, 259] on button "View Coaching Plan" at bounding box center [1386, 256] width 146 height 31
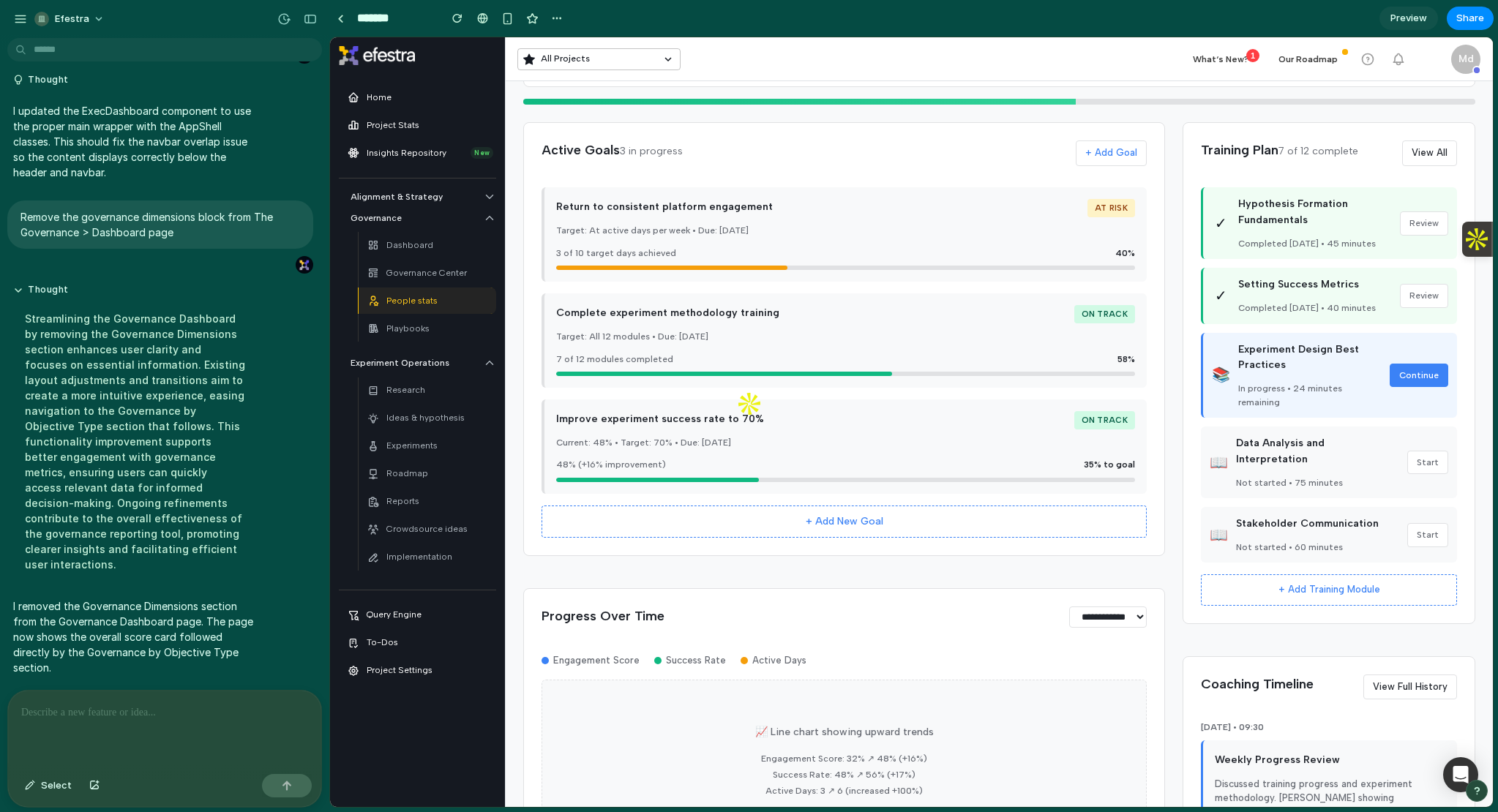
scroll to position [0, 0]
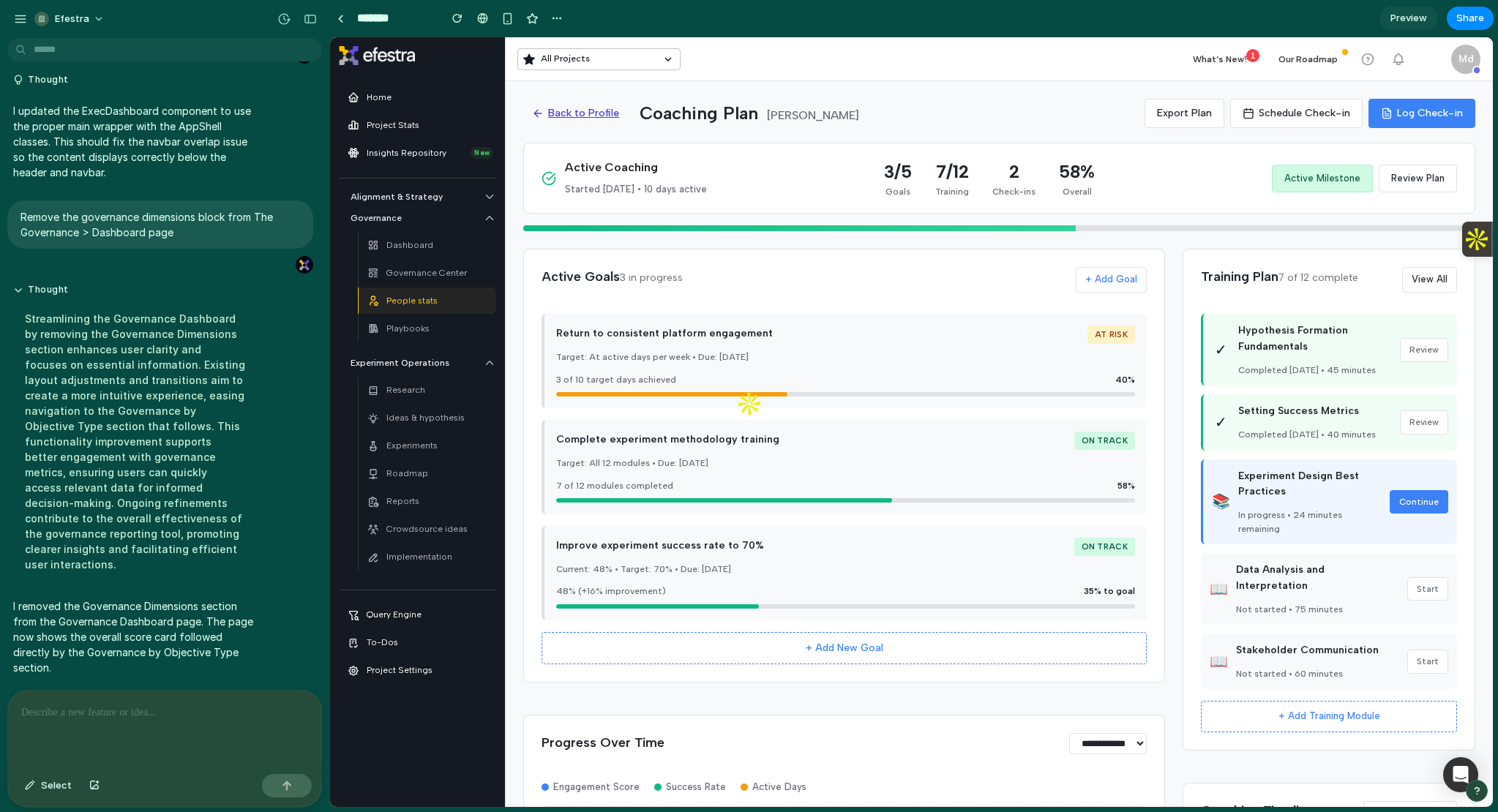
click at [556, 105] on button "Back to Profile" at bounding box center [575, 113] width 105 height 28
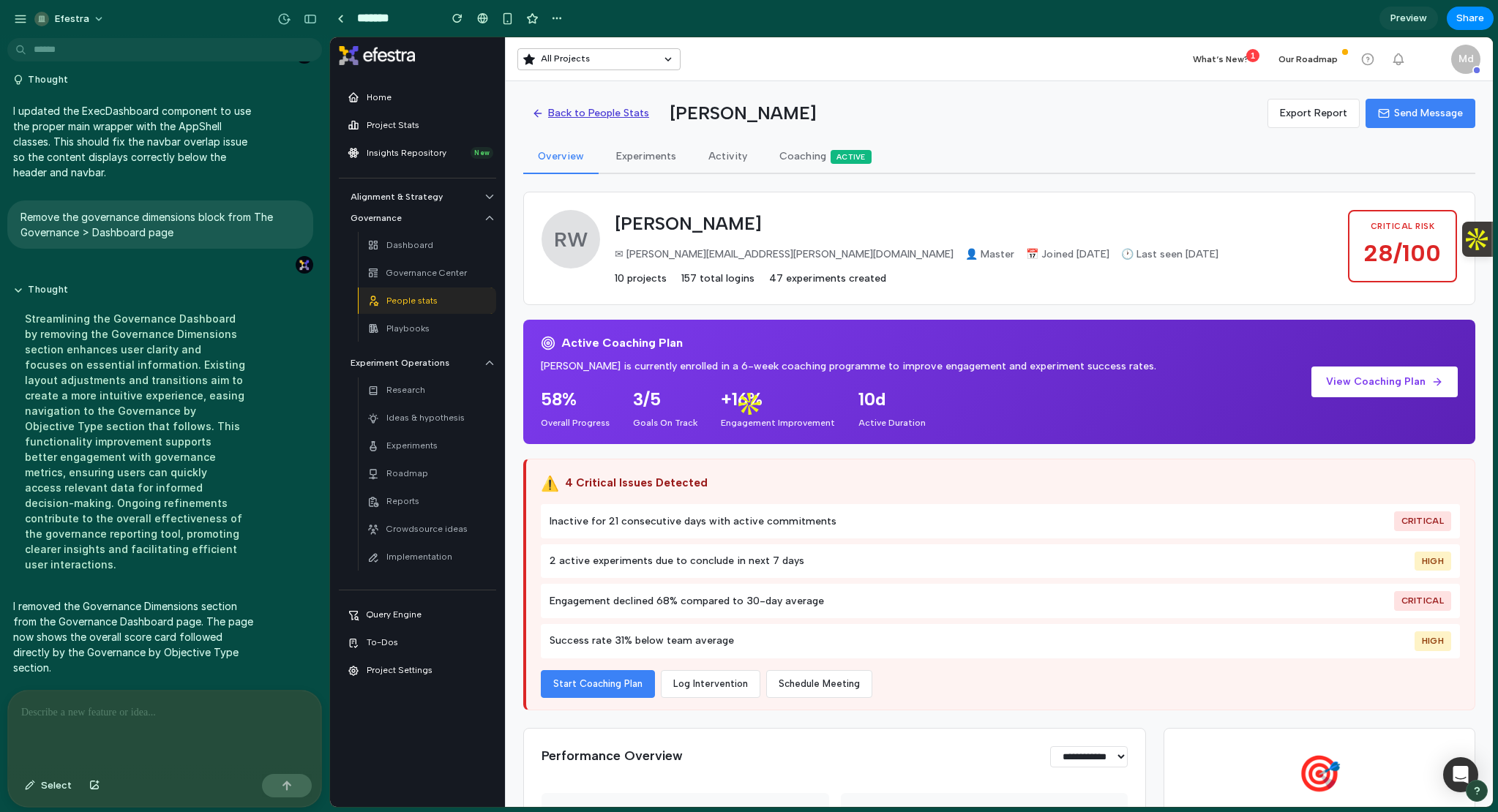
click at [560, 119] on button "Back to People Stats" at bounding box center [591, 113] width 135 height 28
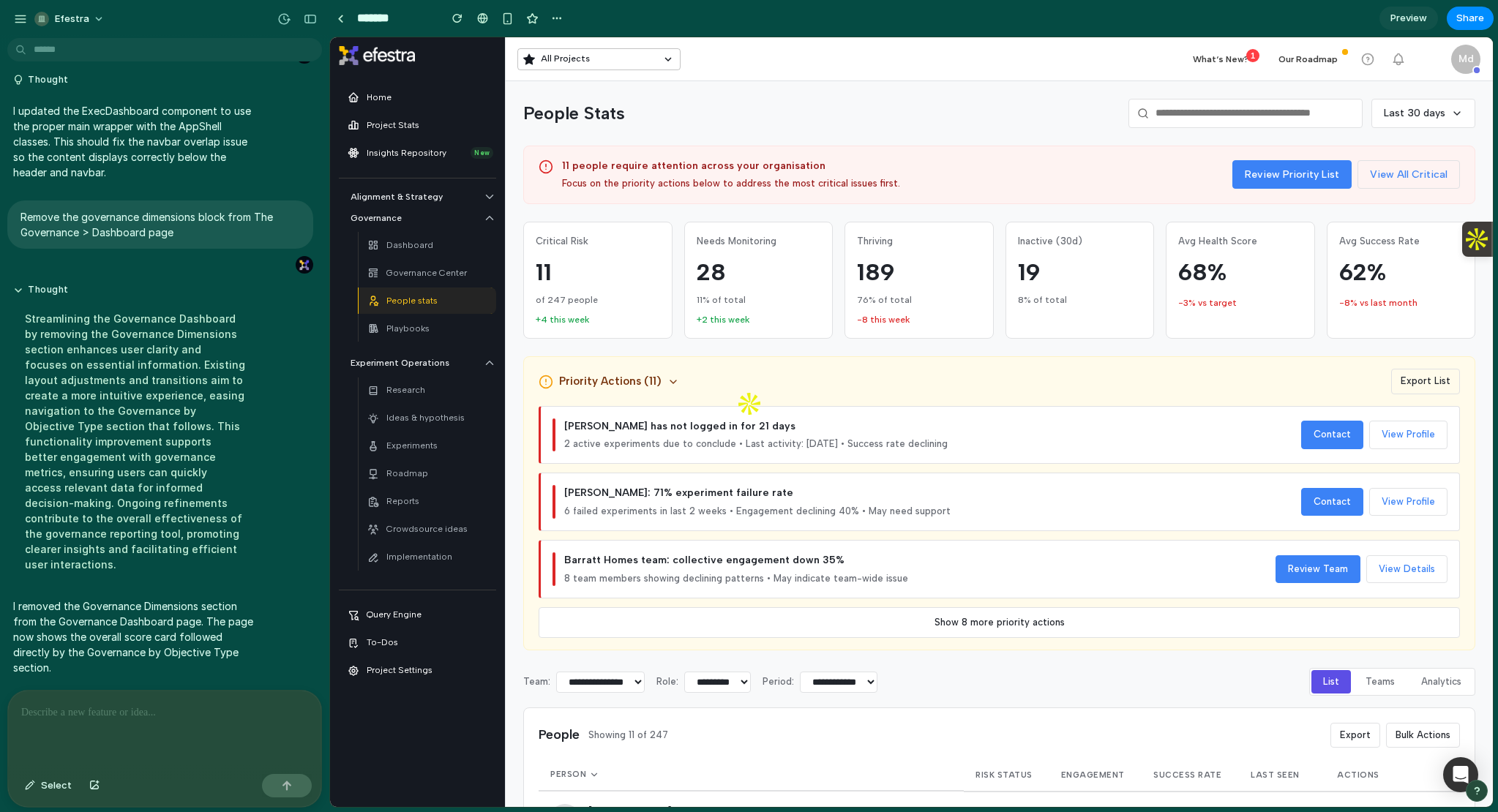
click at [439, 198] on p "Alignment & Strategy" at bounding box center [412, 197] width 124 height 14
click at [439, 368] on div "Dashboard" at bounding box center [427, 370] width 120 height 20
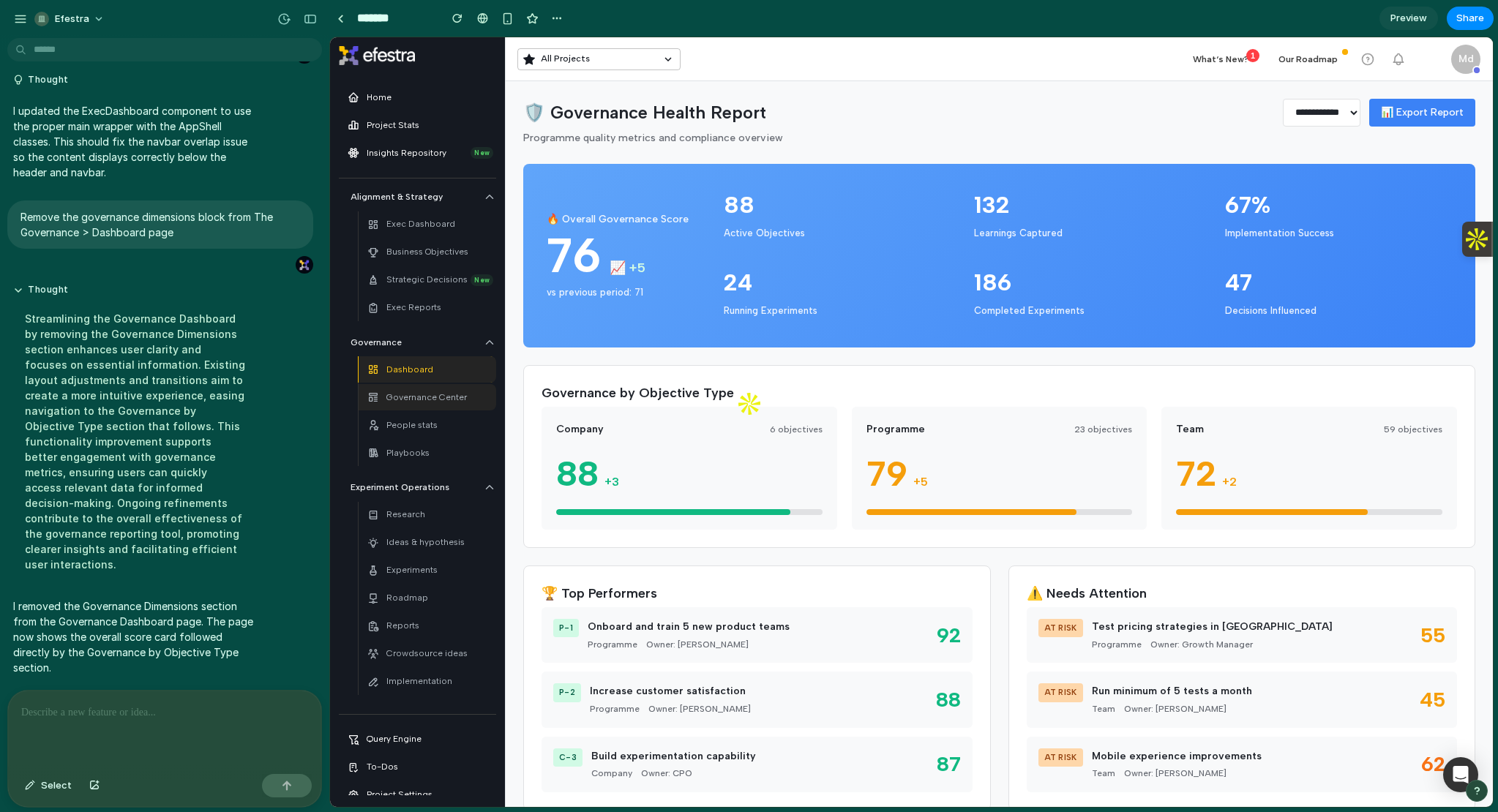
click at [463, 395] on p "Governance Center" at bounding box center [426, 397] width 81 height 14
click at [395, 426] on p "People stats" at bounding box center [412, 425] width 51 height 14
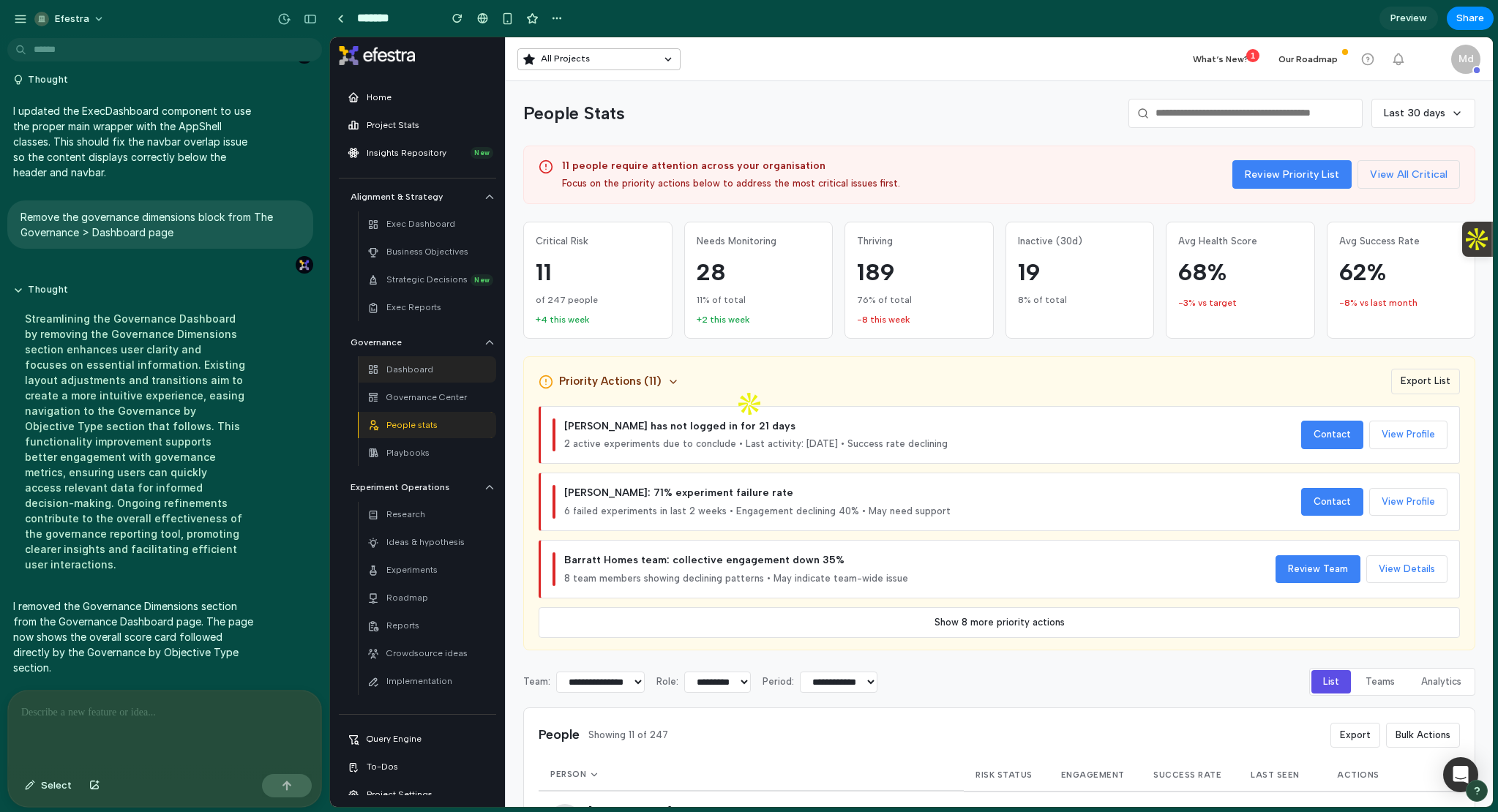
click at [429, 377] on div "Dashboard" at bounding box center [400, 370] width 66 height 20
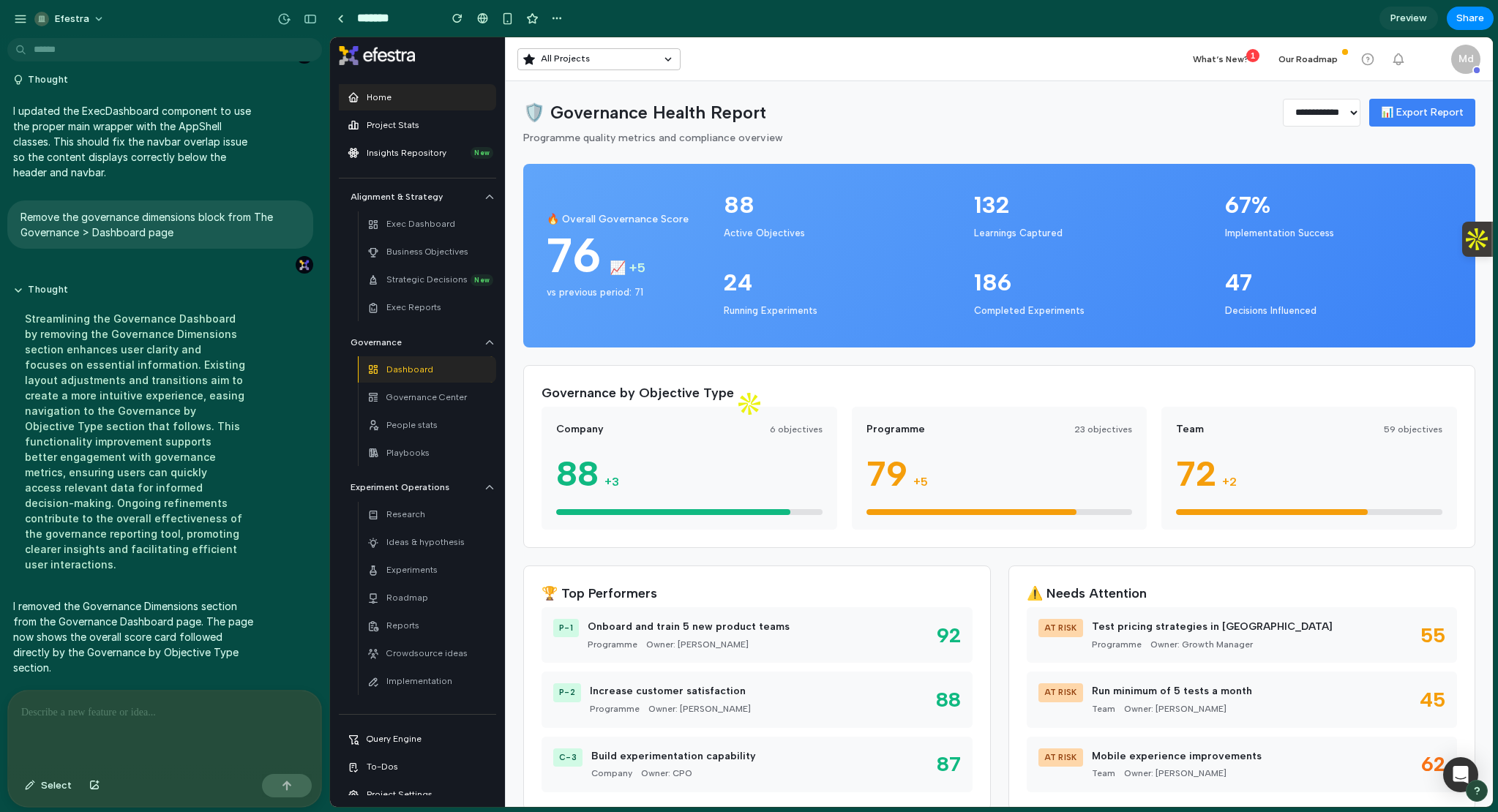
click at [400, 93] on div "Home" at bounding box center [417, 97] width 139 height 20
click at [422, 226] on p "Exec Dashboard" at bounding box center [420, 224] width 69 height 14
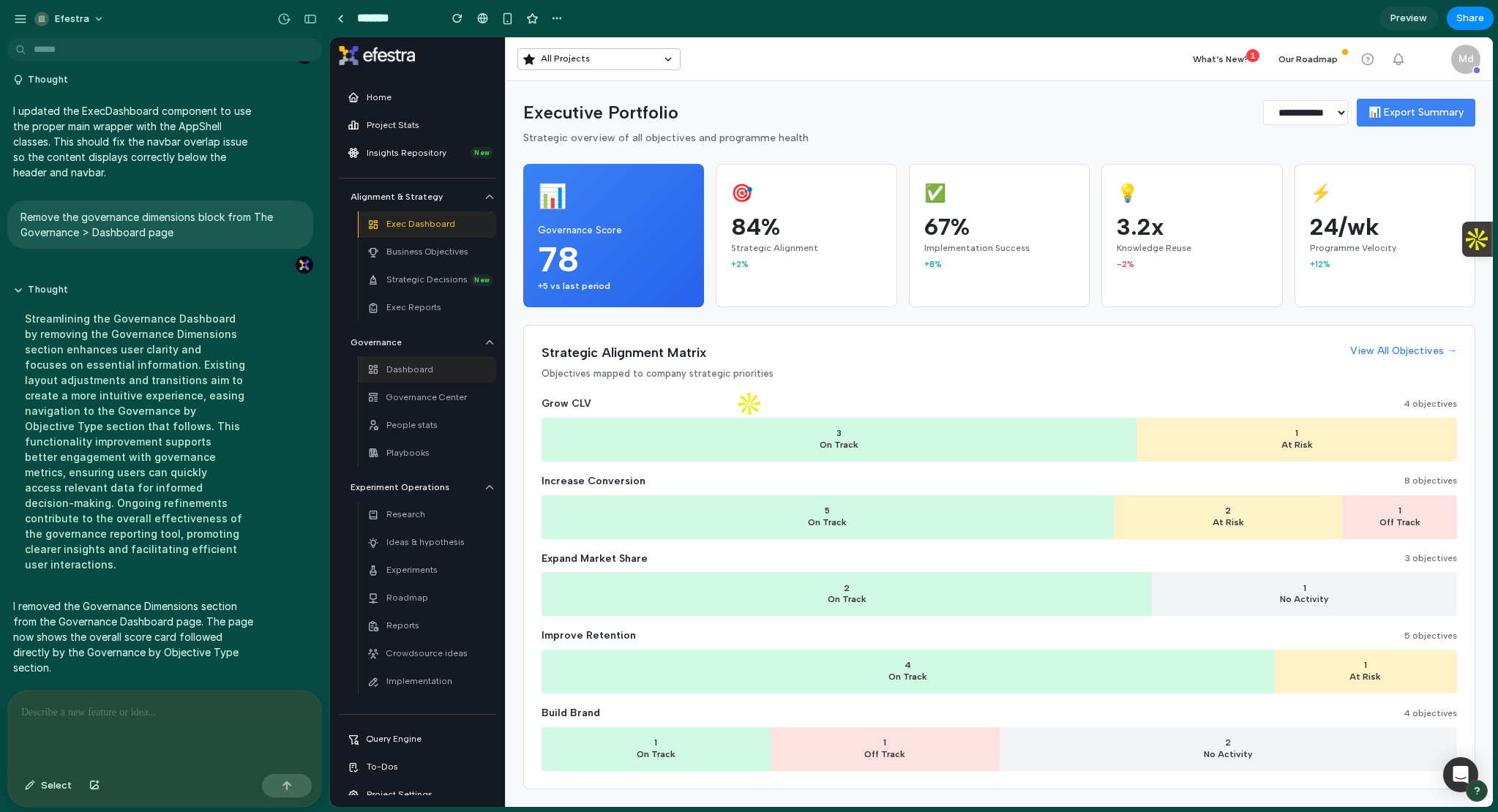
click at [434, 364] on div "Dashboard" at bounding box center [427, 370] width 120 height 20
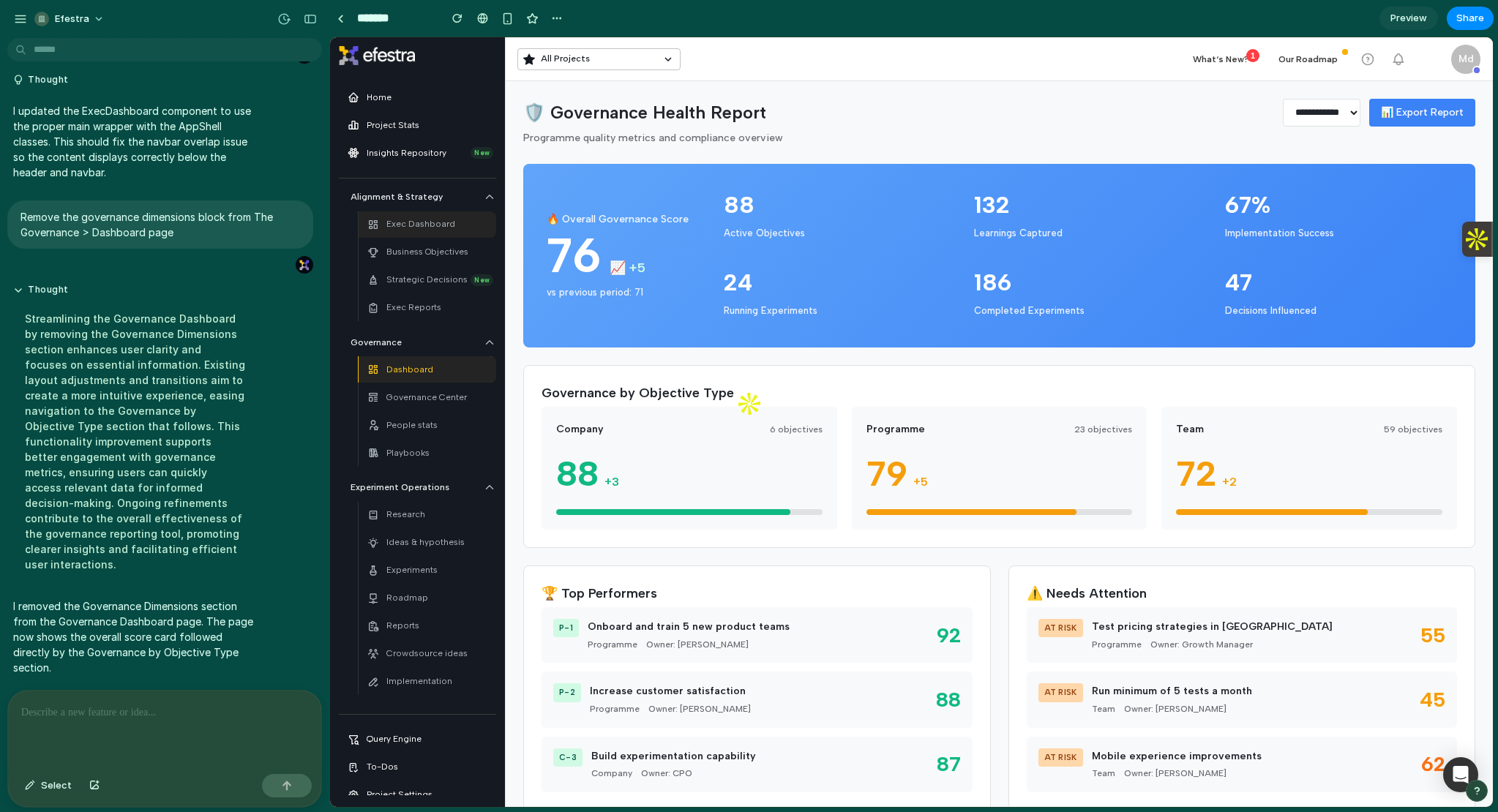
click at [437, 229] on p "Exec Dashboard" at bounding box center [420, 224] width 69 height 14
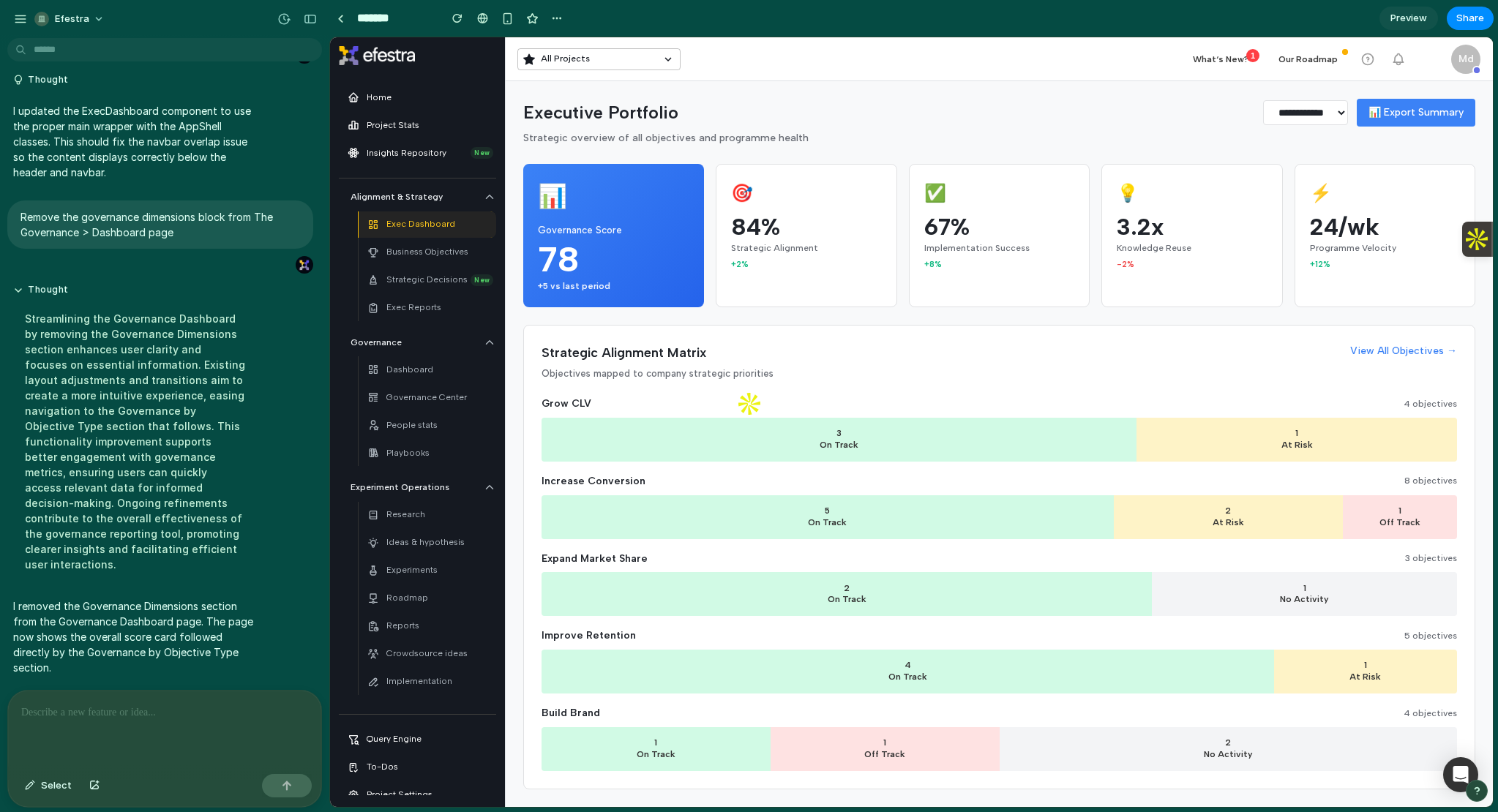
click at [1408, 4] on section "******* Preview Share" at bounding box center [911, 18] width 1164 height 36
click at [1414, 8] on link "Preview" at bounding box center [1409, 18] width 59 height 23
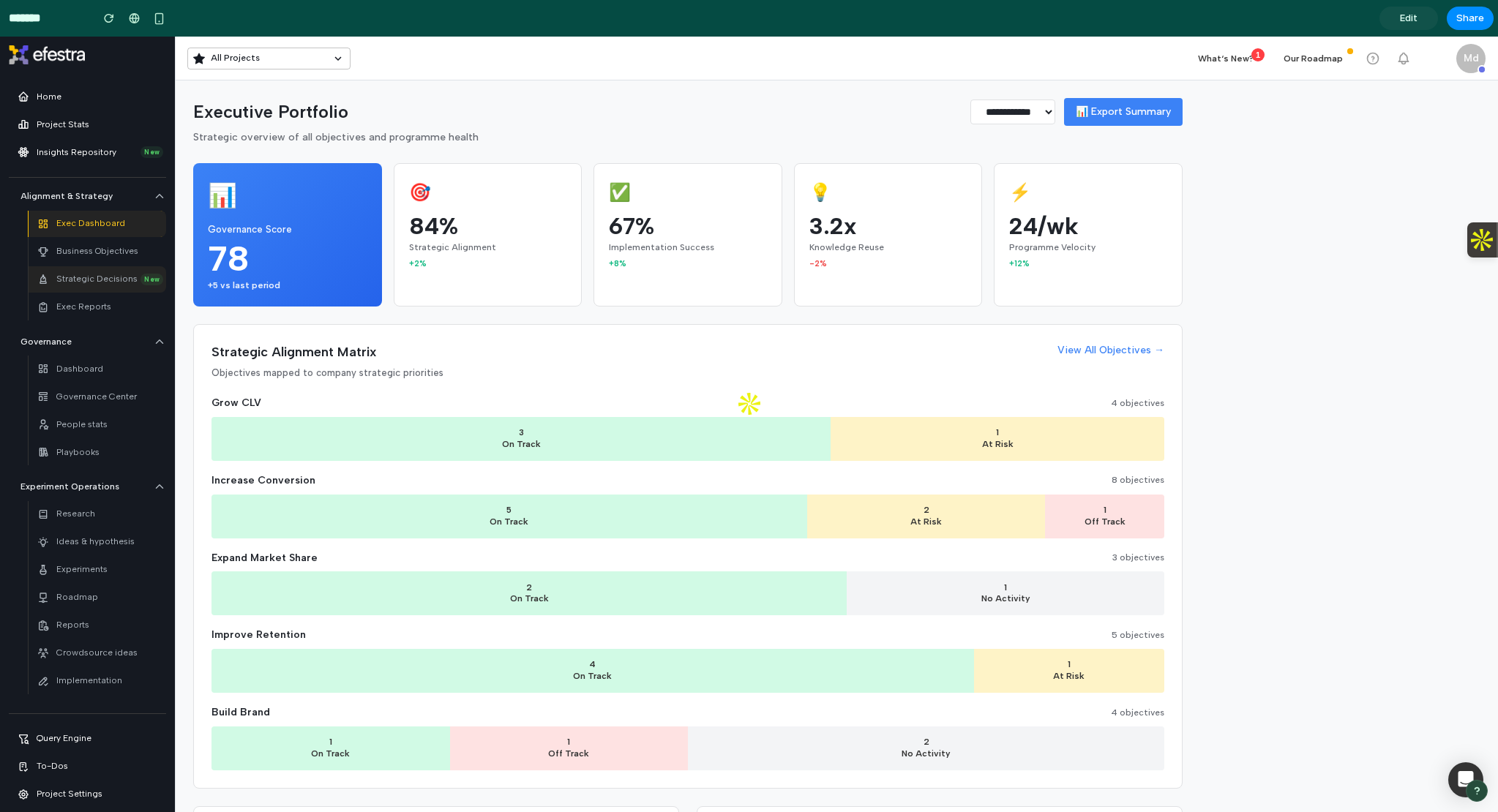
click at [130, 276] on p "Strategic Decisions" at bounding box center [97, 279] width 81 height 14
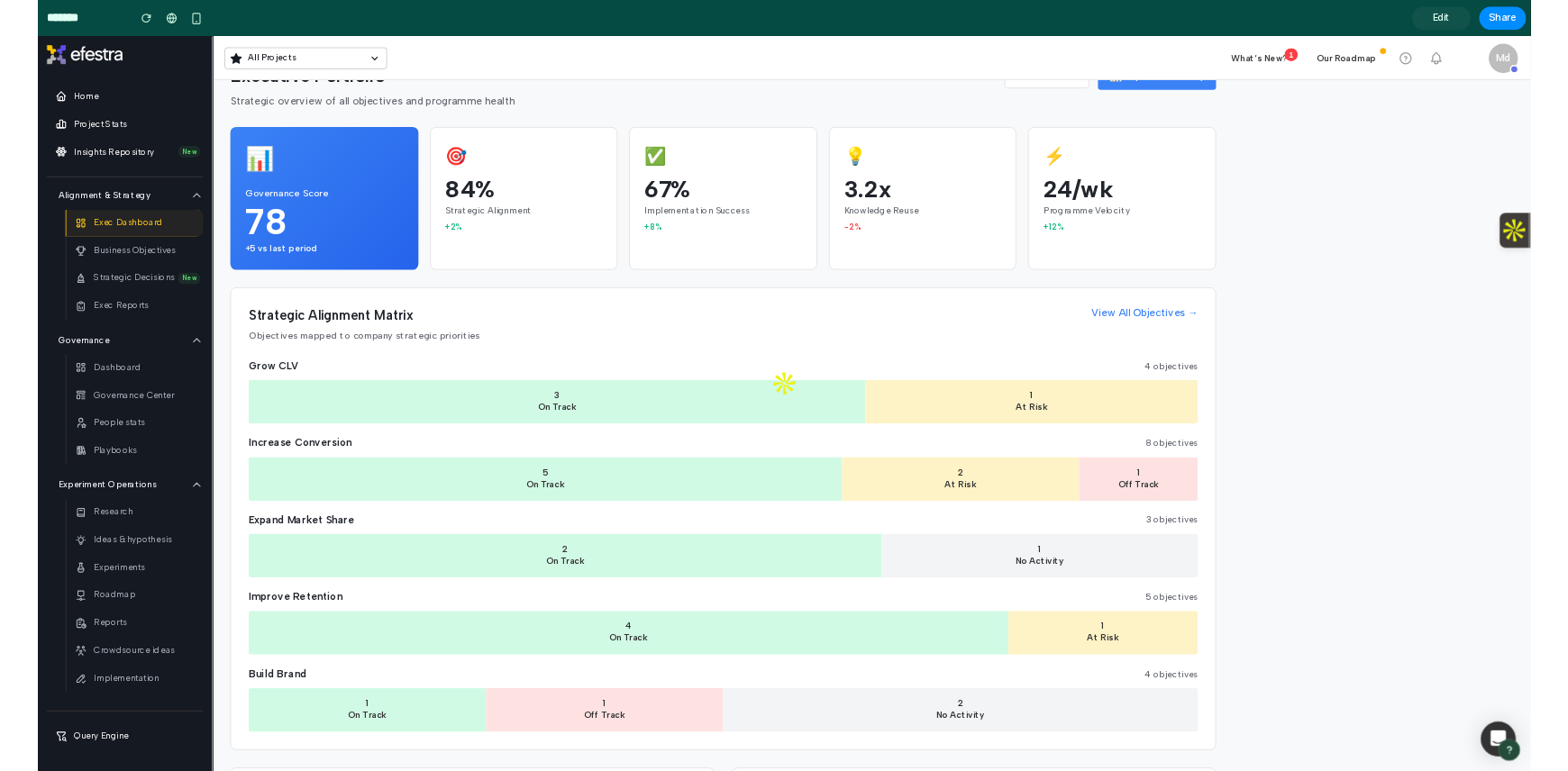
scroll to position [56, 0]
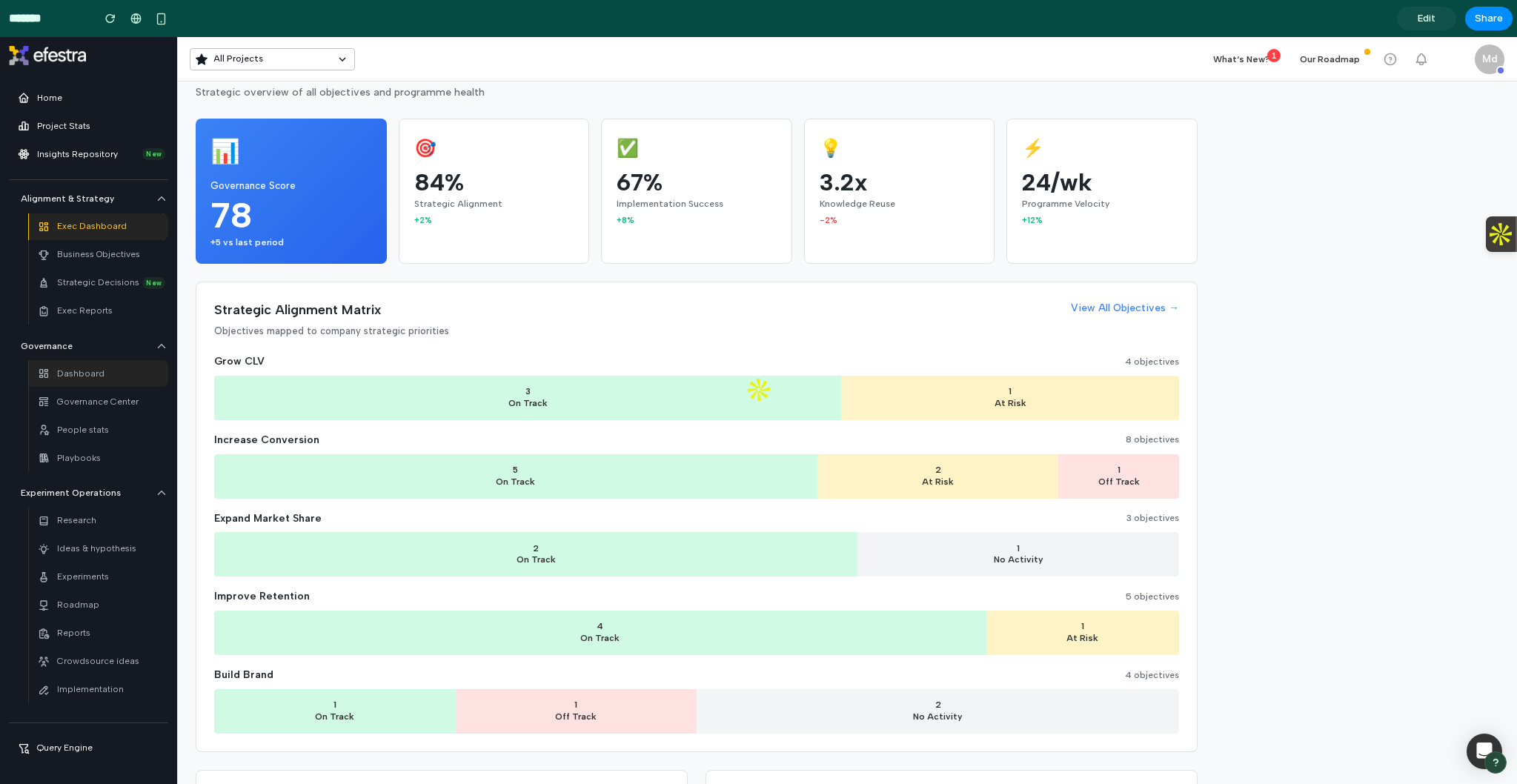
click at [112, 377] on div "Dashboard" at bounding box center [98, 374] width 122 height 20
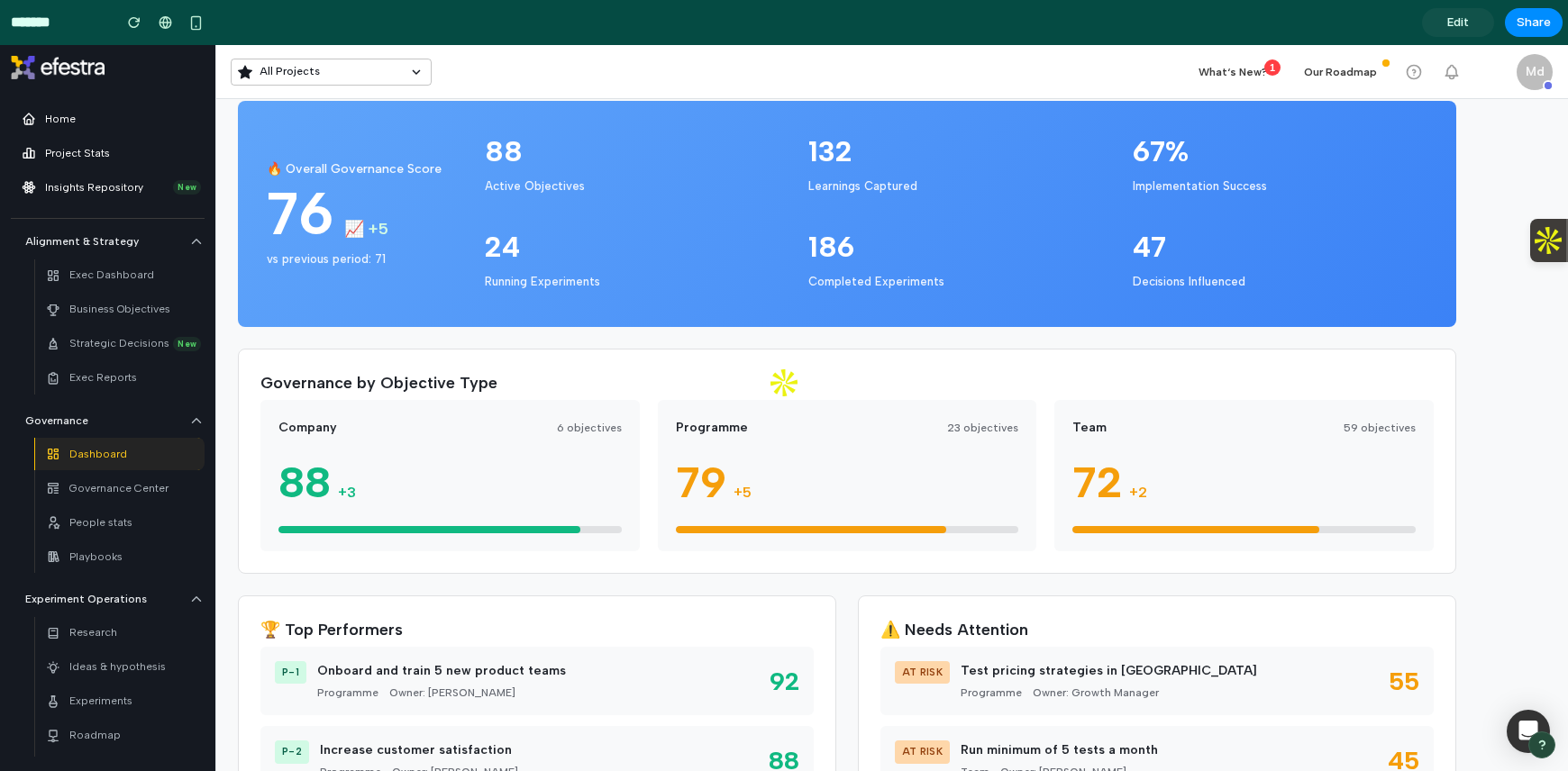
scroll to position [0, 0]
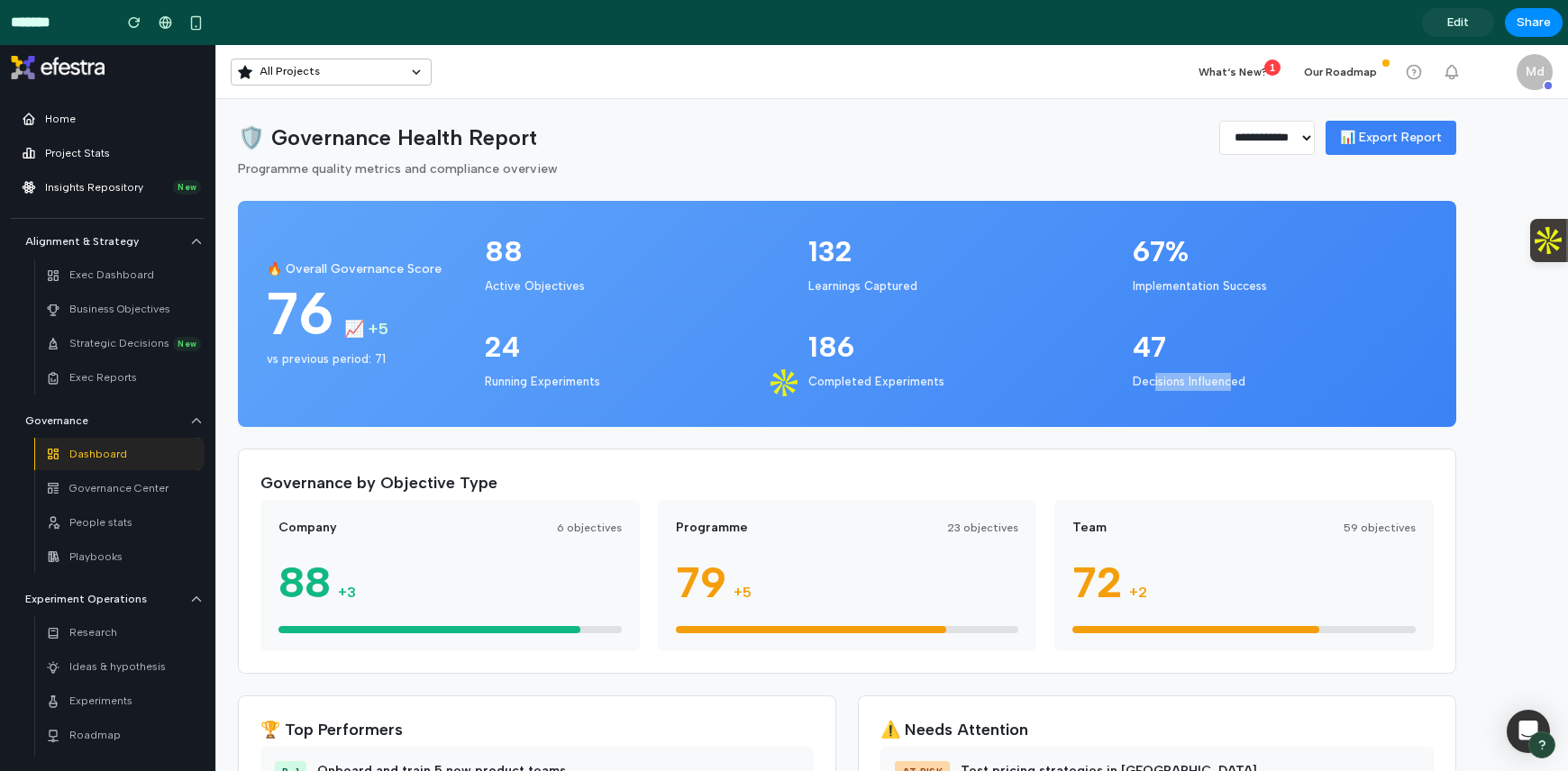
drag, startPoint x: 1151, startPoint y: 381, endPoint x: 1241, endPoint y: 387, distance: 90.2
click at [1241, 387] on div "Decisions Influenced" at bounding box center [1280, 382] width 295 height 18
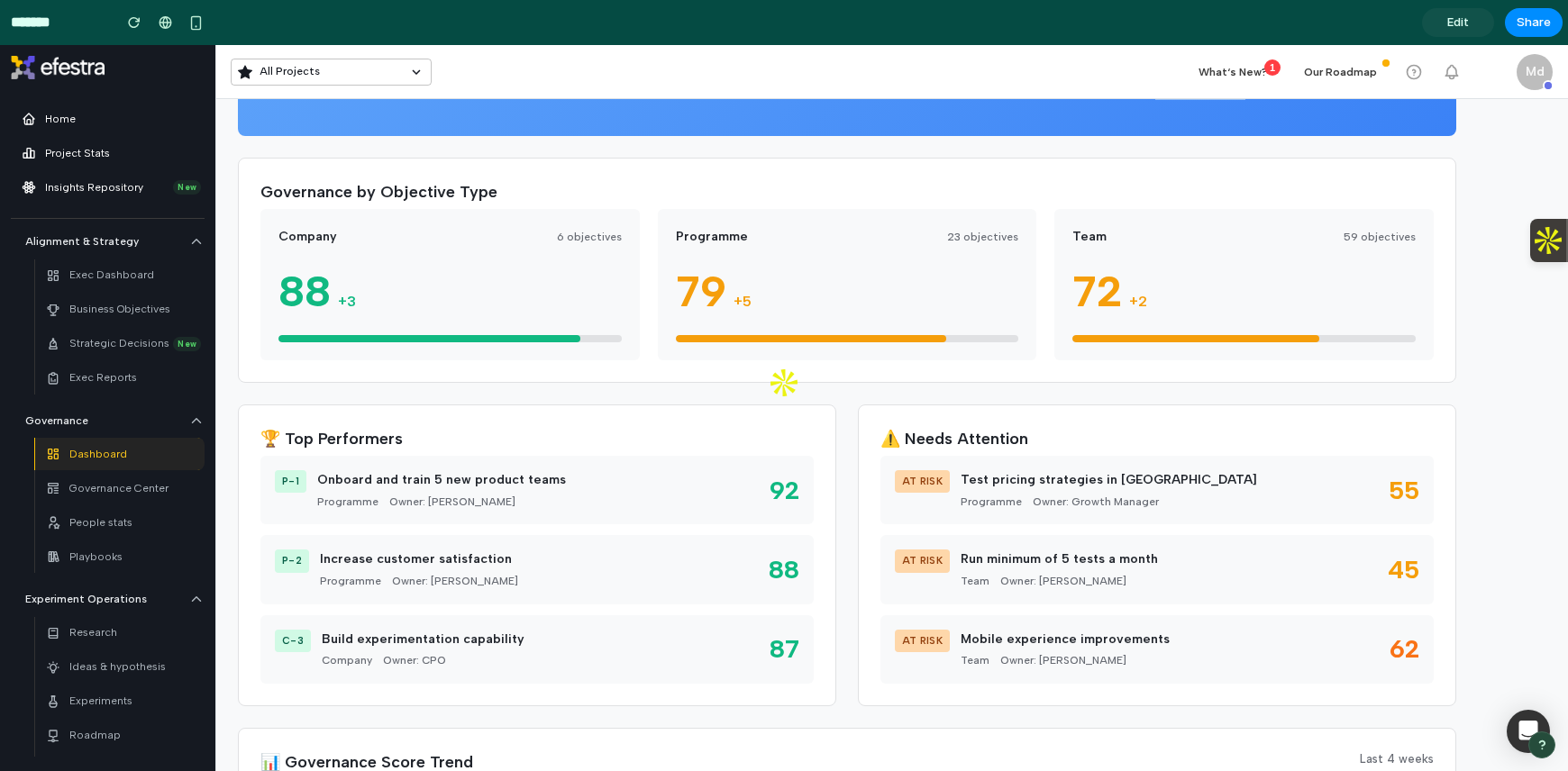
scroll to position [288, 0]
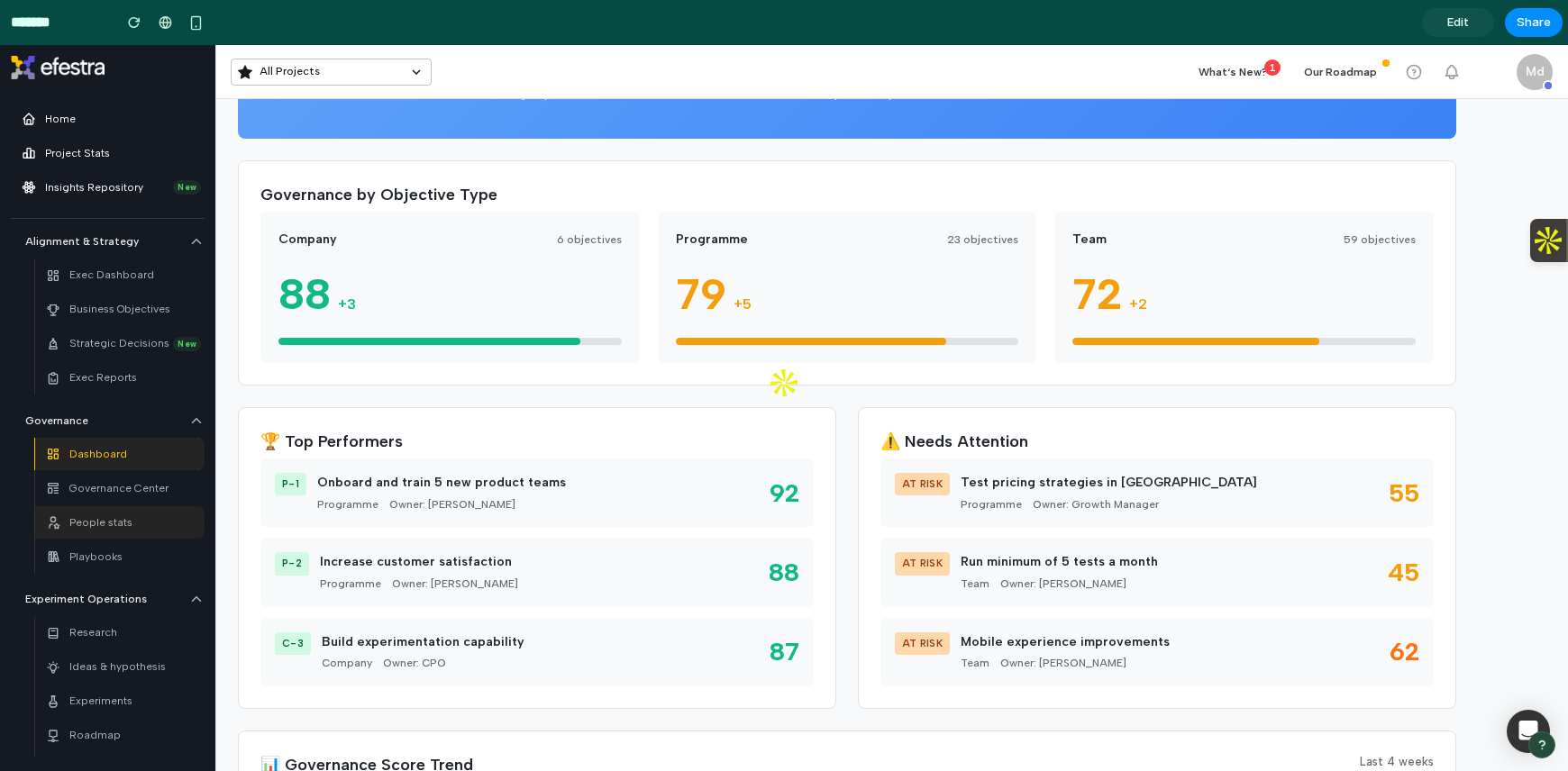
click at [113, 525] on p "People stats" at bounding box center [101, 523] width 63 height 17
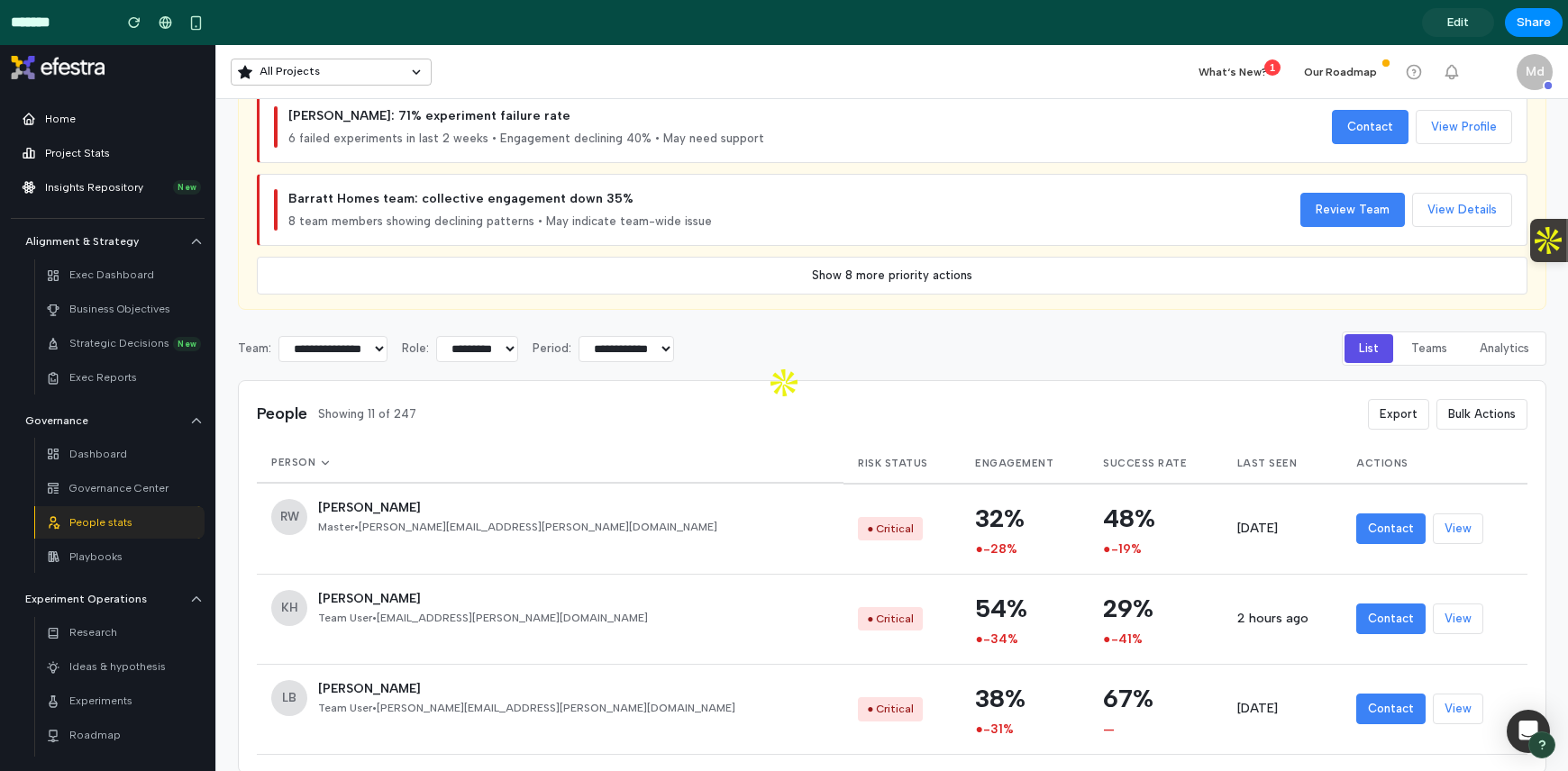
scroll to position [514, 0]
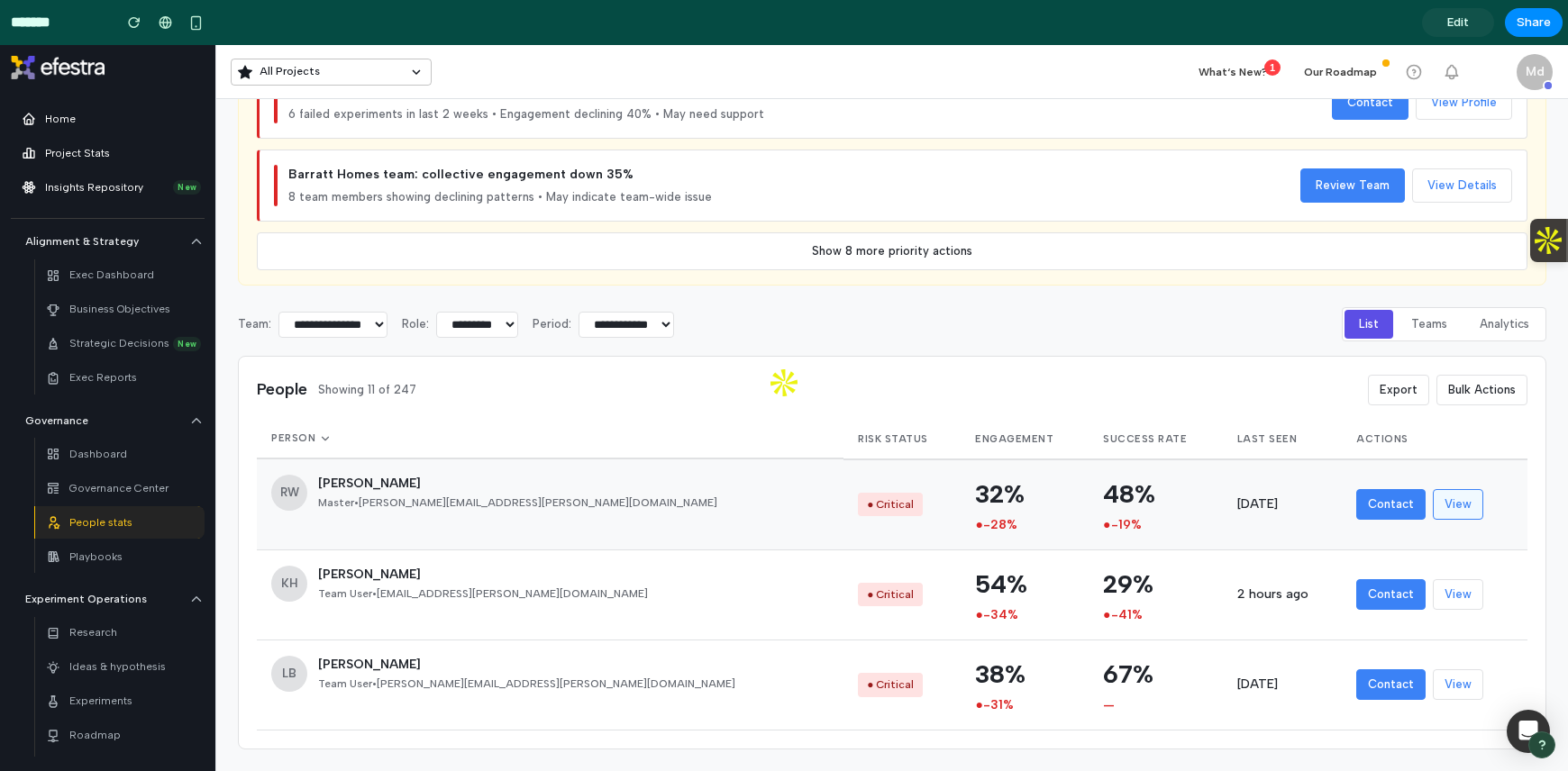
click at [1432, 494] on button "View" at bounding box center [1457, 505] width 51 height 31
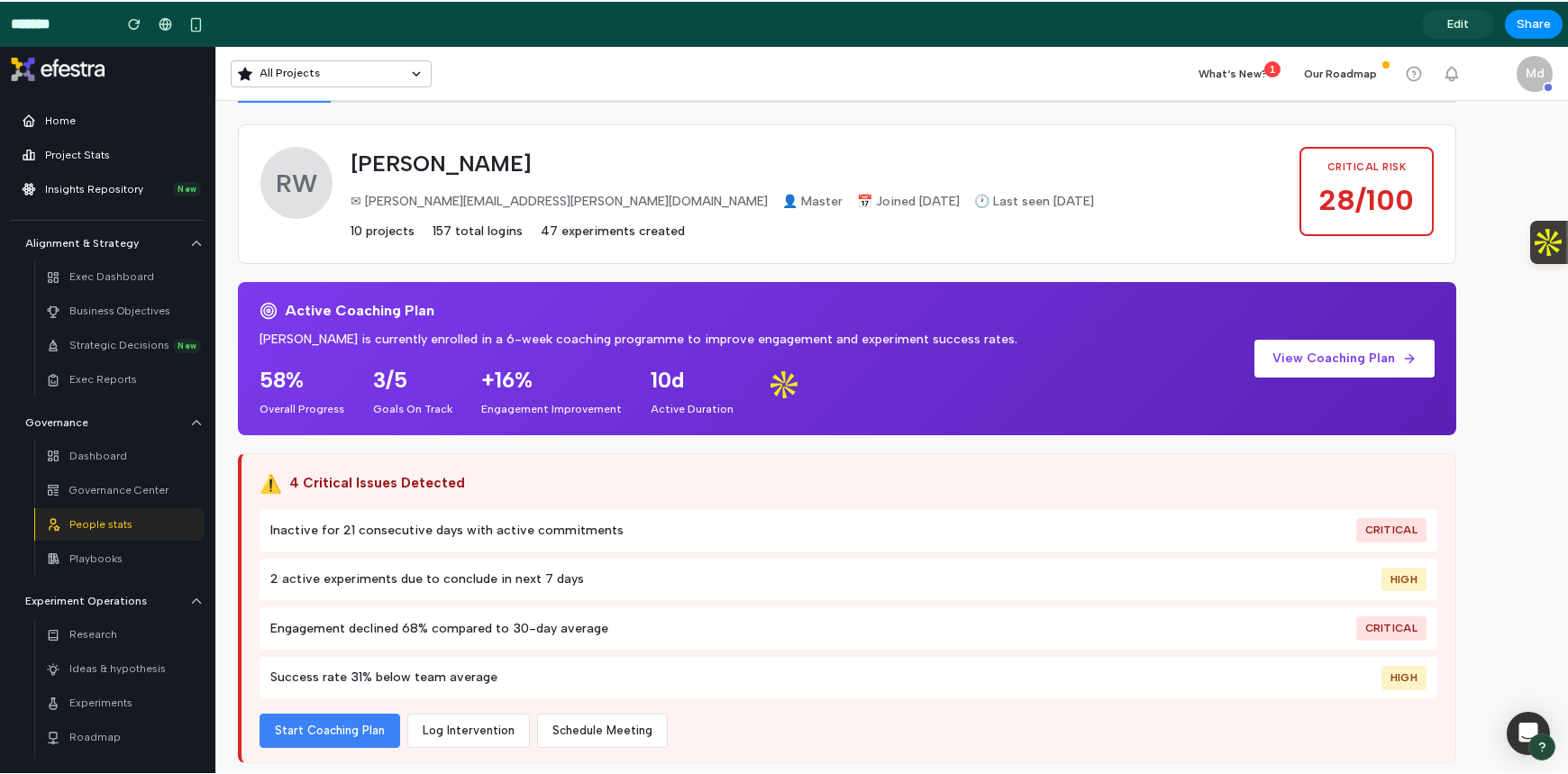
scroll to position [64, 0]
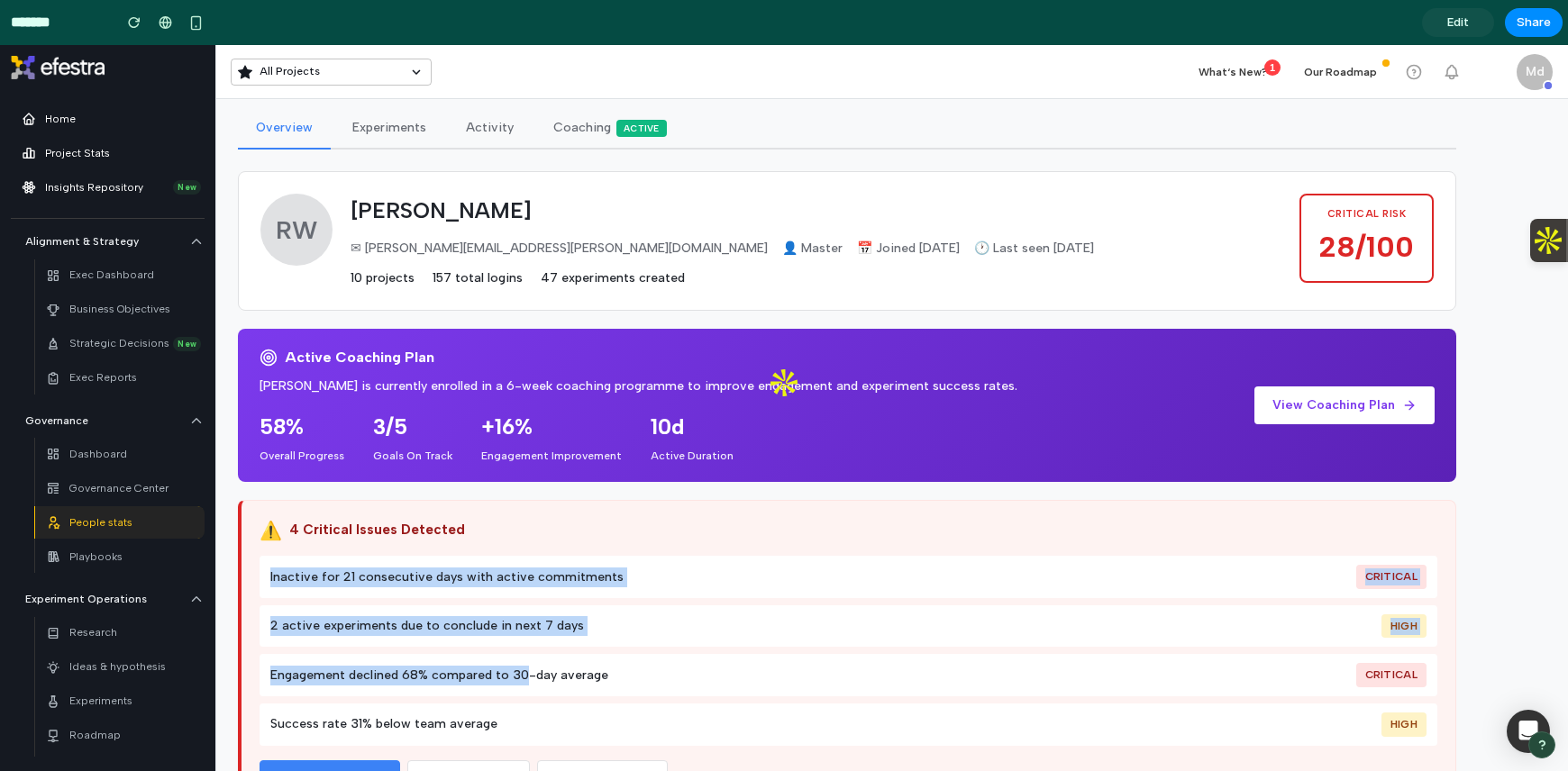
drag, startPoint x: 266, startPoint y: 585, endPoint x: 522, endPoint y: 671, distance: 270.1
click at [522, 671] on div "Inactive for 21 consecutive days with active commitments Critical 2 active expe…" at bounding box center [848, 651] width 1178 height 189
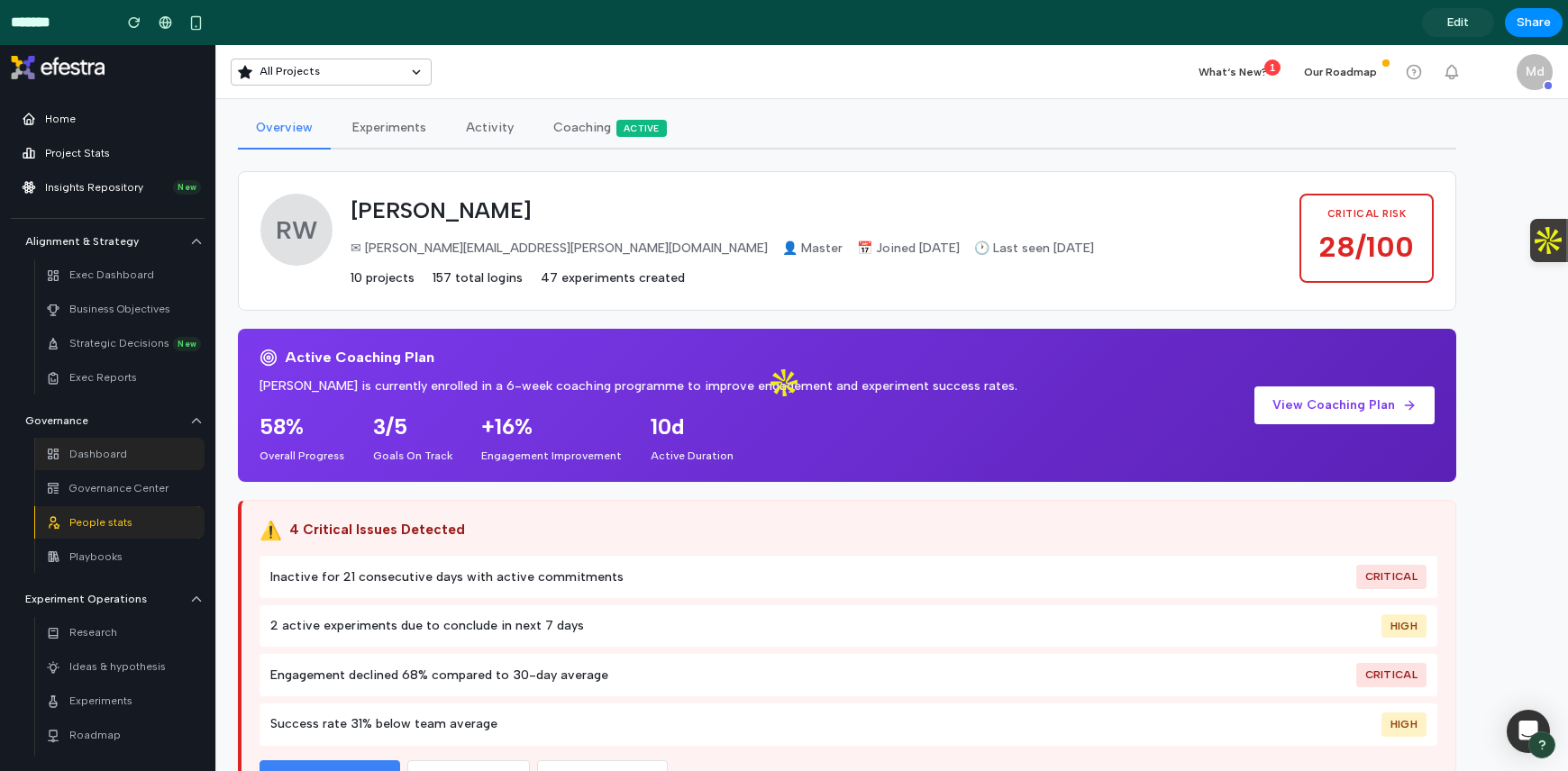
click at [95, 453] on p "Dashboard" at bounding box center [98, 454] width 57 height 17
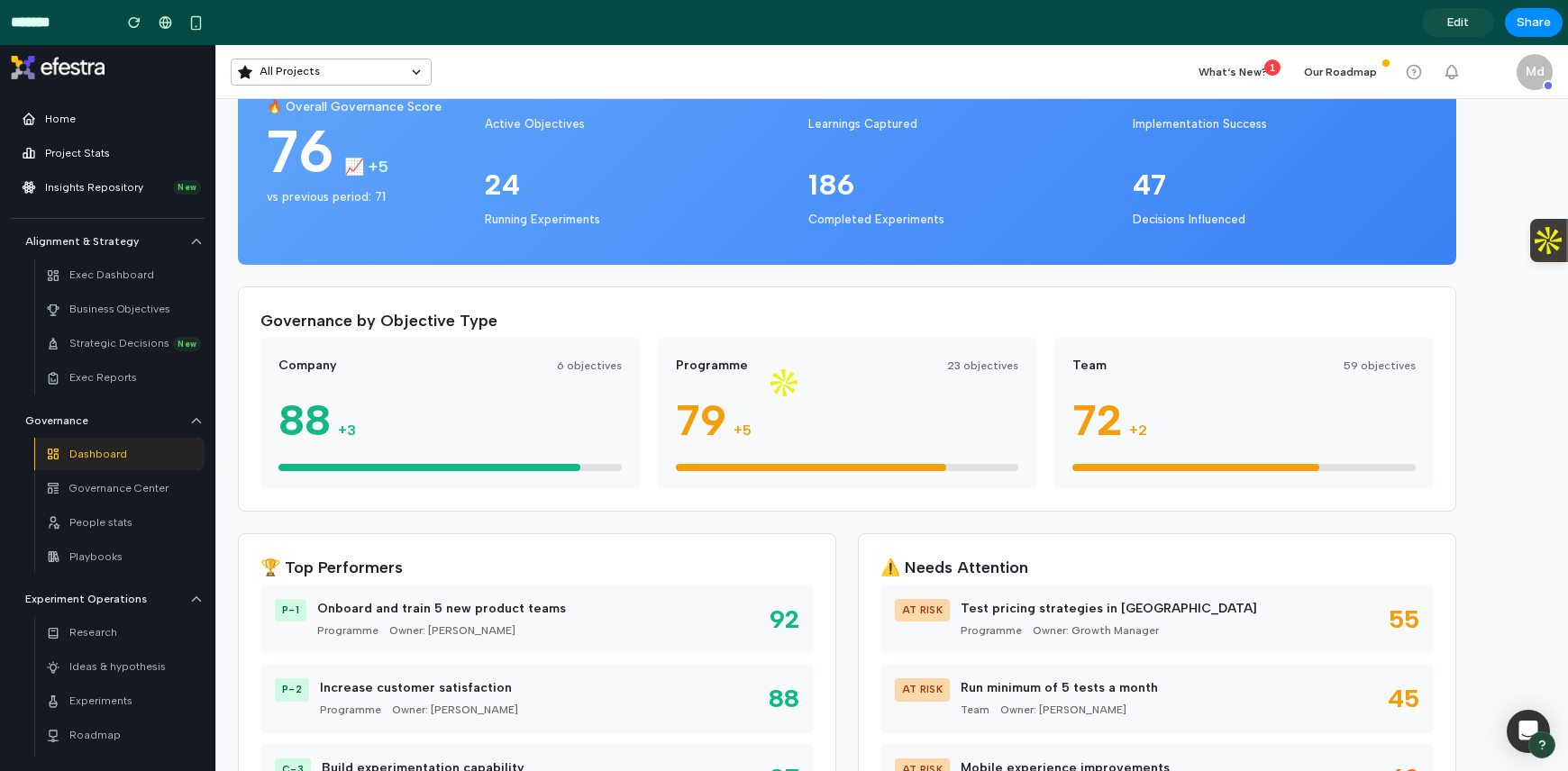
scroll to position [175, 0]
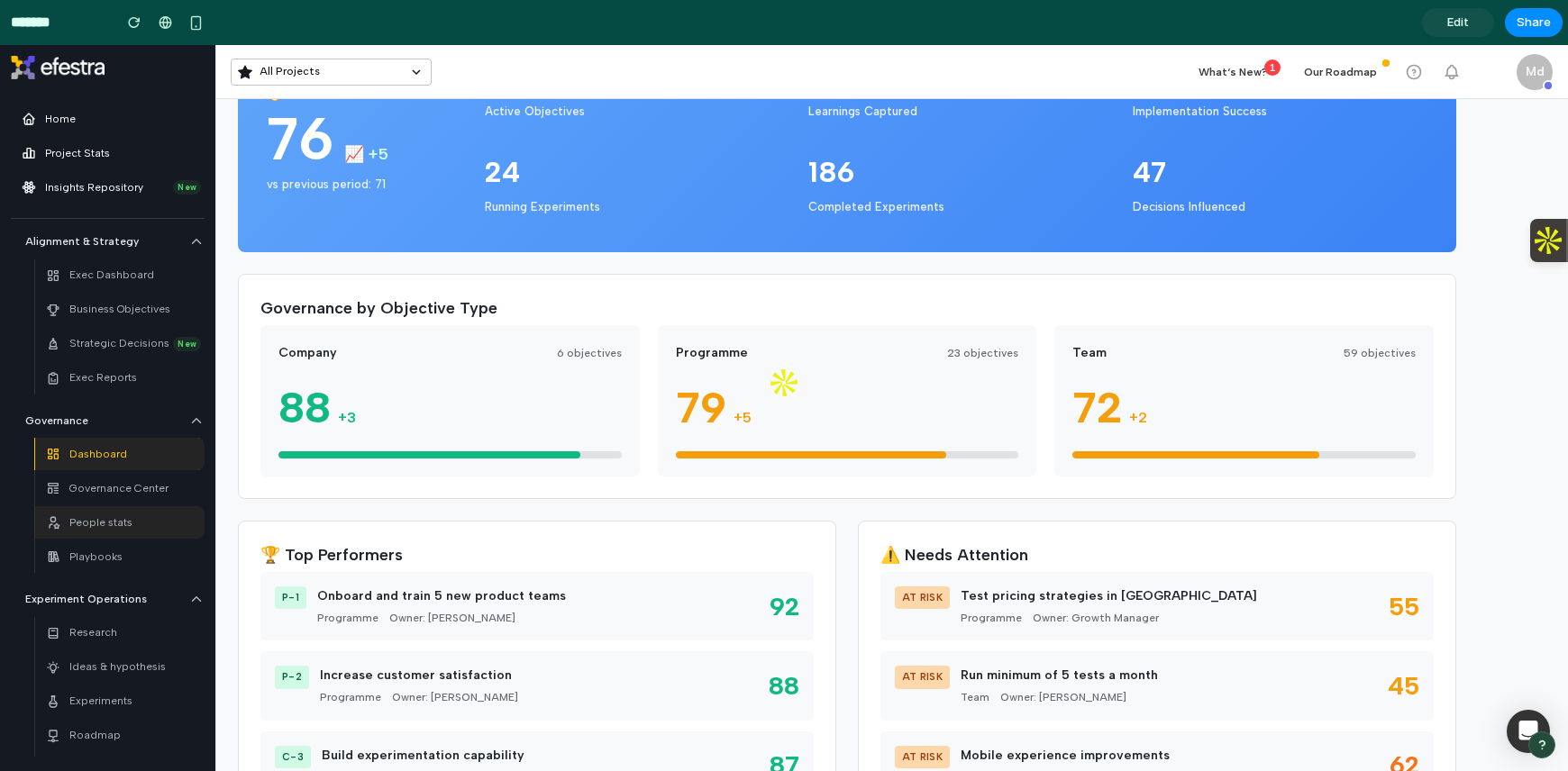
click at [145, 523] on div "People stats" at bounding box center [119, 522] width 148 height 25
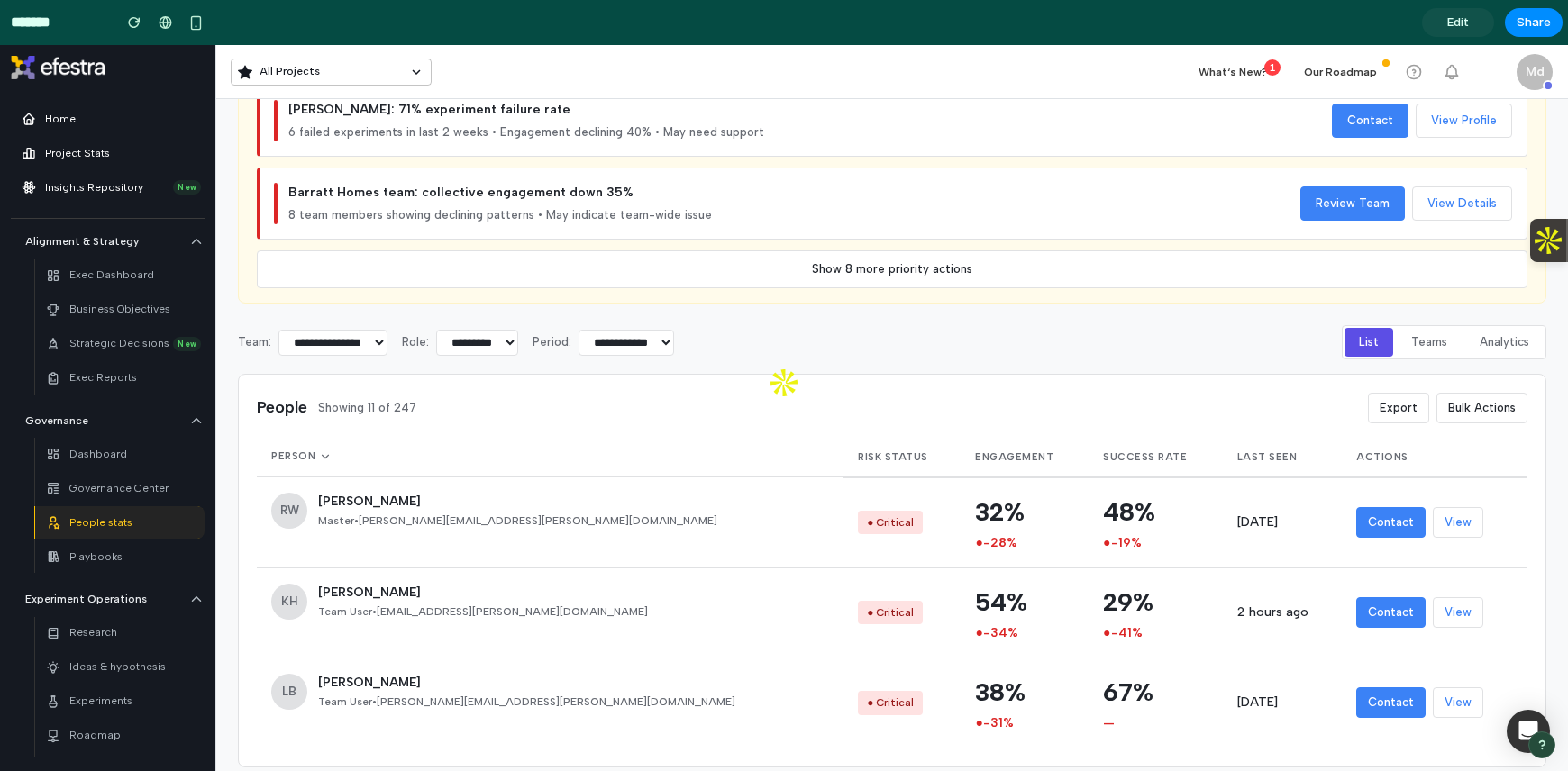
scroll to position [508, 0]
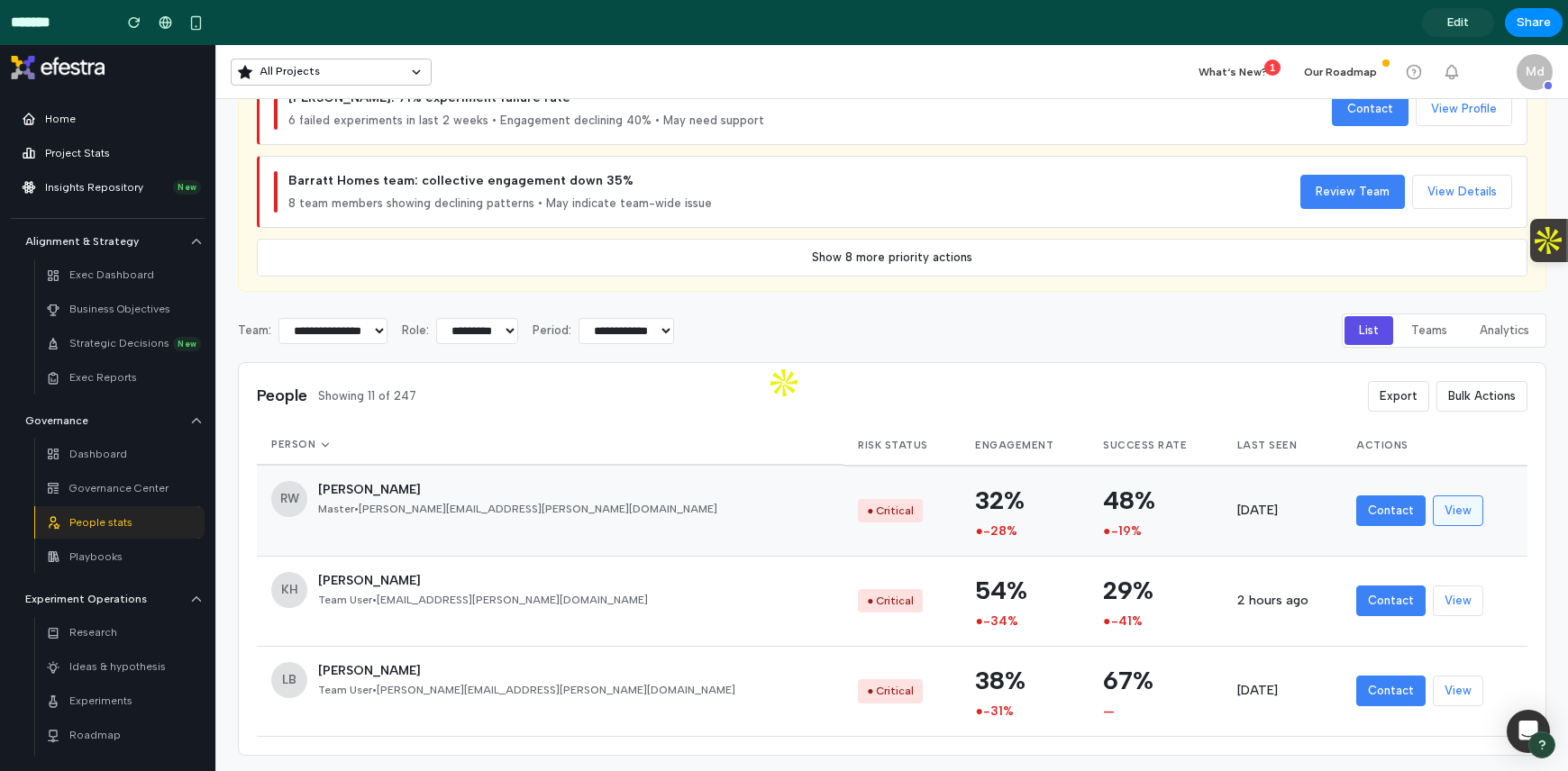
click at [1433, 511] on button "View" at bounding box center [1457, 511] width 51 height 31
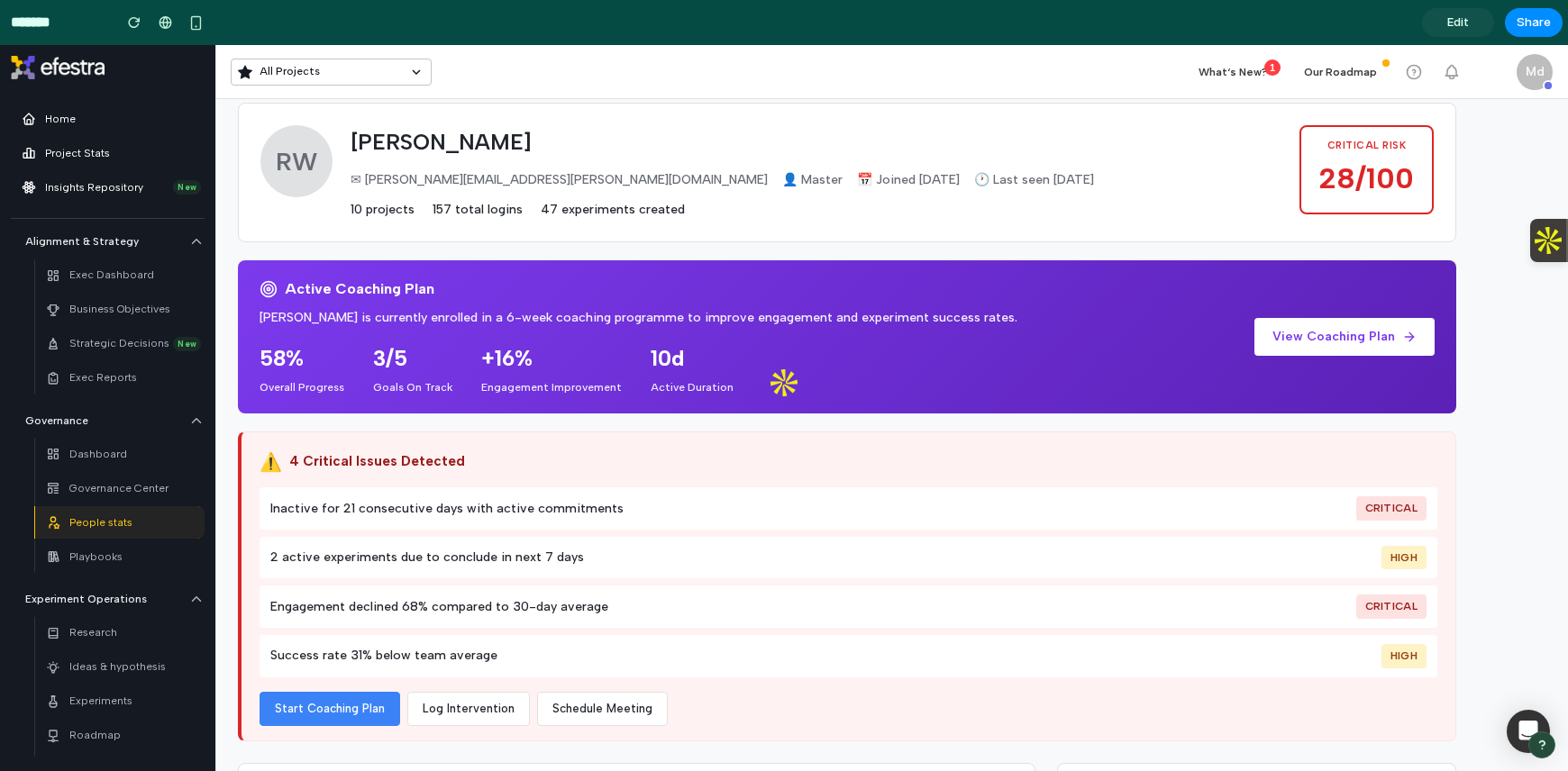
scroll to position [134, 0]
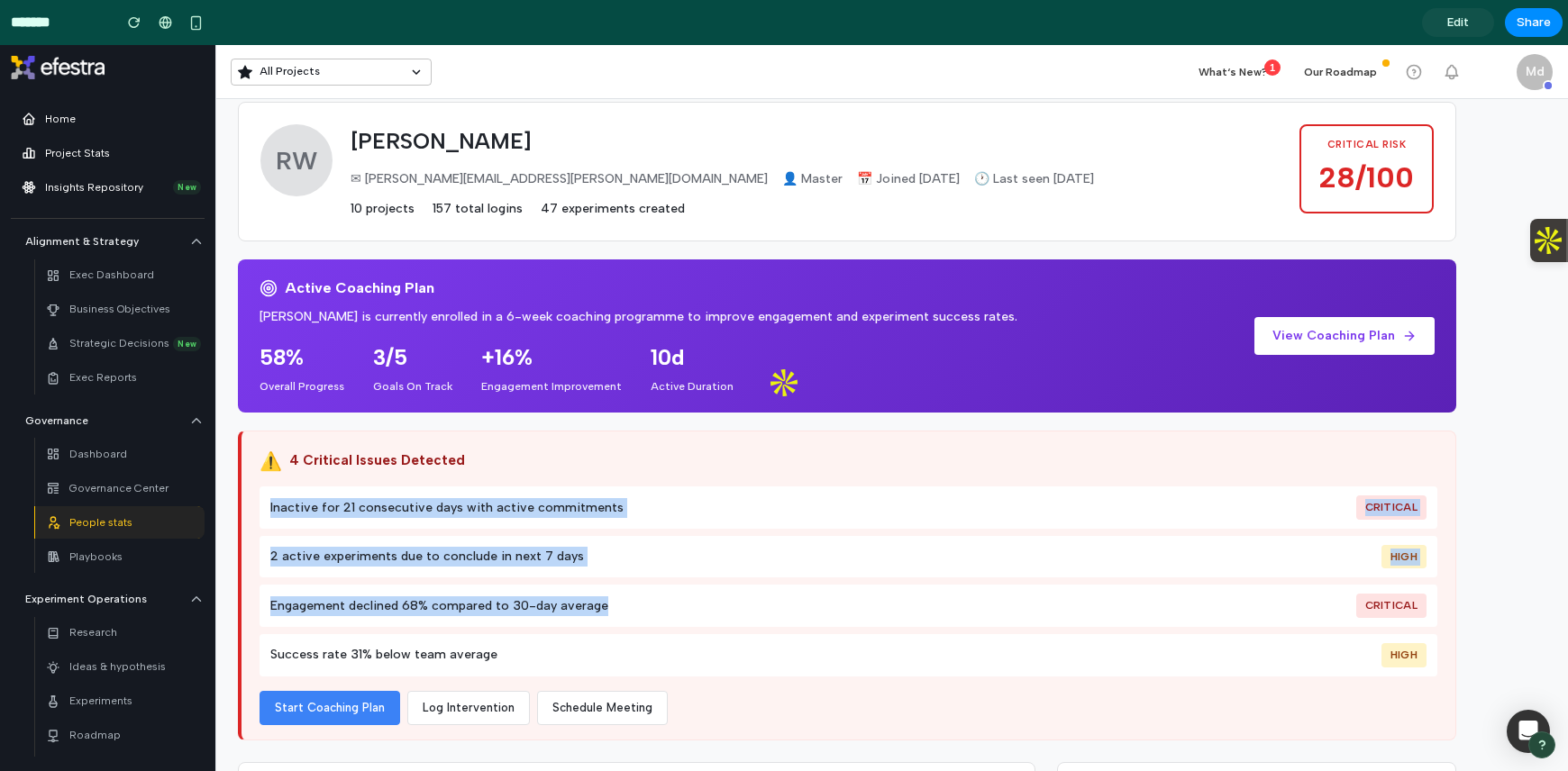
drag, startPoint x: 260, startPoint y: 506, endPoint x: 624, endPoint y: 606, distance: 377.5
click at [624, 606] on div "Inactive for 21 consecutive days with active commitments Critical 2 active expe…" at bounding box center [848, 581] width 1178 height 189
click at [755, 589] on div "Engagement declined 68% compared to 30-day average Critical" at bounding box center [848, 606] width 1178 height 42
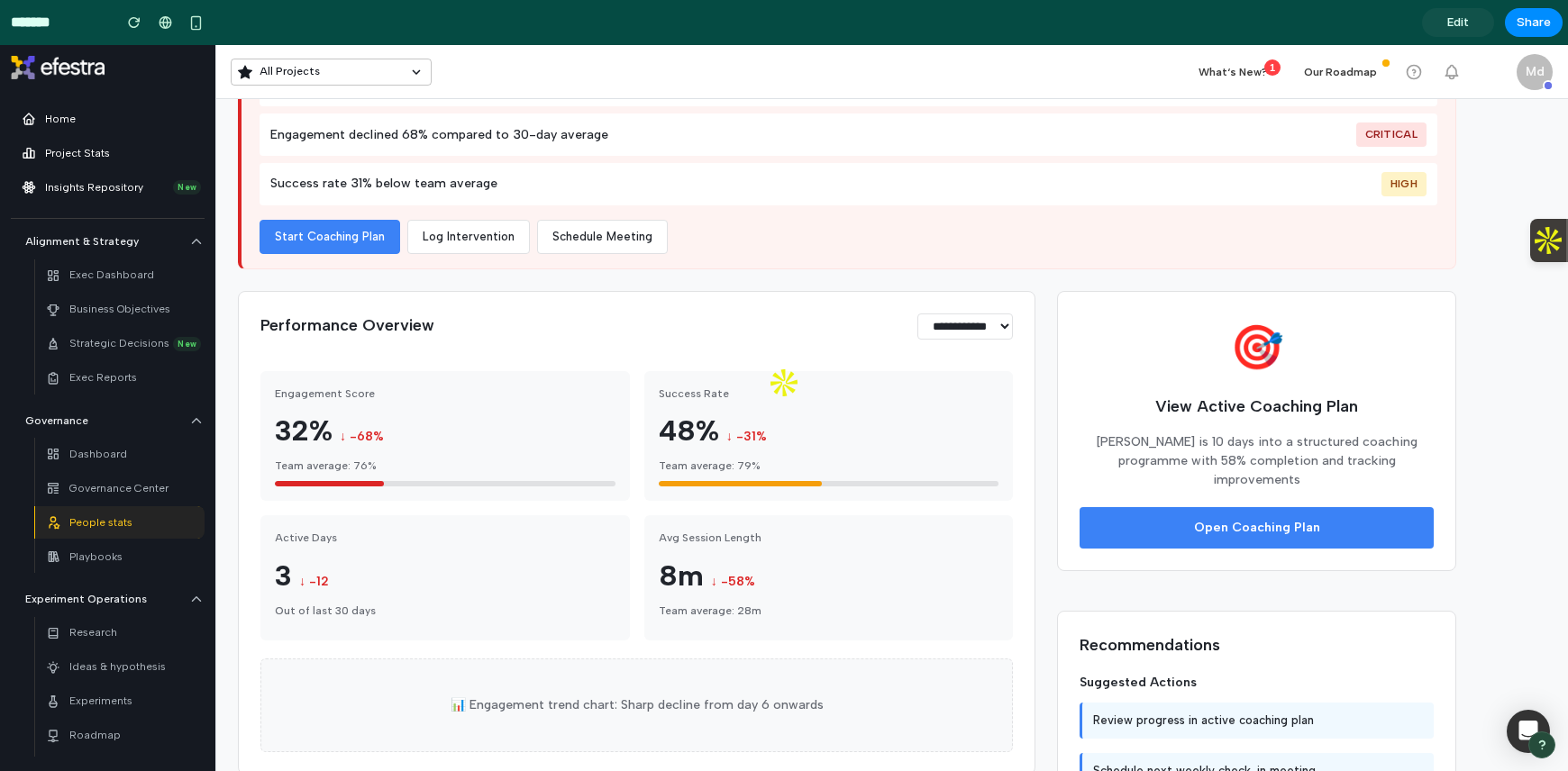
scroll to position [635, 0]
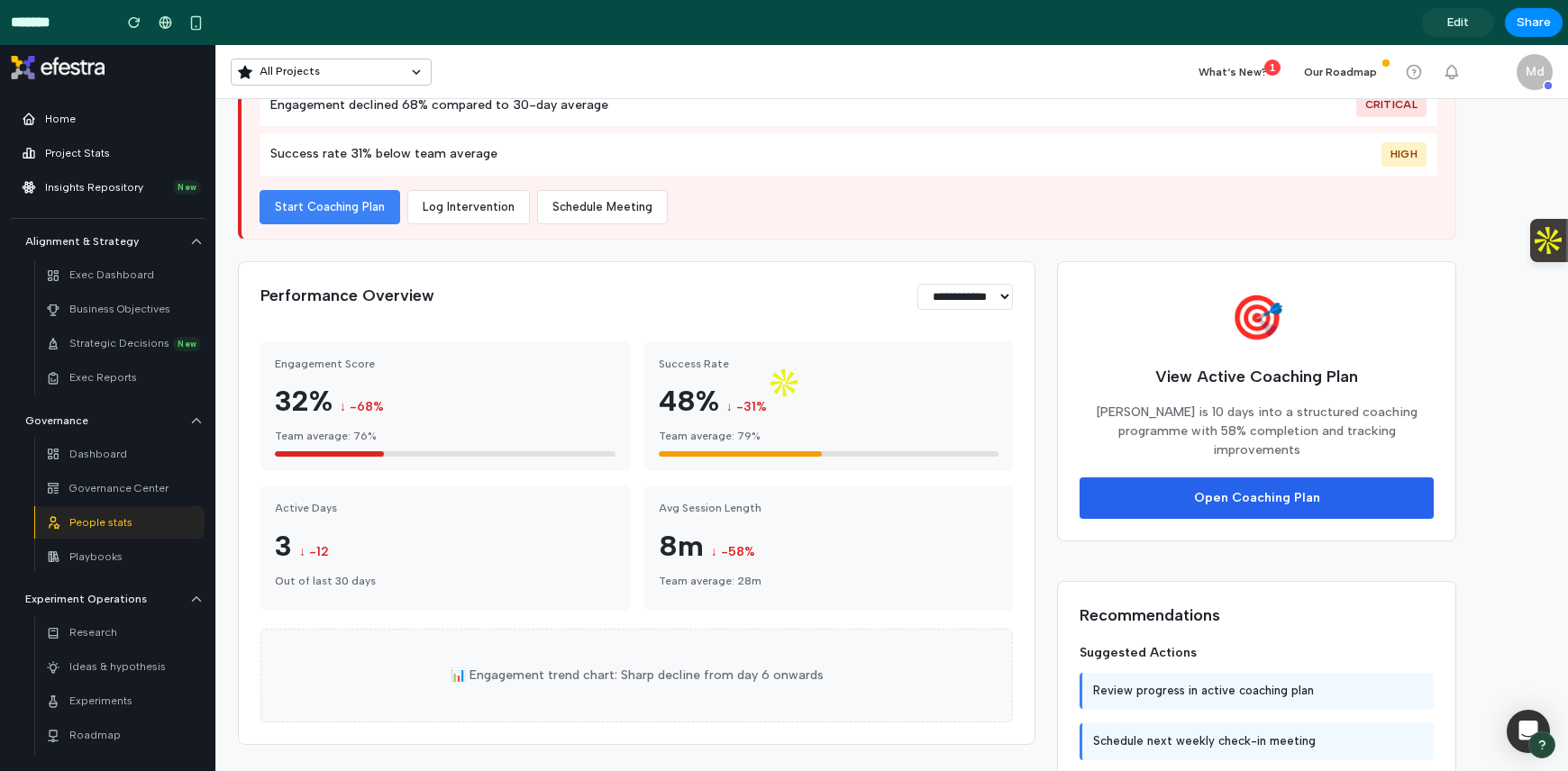
click at [1223, 477] on button "Open Coaching Plan" at bounding box center [1256, 497] width 354 height 41
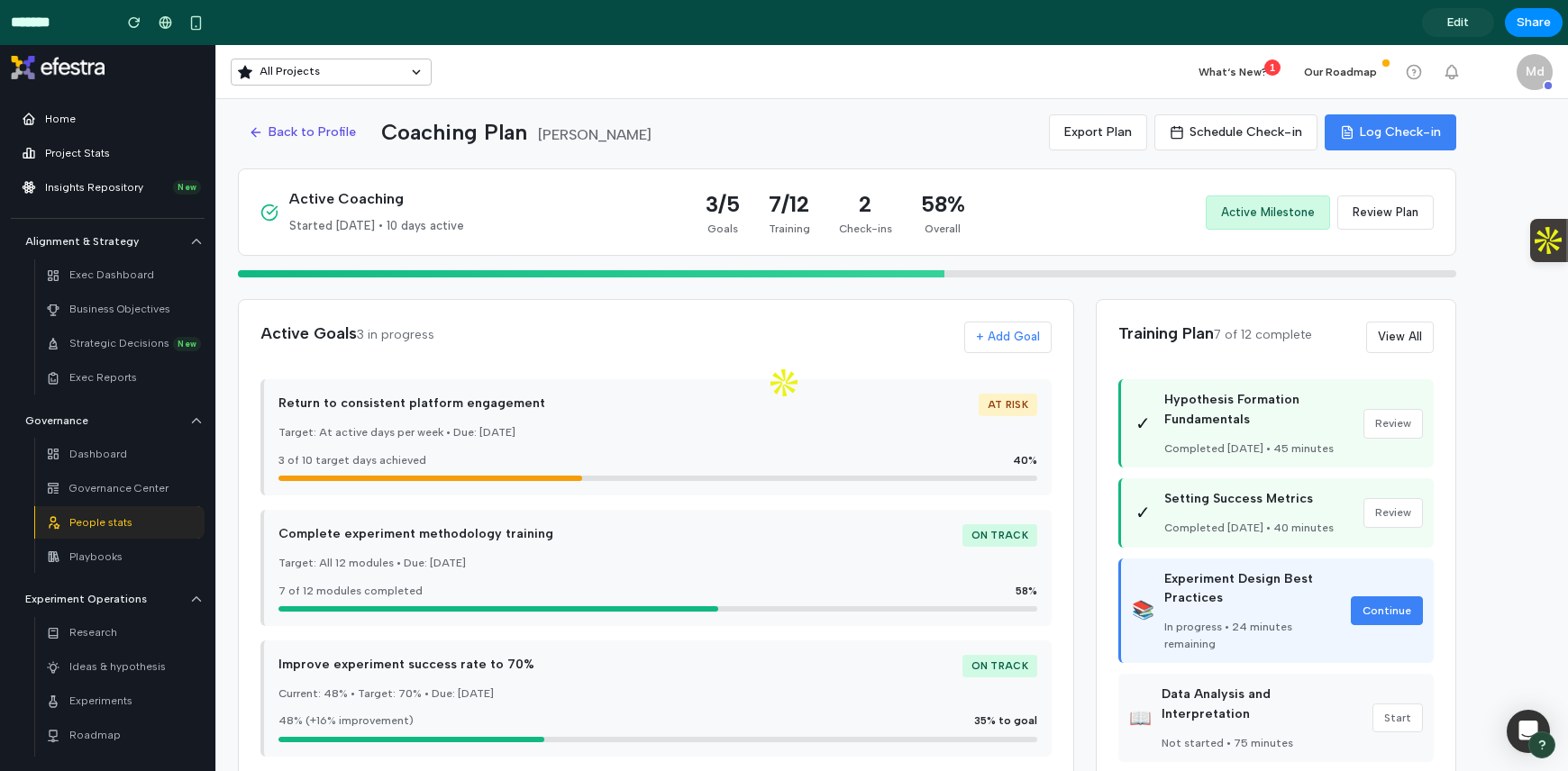
scroll to position [0, 0]
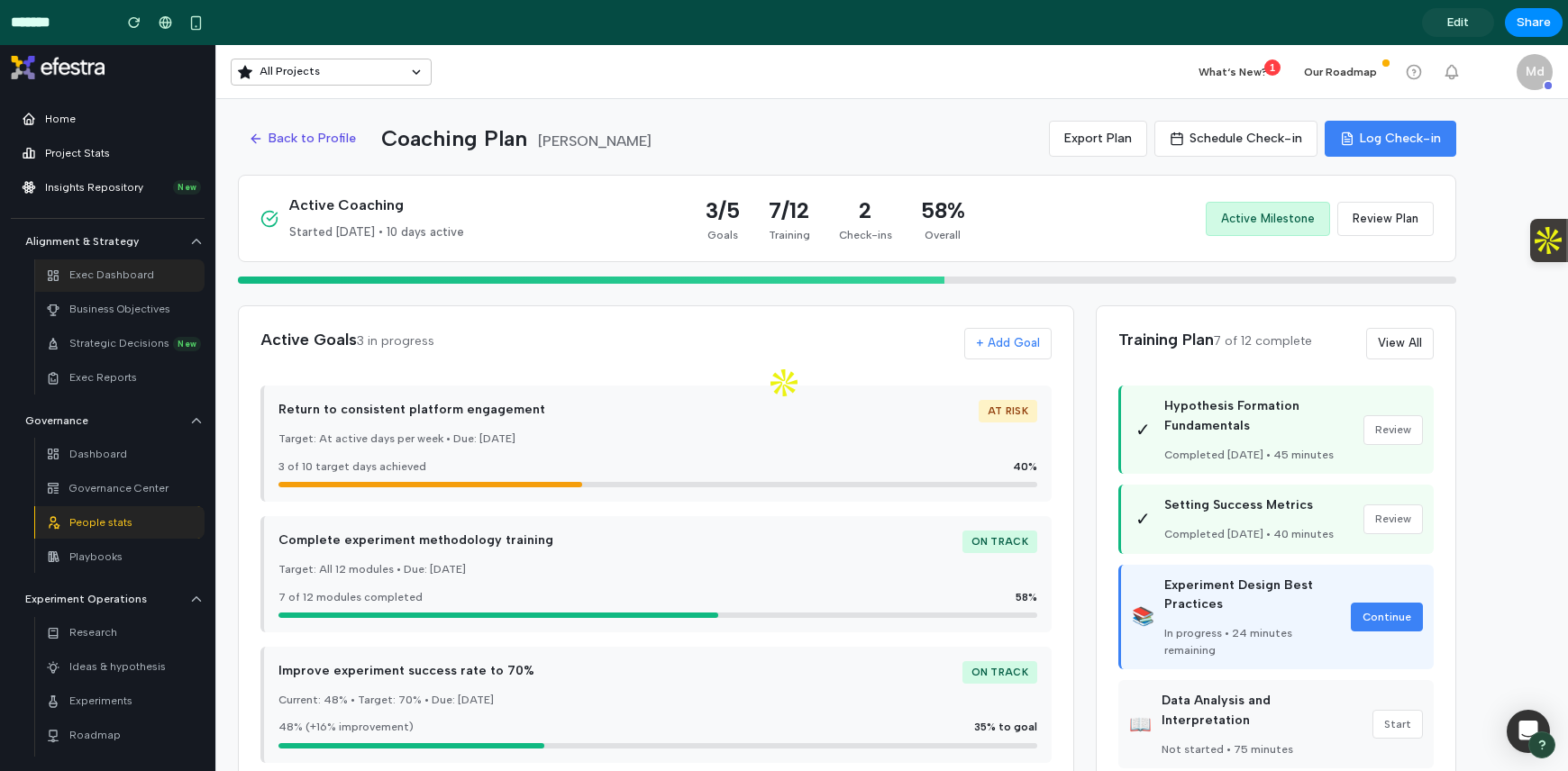
click at [102, 270] on p "Exec Dashboard" at bounding box center [112, 275] width 85 height 17
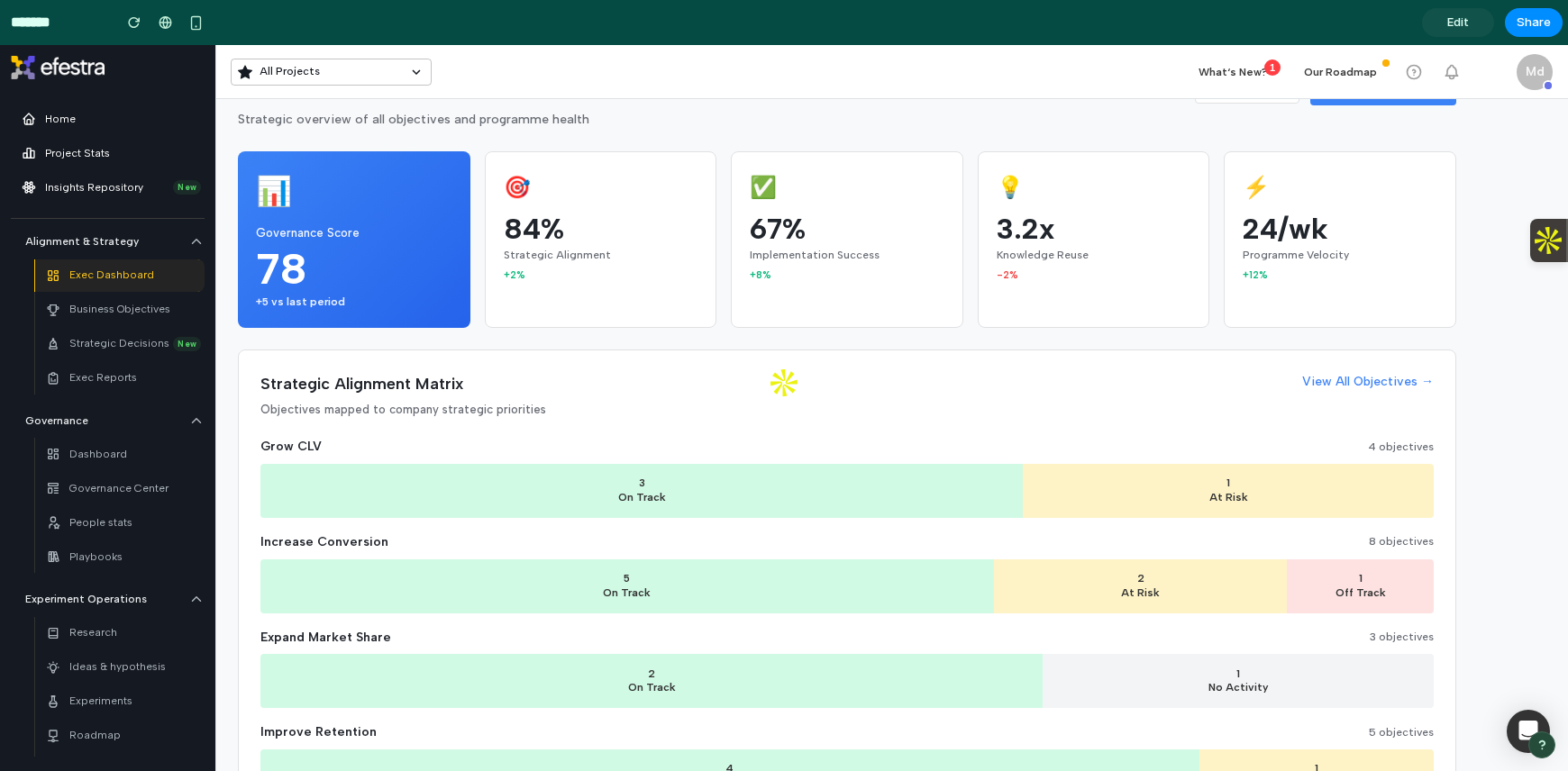
scroll to position [56, 0]
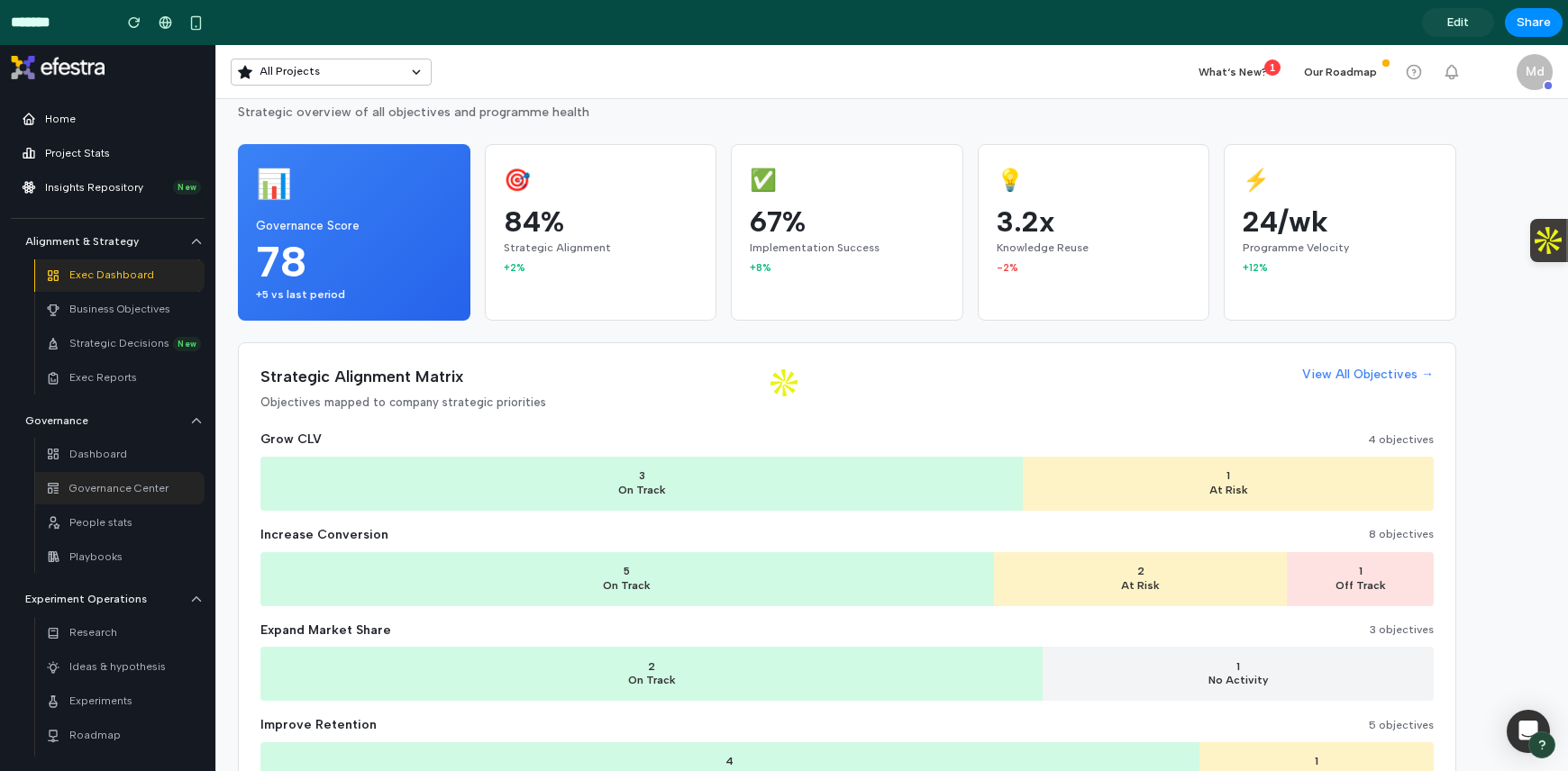
click at [87, 473] on link "Governance Center" at bounding box center [119, 489] width 169 height 32
click at [90, 469] on link "Dashboard" at bounding box center [119, 454] width 169 height 32
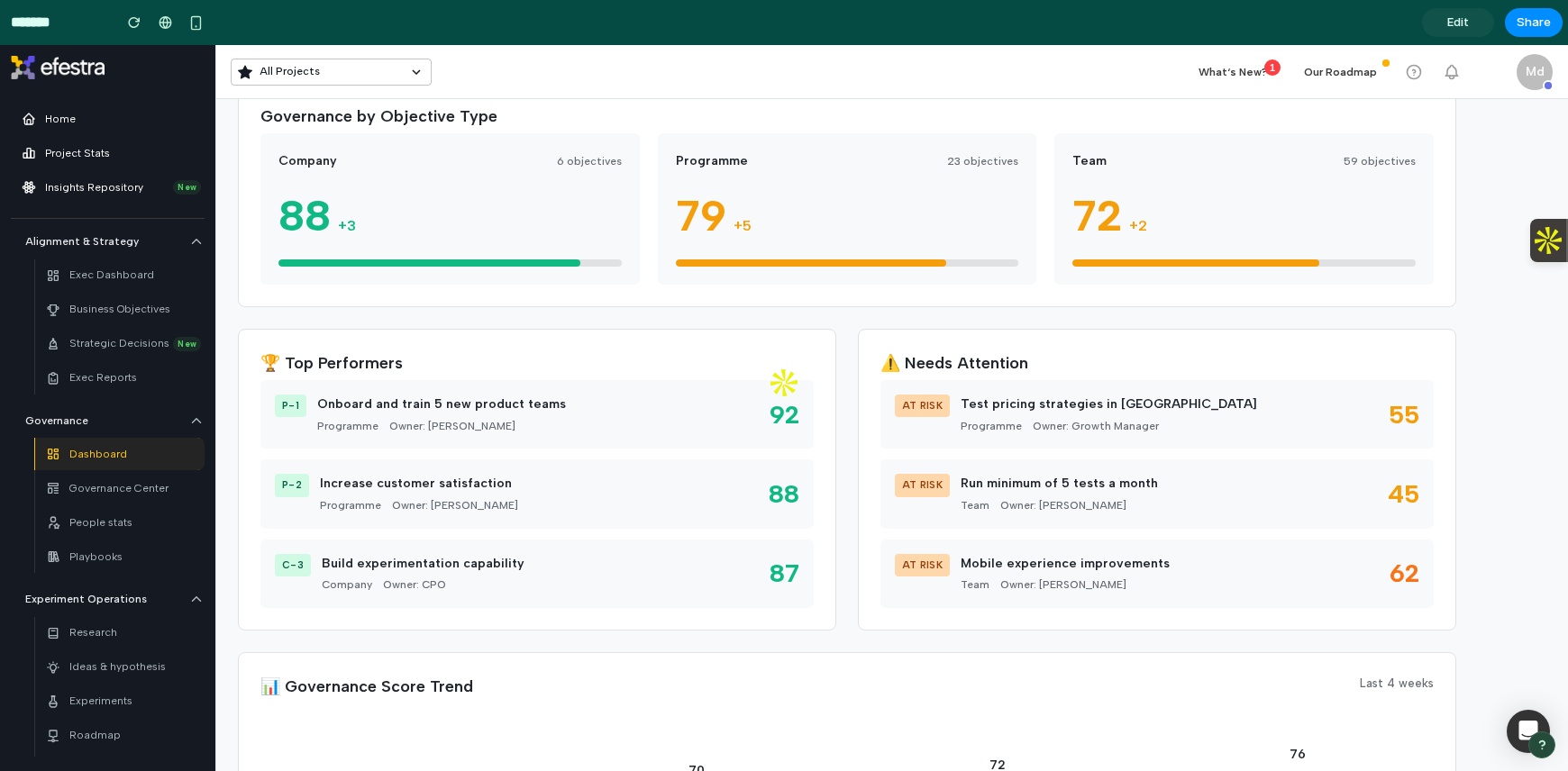
scroll to position [378, 0]
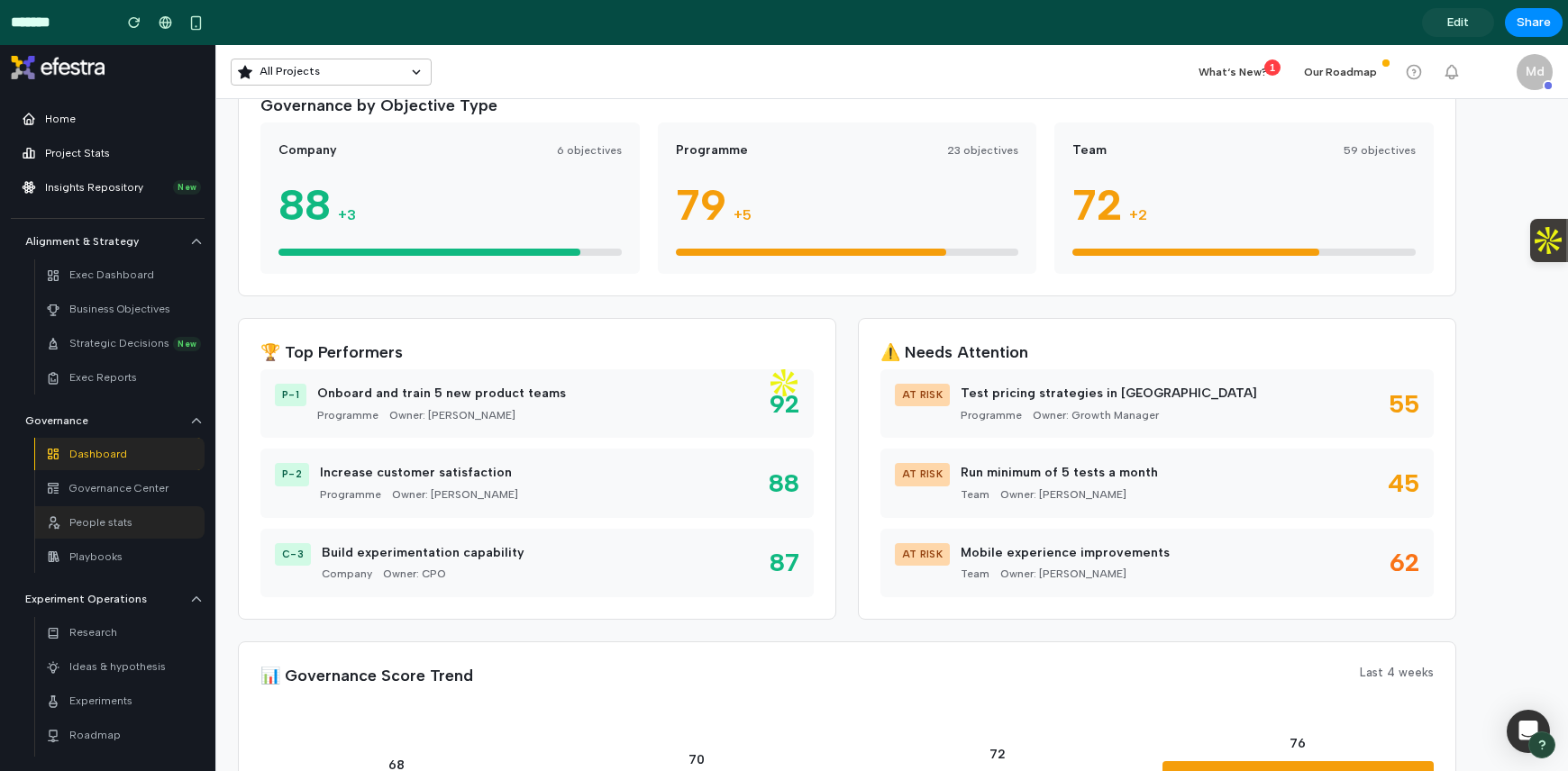
click at [67, 512] on div "People stats" at bounding box center [89, 522] width 87 height 25
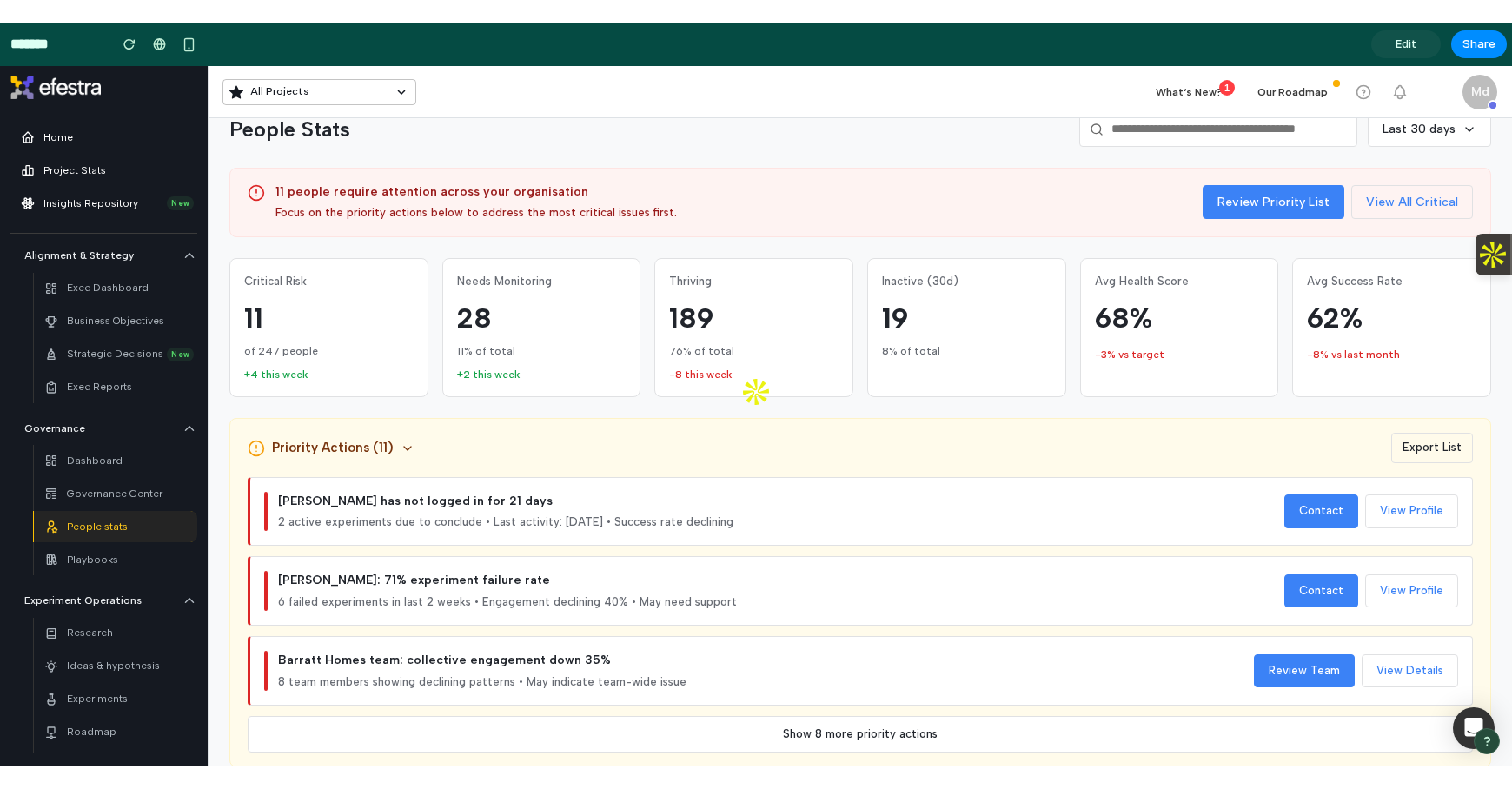
scroll to position [0, 0]
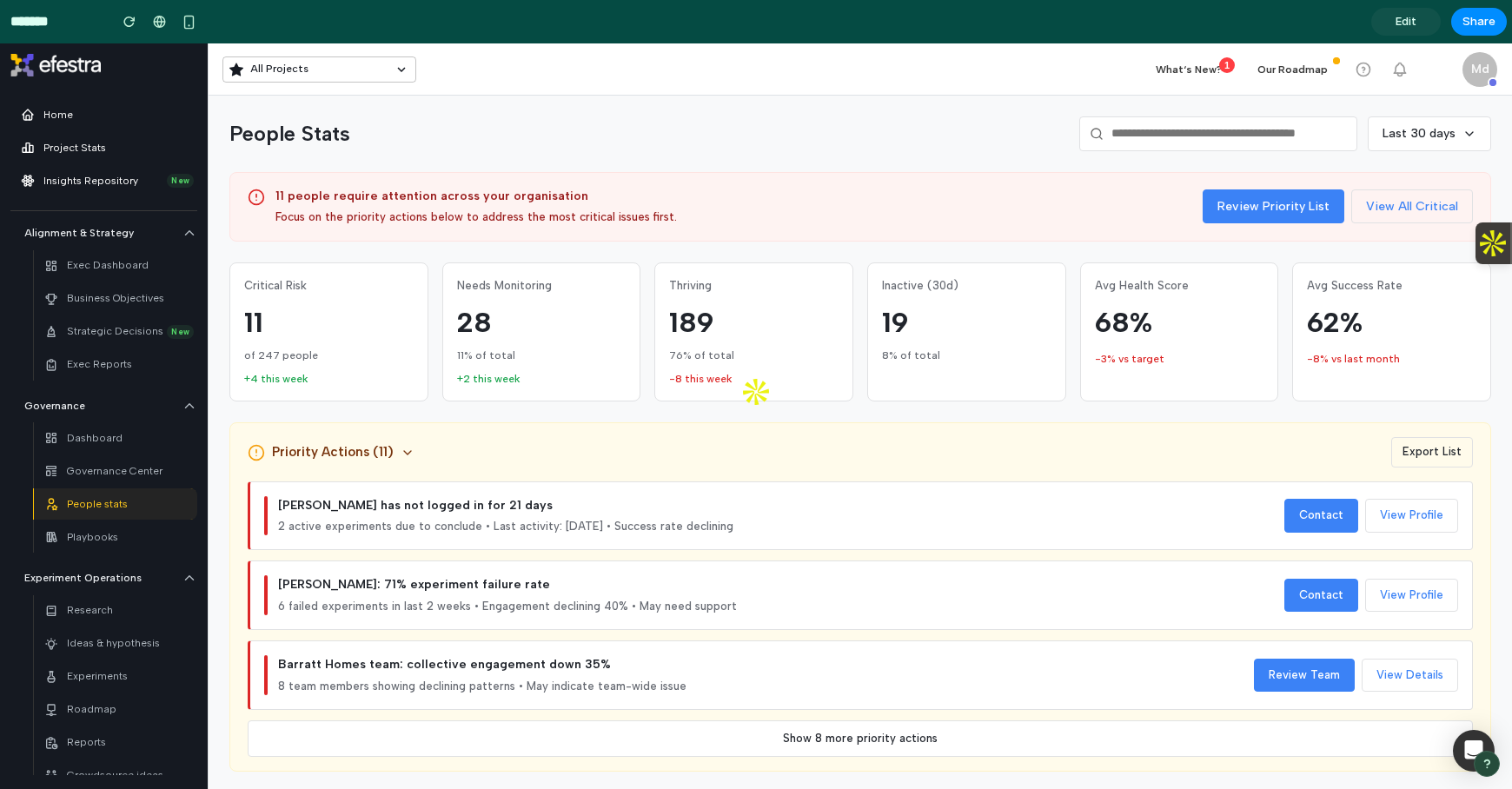
click at [1411, 27] on span "Edit" at bounding box center [1405, 21] width 21 height 17
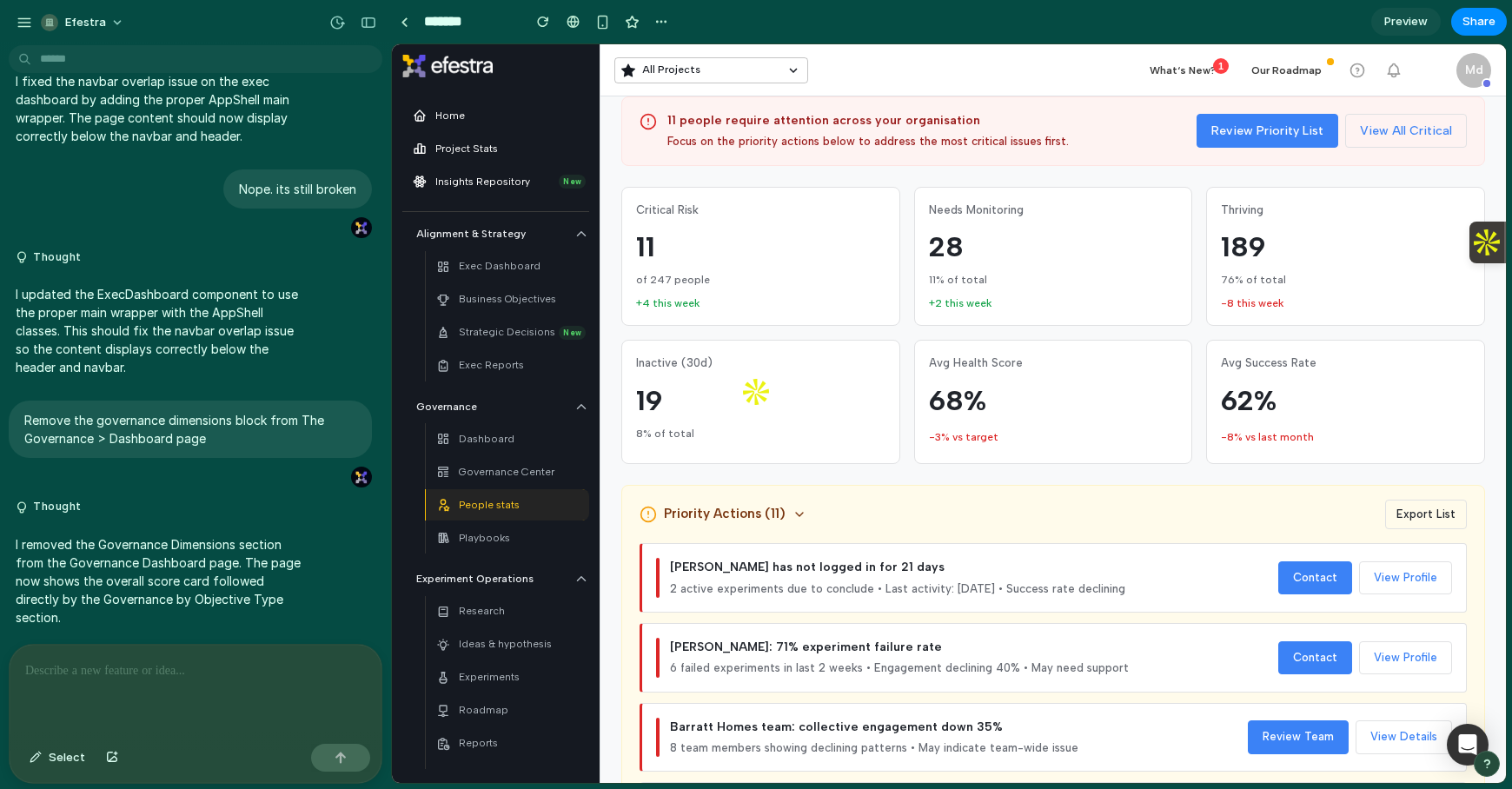
scroll to position [104, 0]
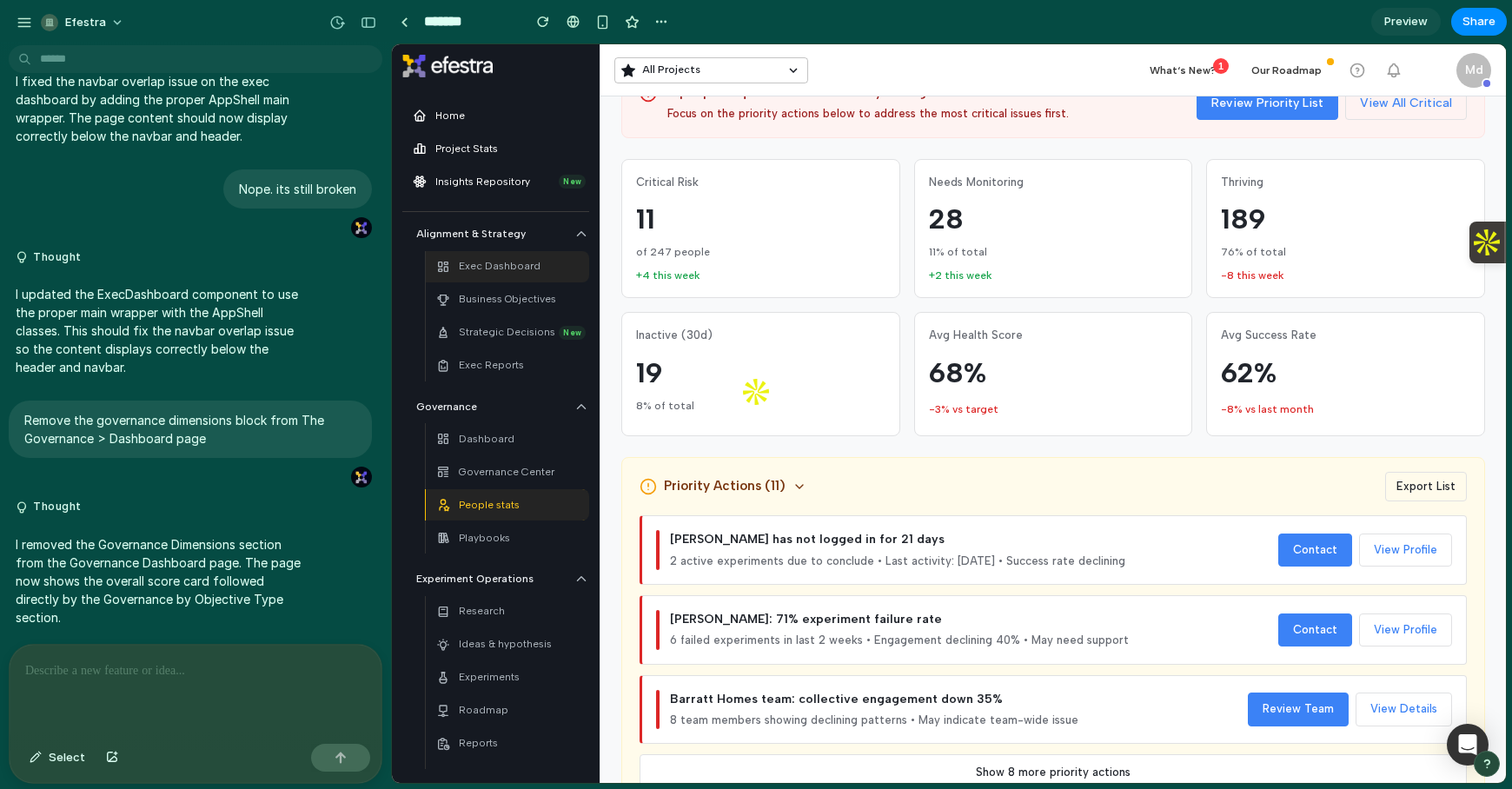
click at [508, 271] on p "Exec Dashboard" at bounding box center [499, 266] width 82 height 17
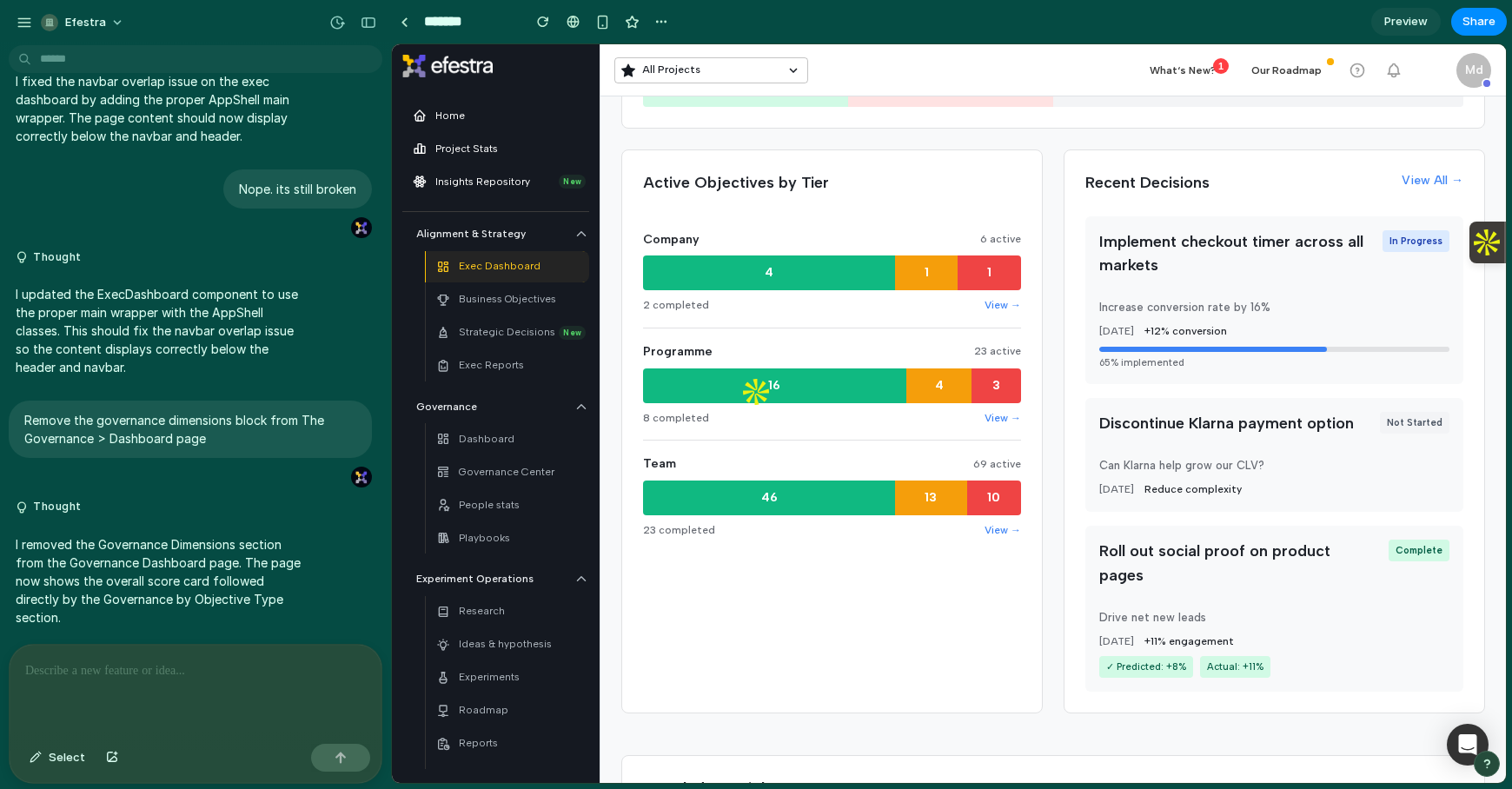
scroll to position [968, 0]
